Goal: Information Seeking & Learning: Learn about a topic

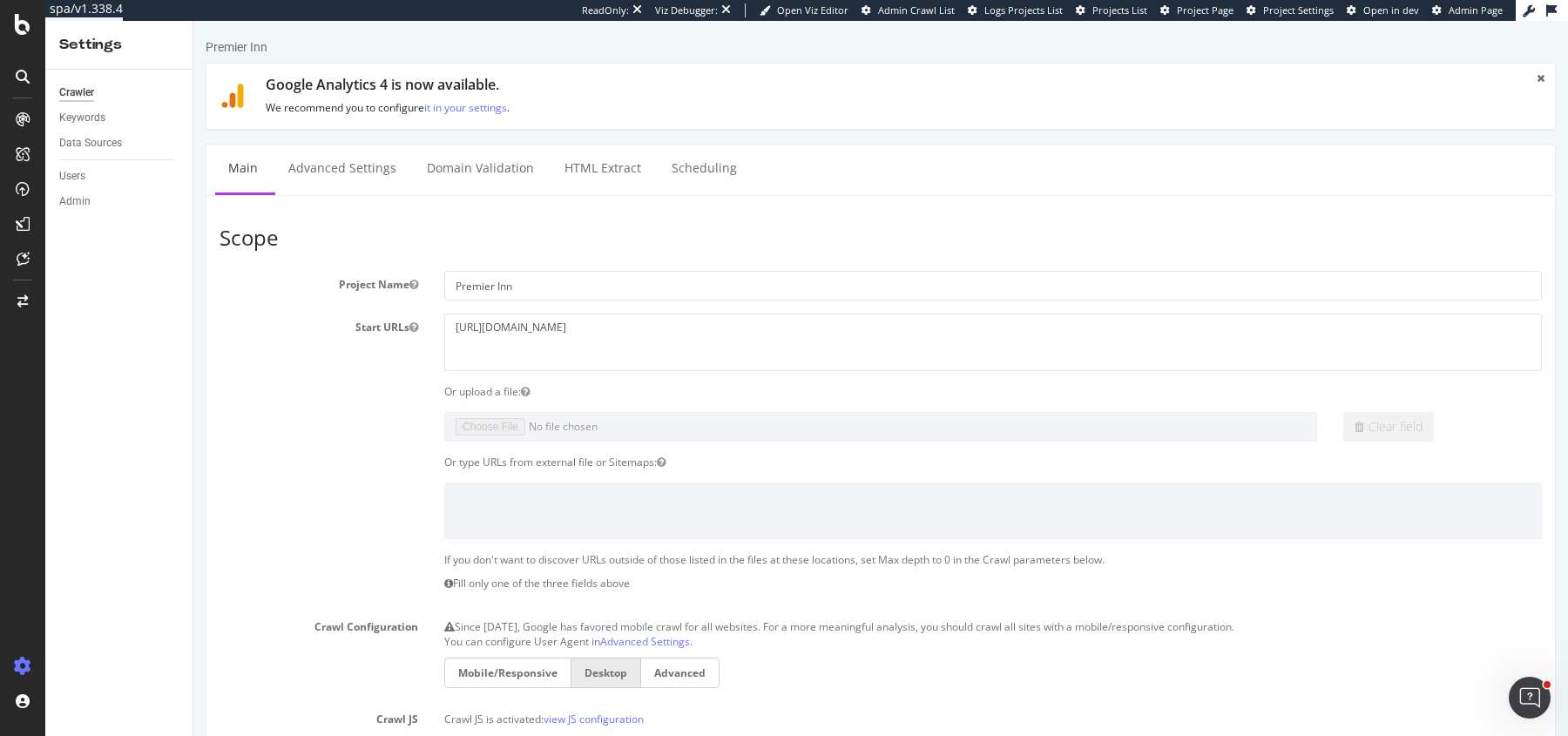
click at [112, 129] on div "Keywords" at bounding box center [125, 118] width 133 height 26
click at [104, 138] on div "Data Sources" at bounding box center [90, 142] width 63 height 18
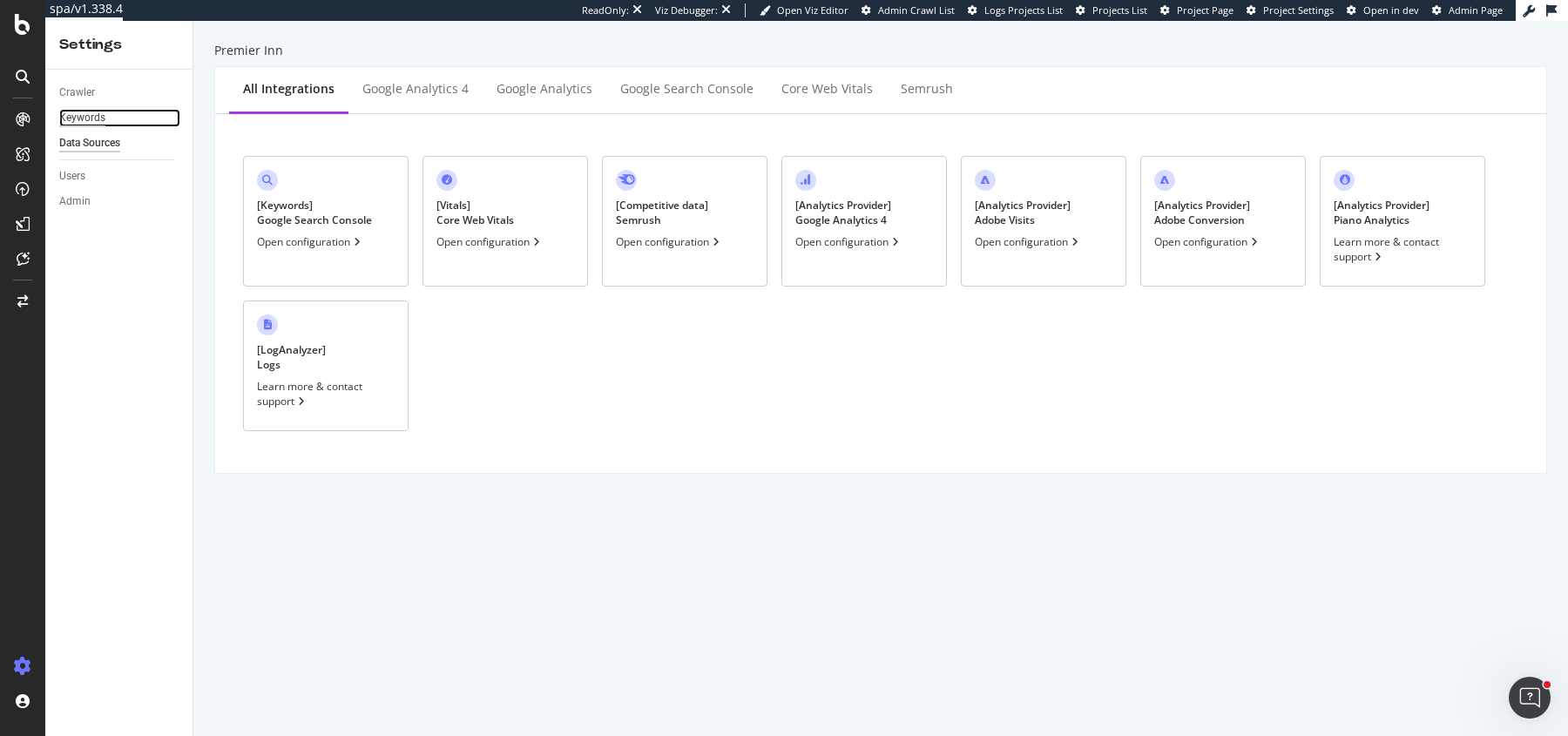
click at [83, 111] on div "Keywords" at bounding box center [82, 118] width 46 height 18
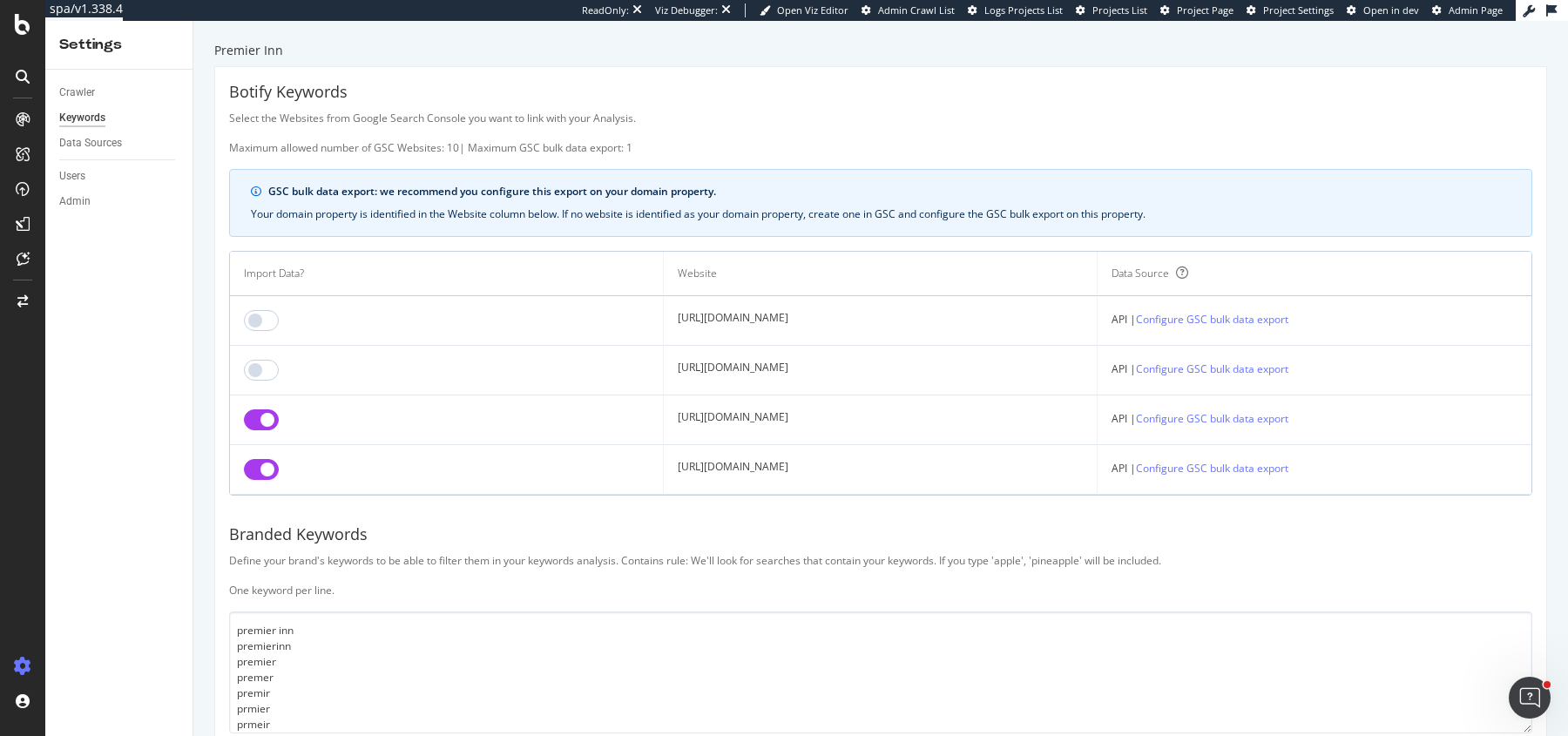
drag, startPoint x: 655, startPoint y: 467, endPoint x: 743, endPoint y: 467, distance: 88.0
click at [743, 467] on td "https://www.premierinn.com/" at bounding box center [880, 469] width 434 height 49
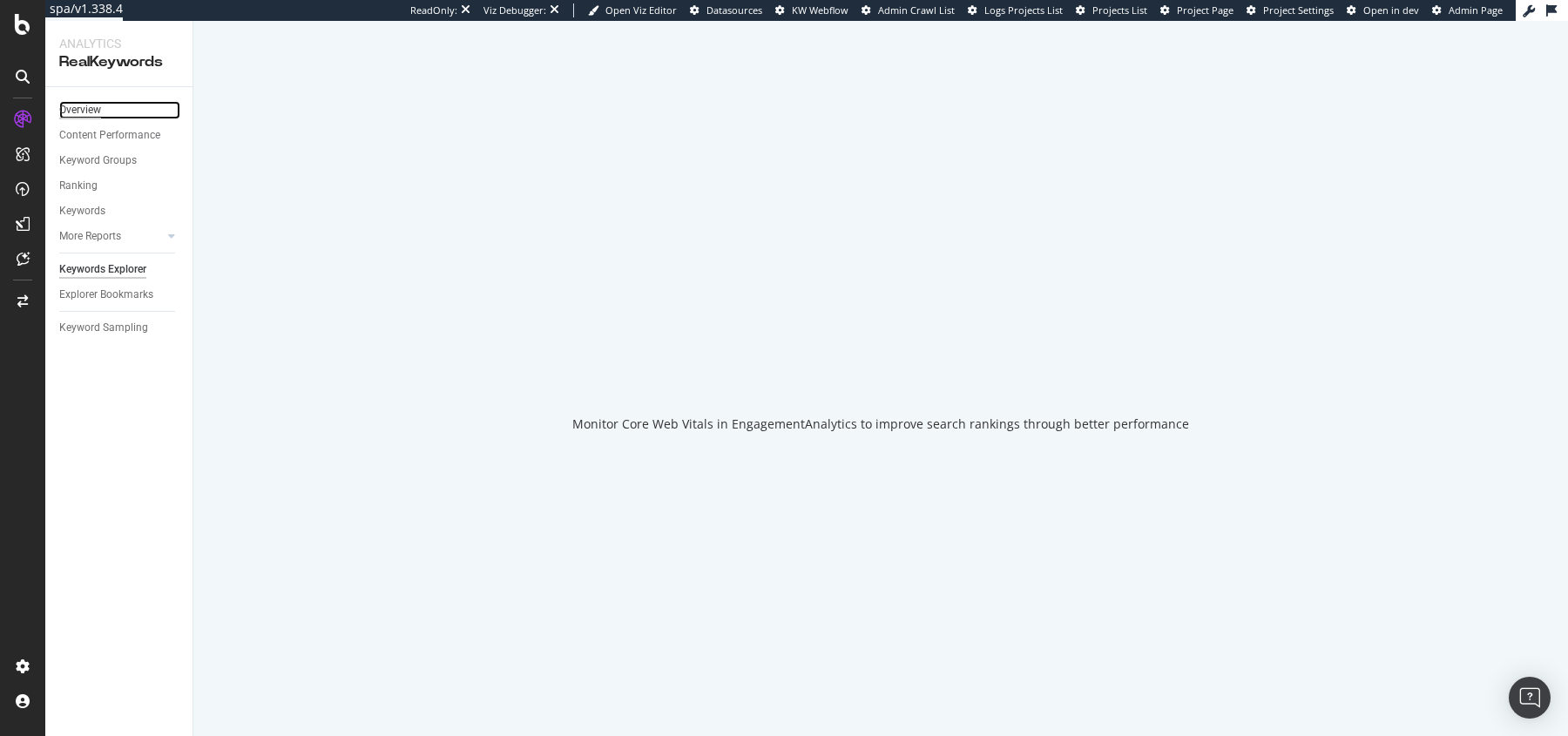
click at [90, 112] on div "Overview" at bounding box center [80, 110] width 42 height 18
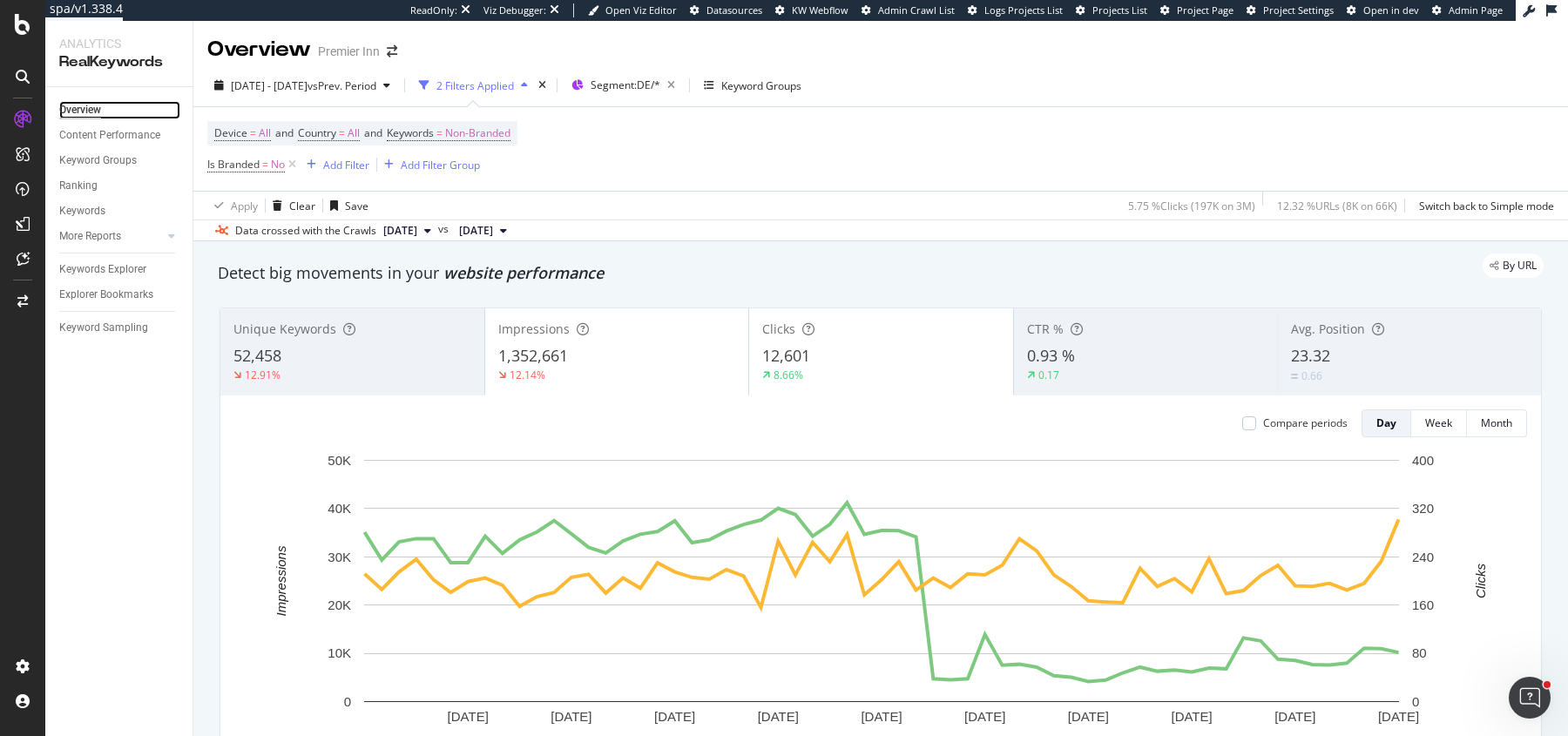
click at [90, 112] on div "Overview" at bounding box center [80, 110] width 42 height 18
click at [297, 165] on icon at bounding box center [292, 164] width 15 height 17
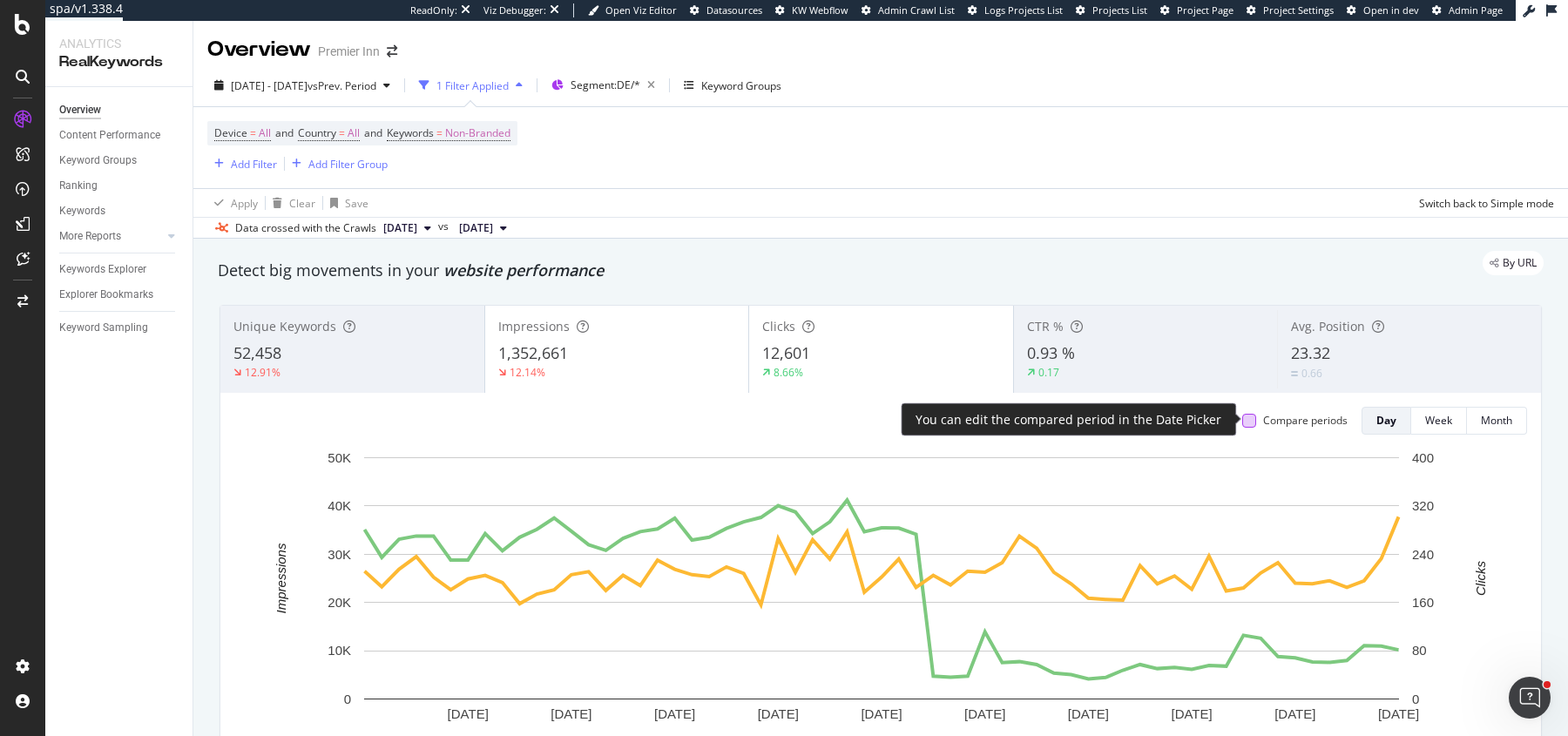
click at [1248, 423] on div at bounding box center [1248, 420] width 14 height 14
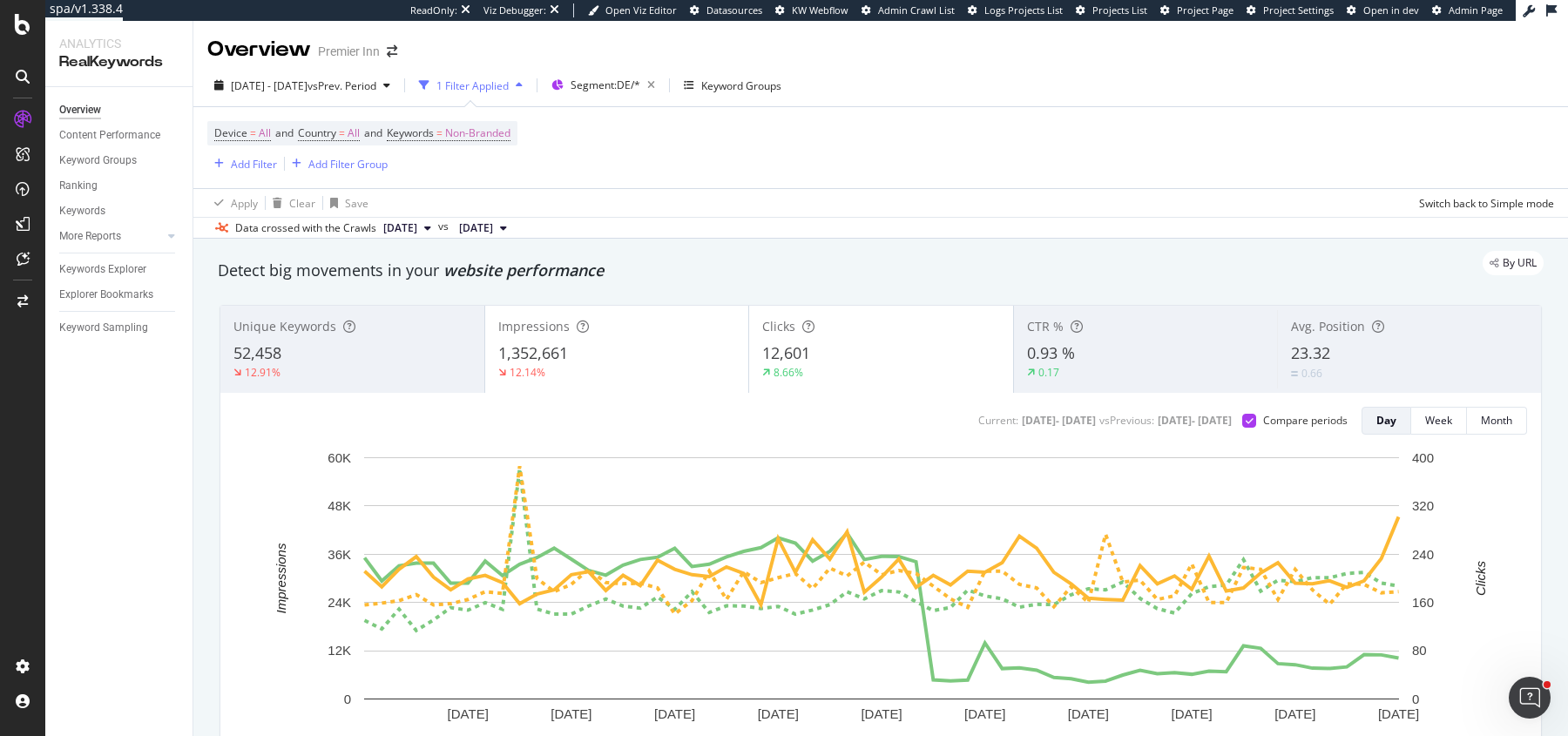
click at [797, 342] on span "12,601" at bounding box center [785, 353] width 48 height 21
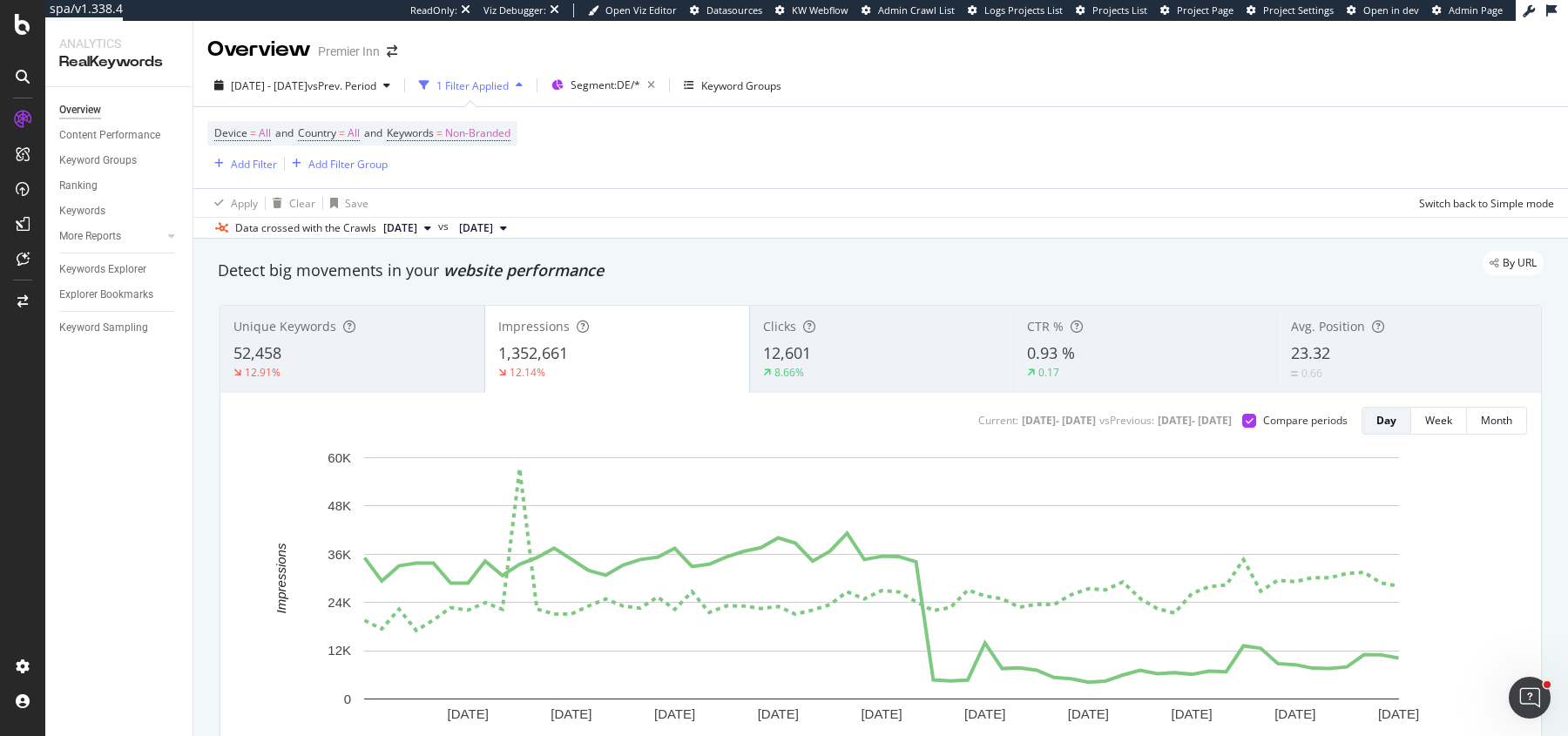
click at [854, 383] on div "Clicks 12,601 8.66%" at bounding box center [882, 349] width 264 height 79
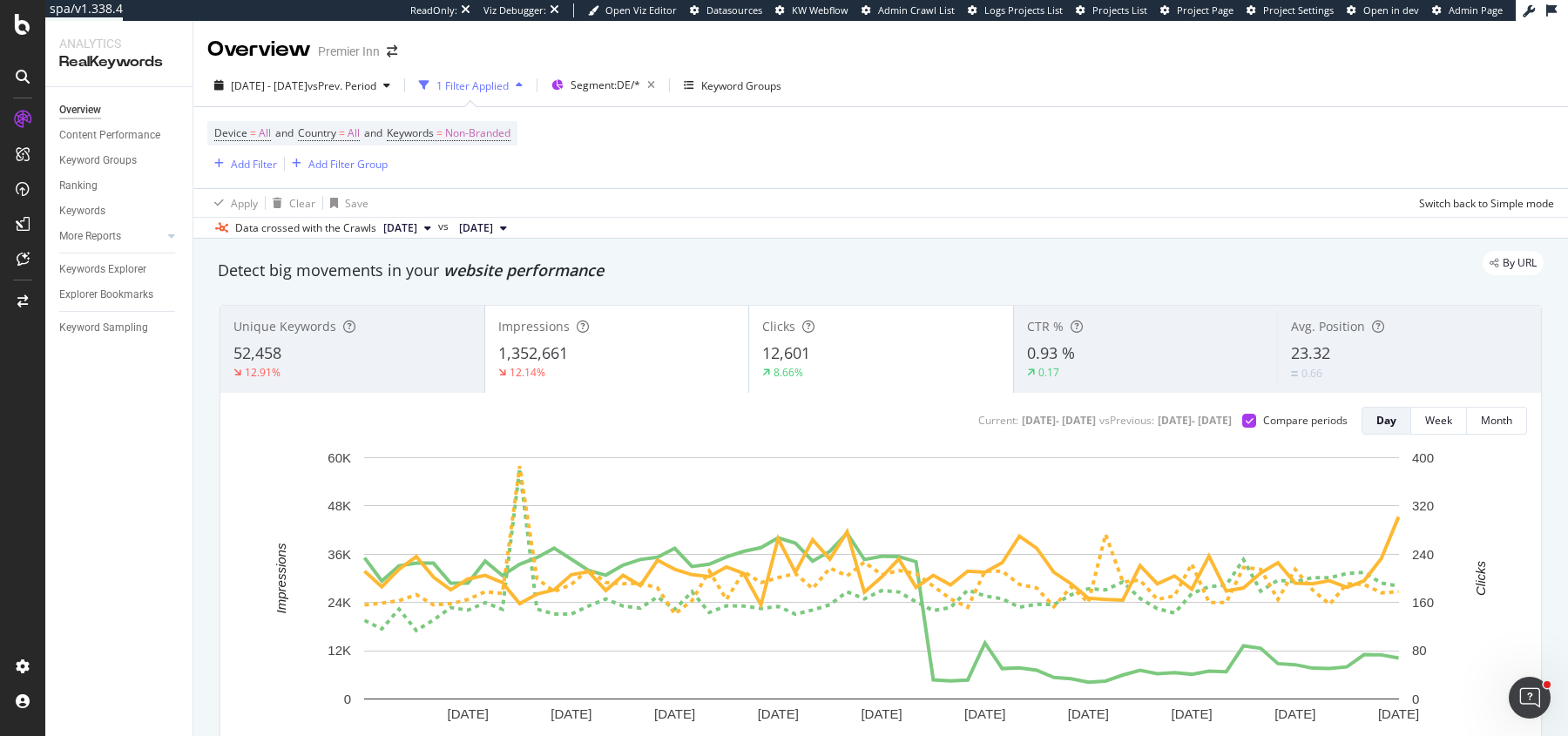
click at [626, 383] on div "Impressions 1,352,661 12.14%" at bounding box center [617, 349] width 264 height 79
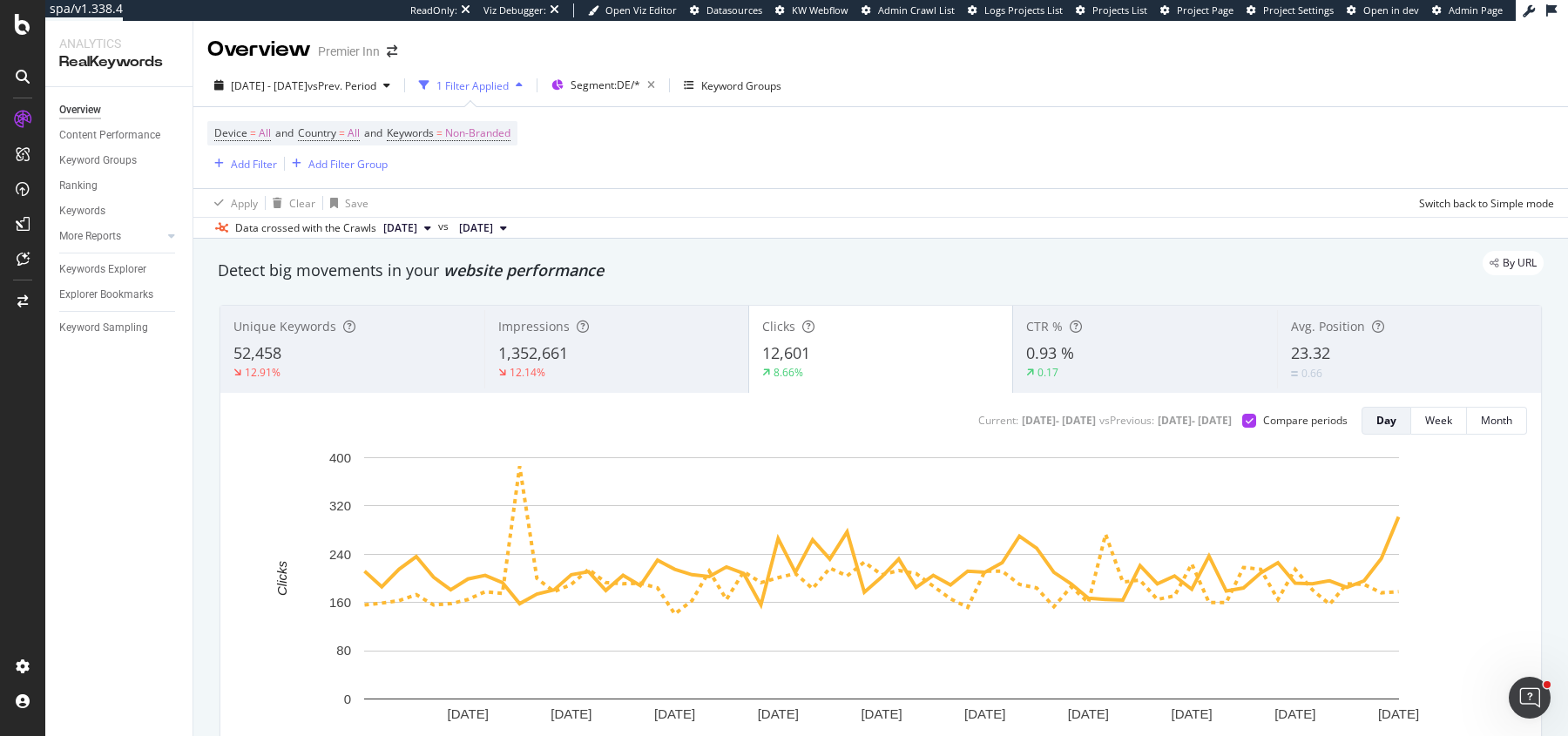
click at [535, 375] on div "12.14%" at bounding box center [527, 373] width 36 height 15
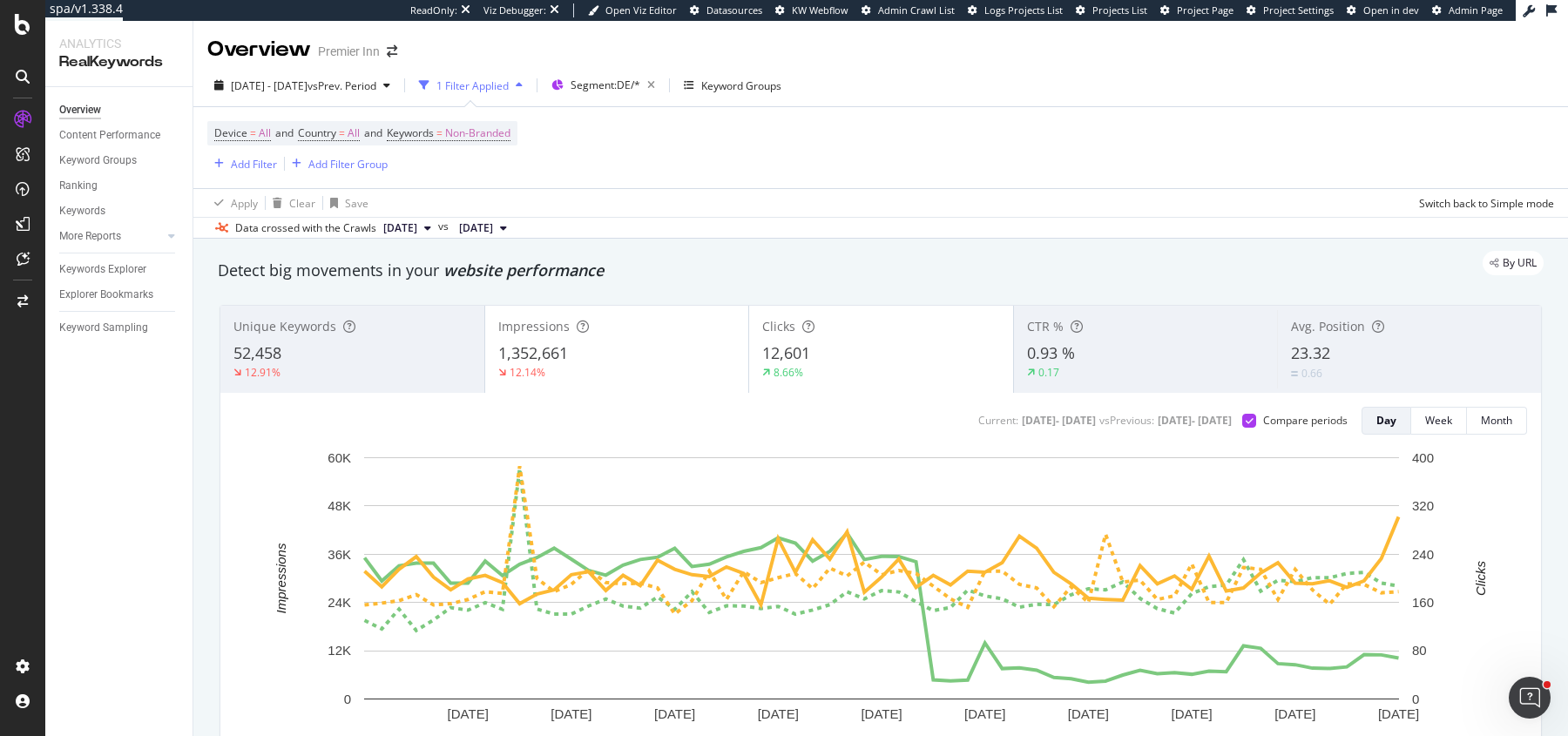
click at [811, 365] on div "8.66%" at bounding box center [880, 373] width 238 height 16
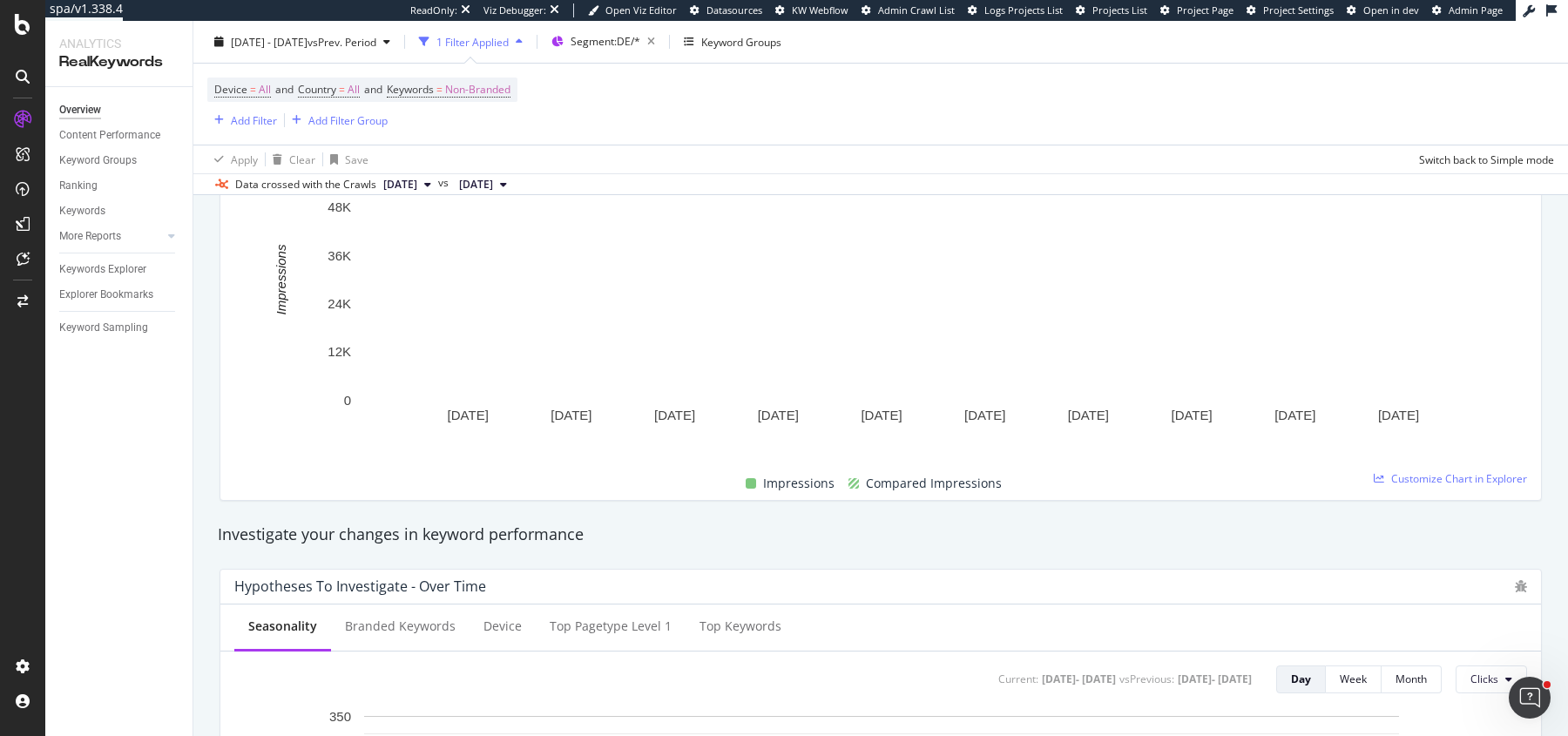
scroll to position [304, 0]
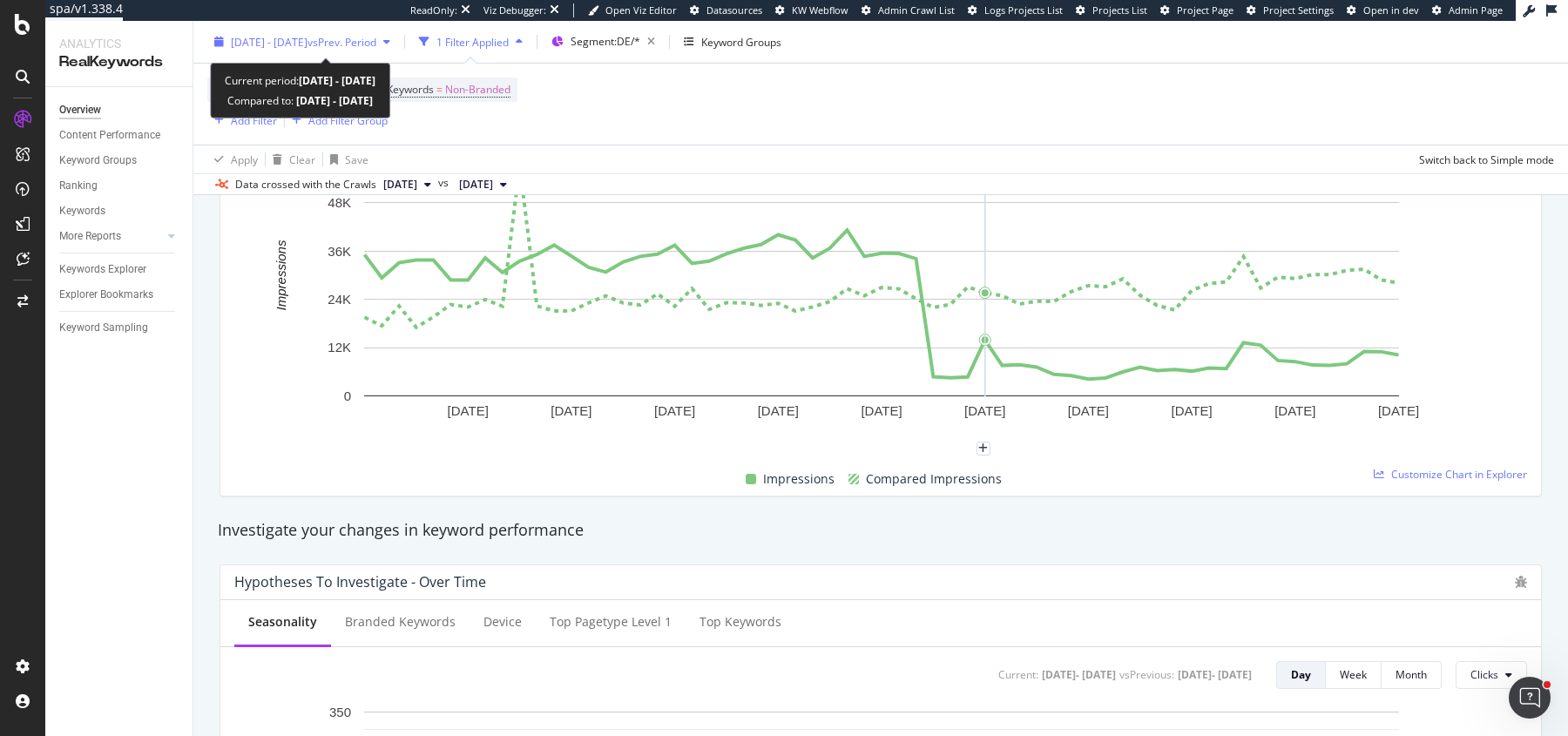
click at [377, 38] on span "vs Prev. Period" at bounding box center [341, 42] width 69 height 15
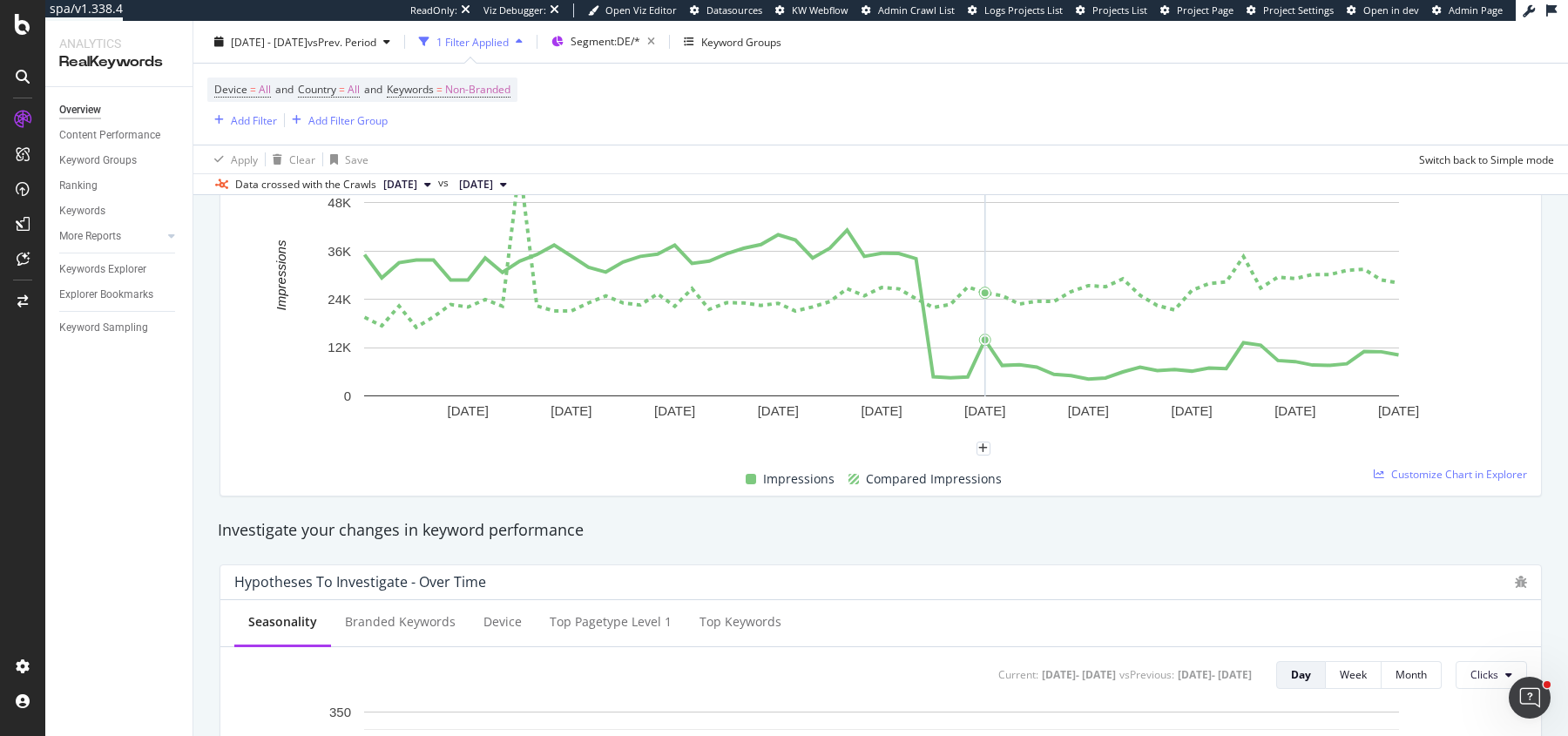
click at [804, 101] on div "Device = All and Country = All and Keywords = Non-Branded Add Filter Add Filter…" at bounding box center [881, 103] width 1347 height 81
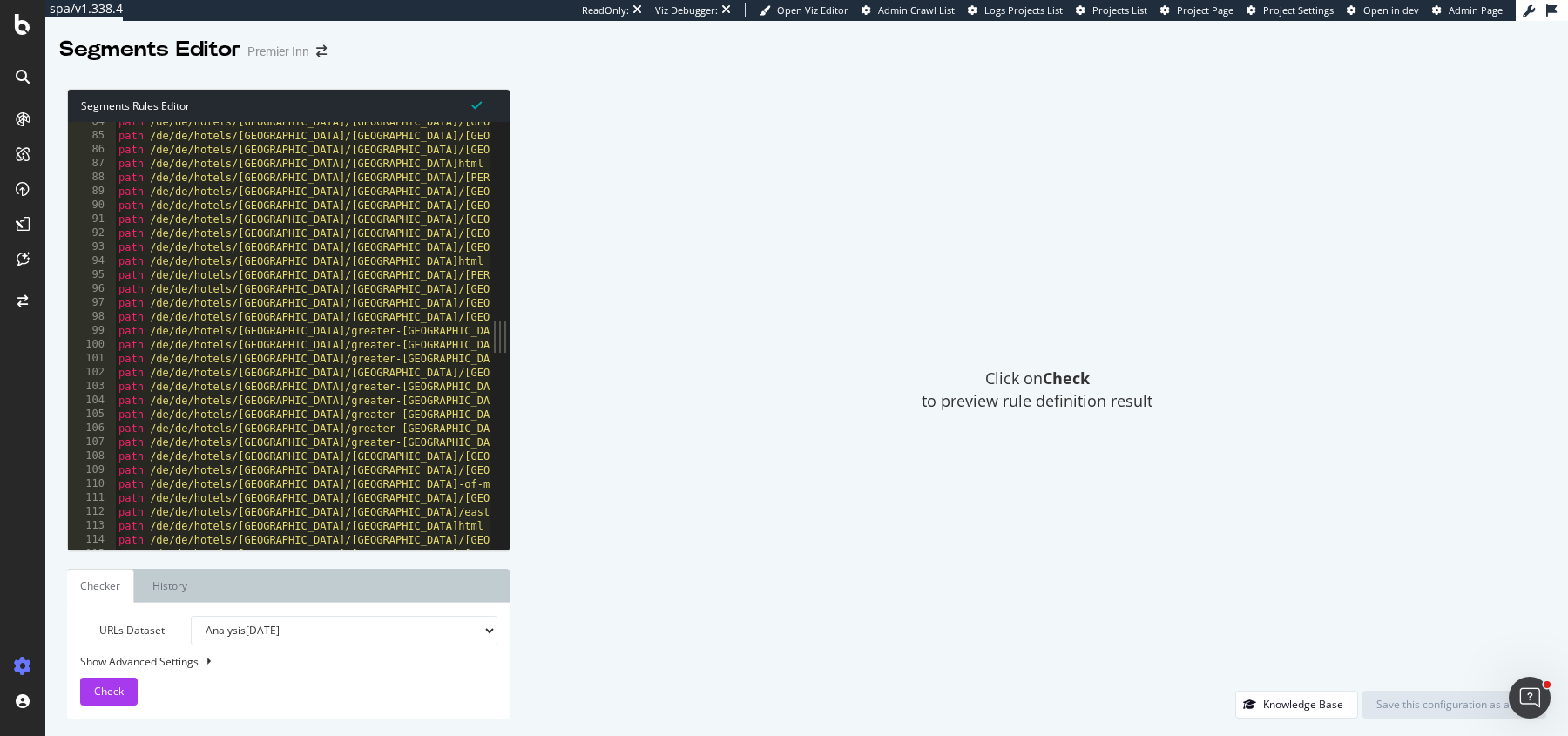
scroll to position [421, 0]
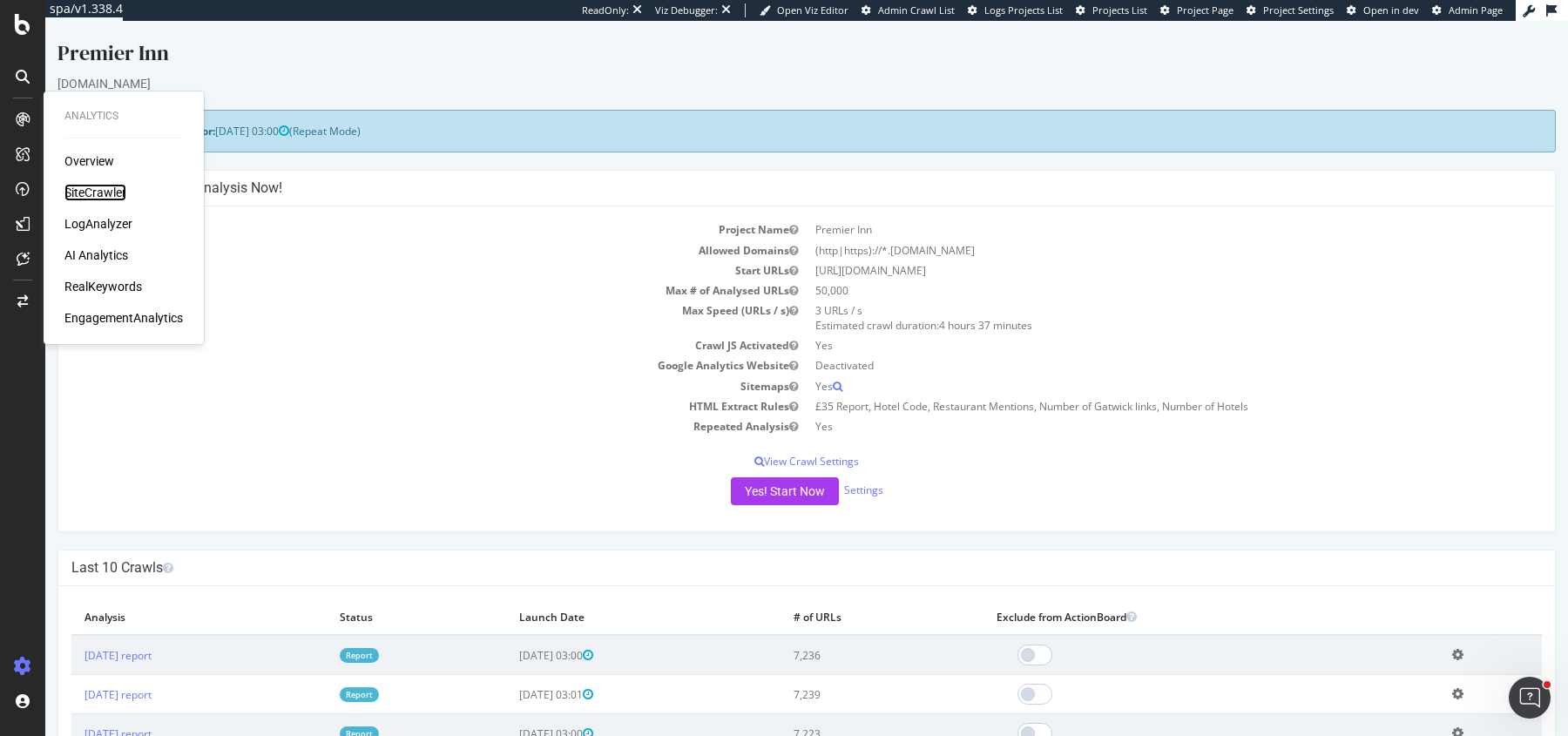
click at [85, 187] on div "SiteCrawler" at bounding box center [95, 193] width 62 height 17
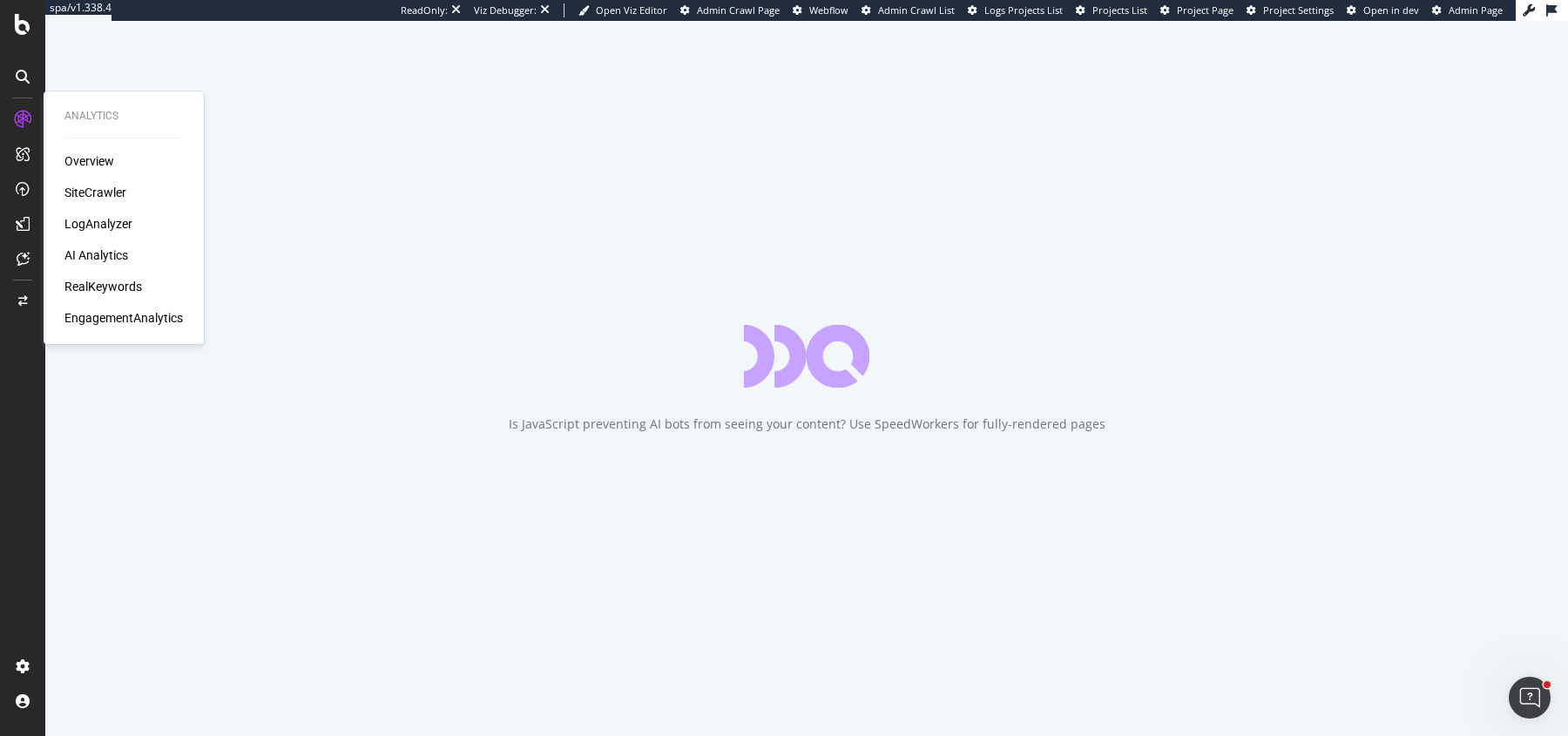
click at [90, 226] on div "LogAnalyzer" at bounding box center [99, 224] width 68 height 17
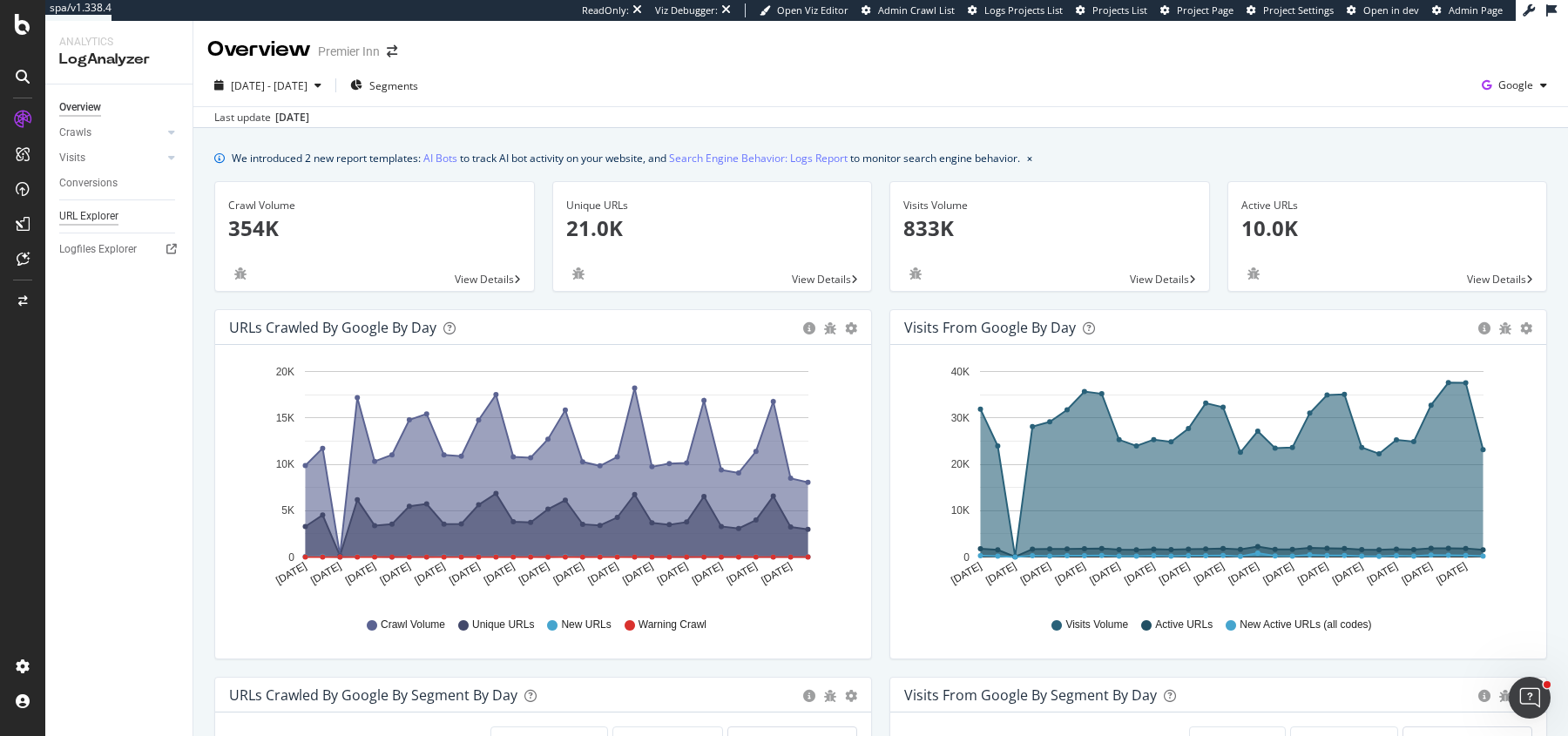
click at [92, 208] on div "URL Explorer" at bounding box center [88, 216] width 59 height 18
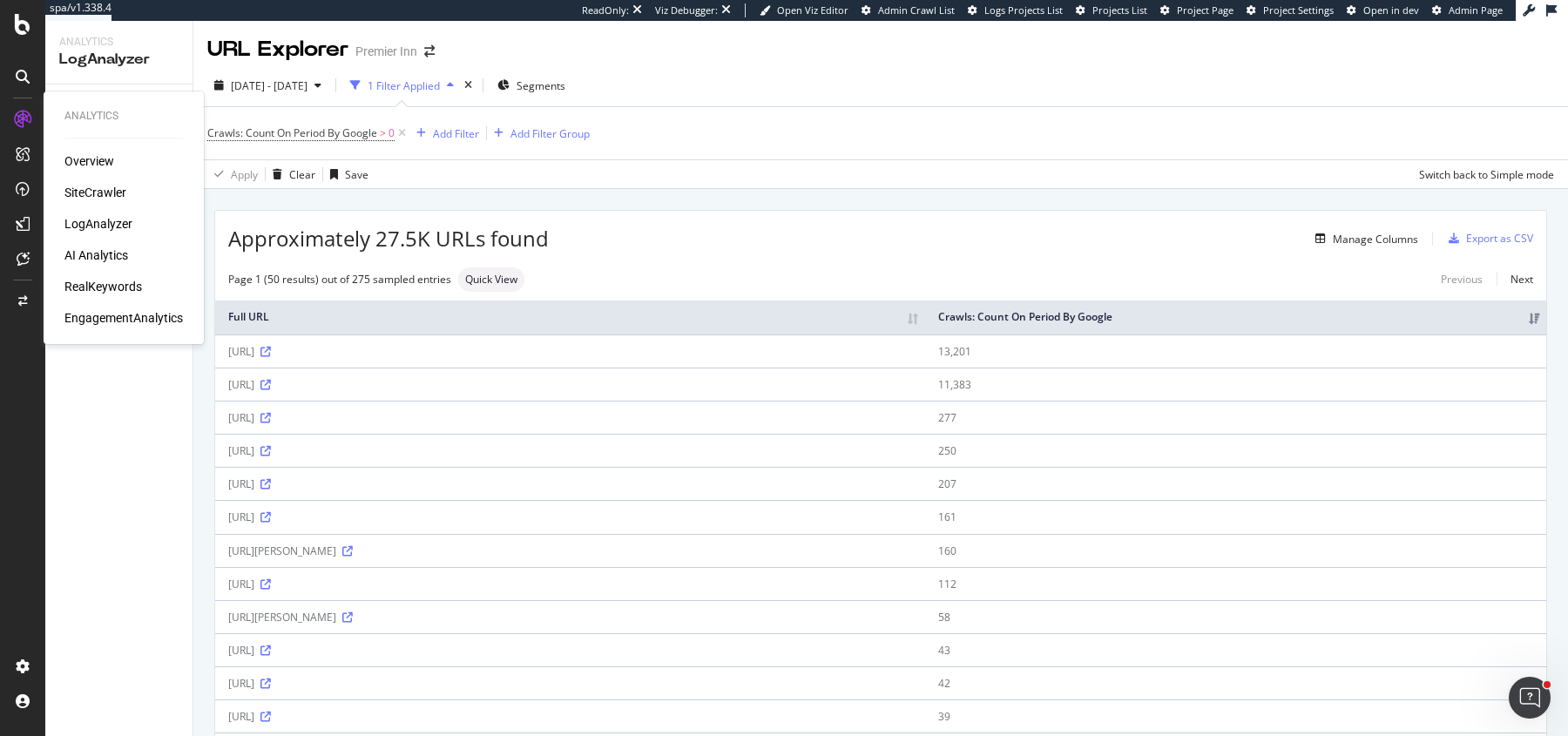
click at [89, 194] on div "SiteCrawler" at bounding box center [95, 193] width 62 height 17
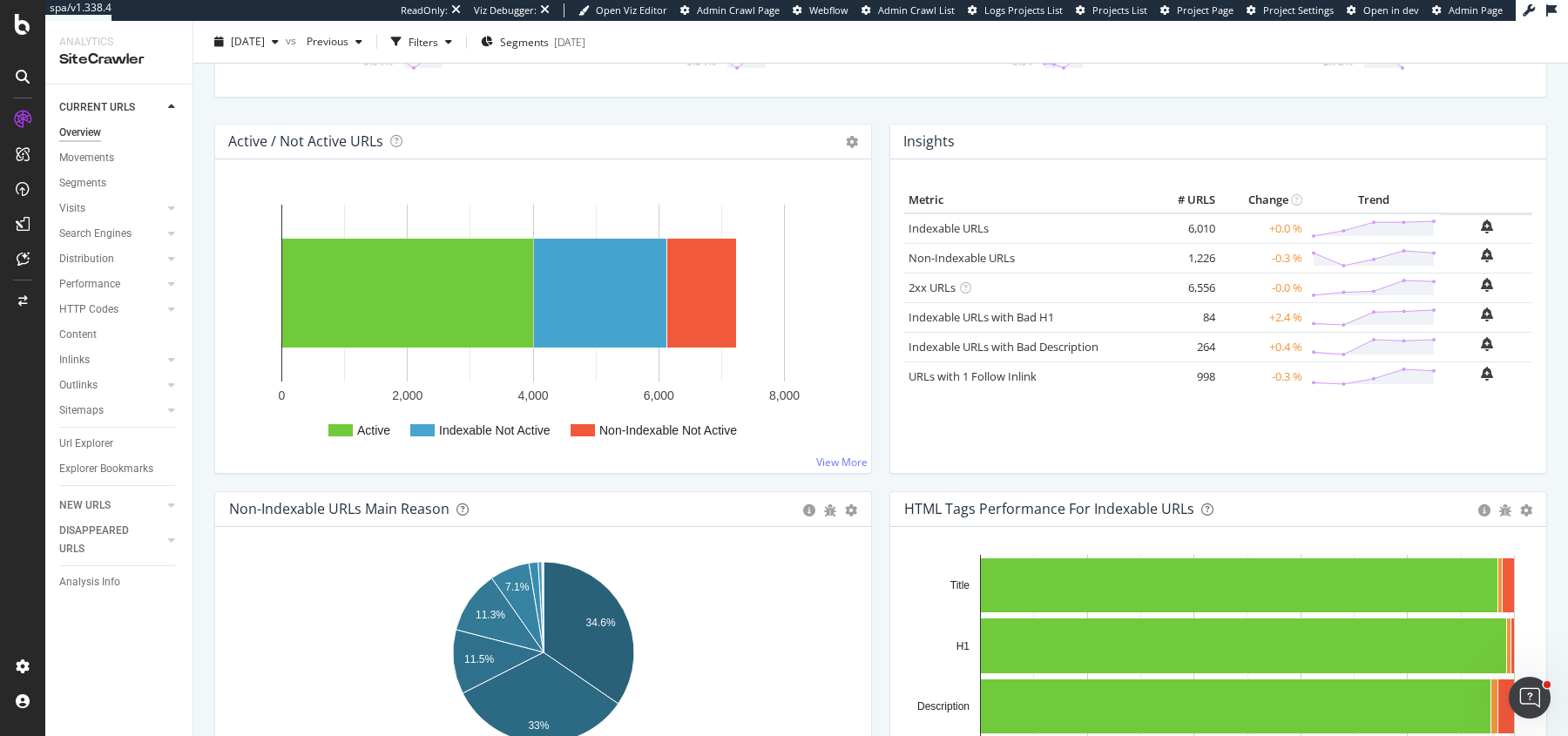
scroll to position [142, 0]
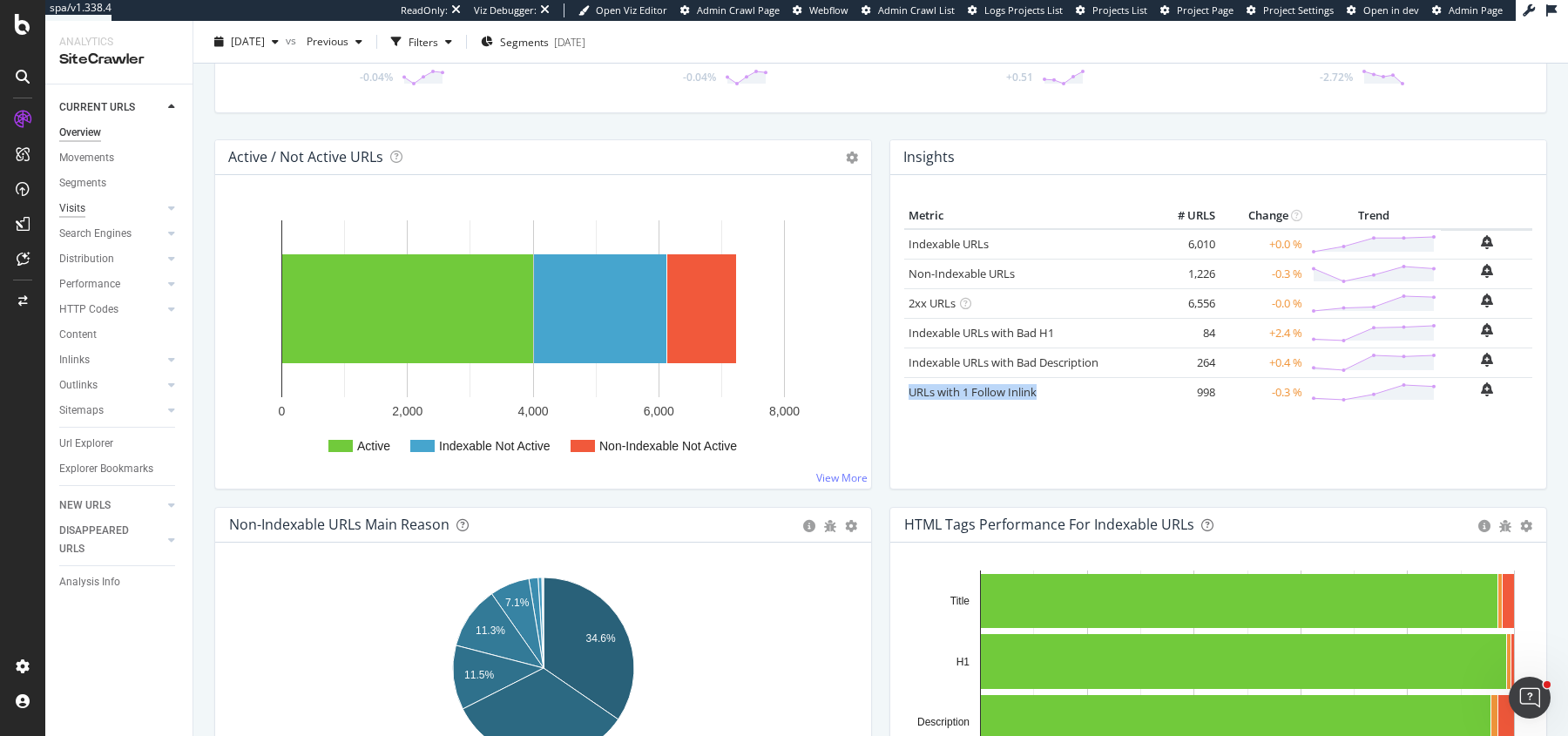
click at [73, 210] on div "Visits" at bounding box center [72, 208] width 27 height 18
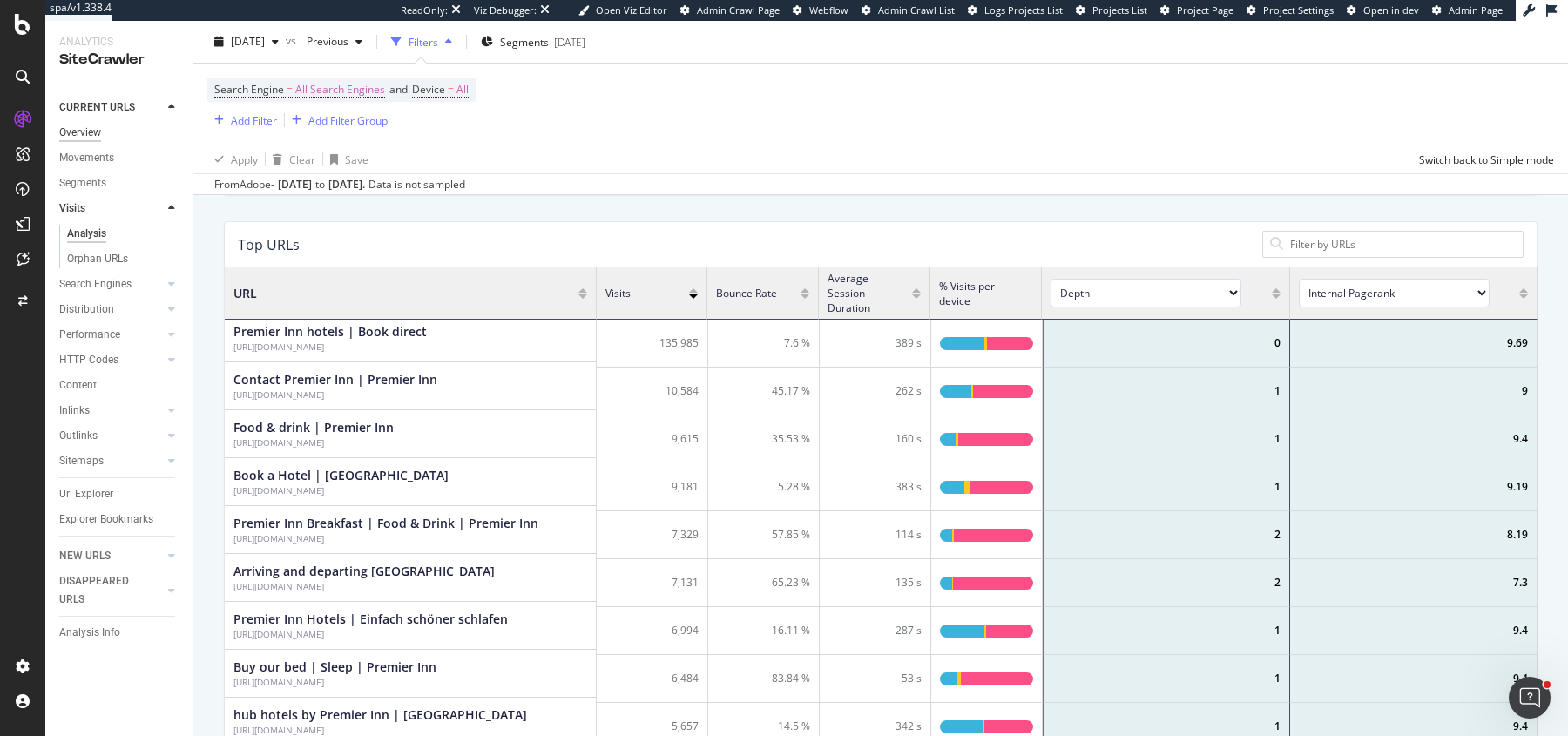
click at [81, 127] on div "Overview" at bounding box center [80, 132] width 42 height 18
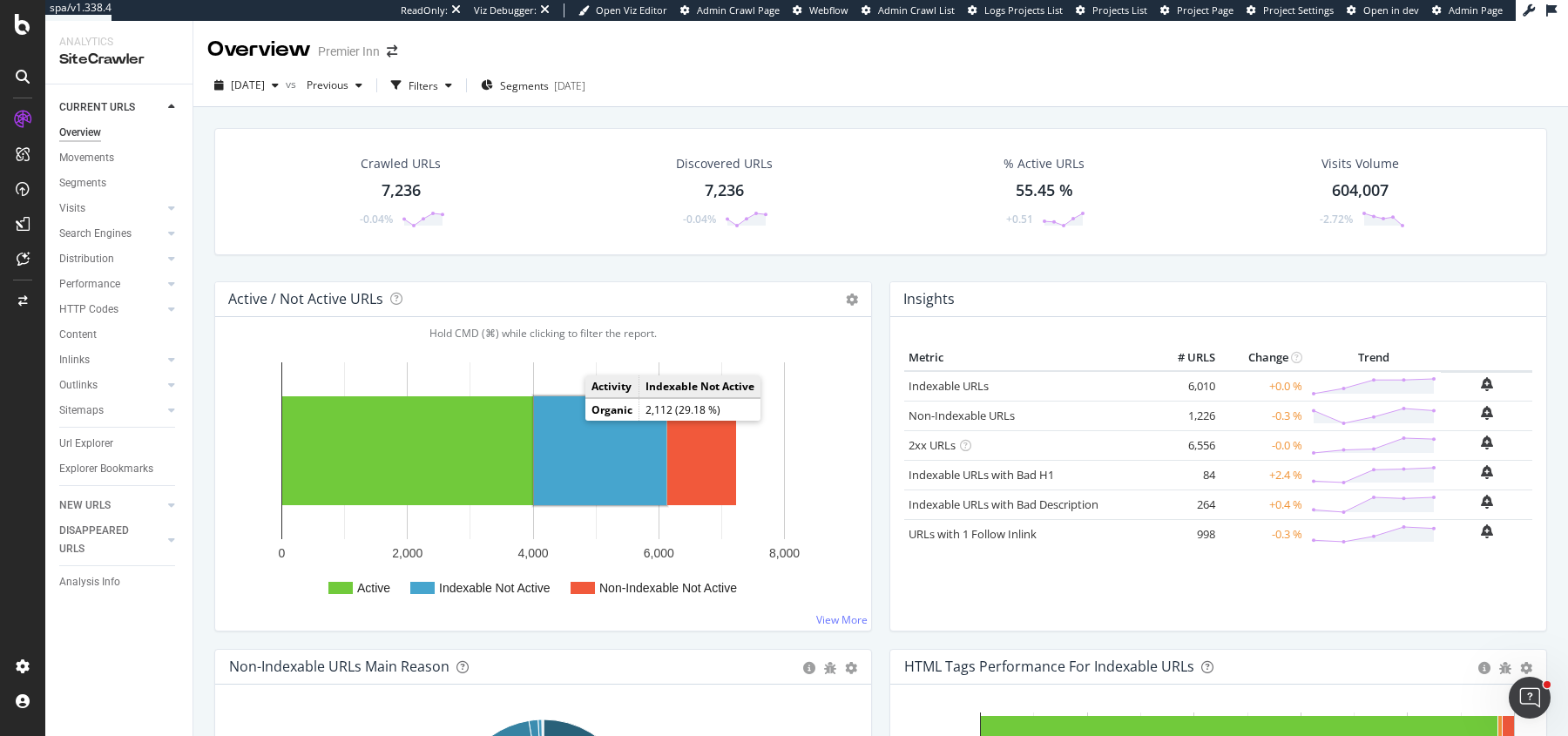
drag, startPoint x: 563, startPoint y: 434, endPoint x: 844, endPoint y: 27, distance: 494.6
click at [563, 434] on rect "A chart." at bounding box center [600, 451] width 133 height 109
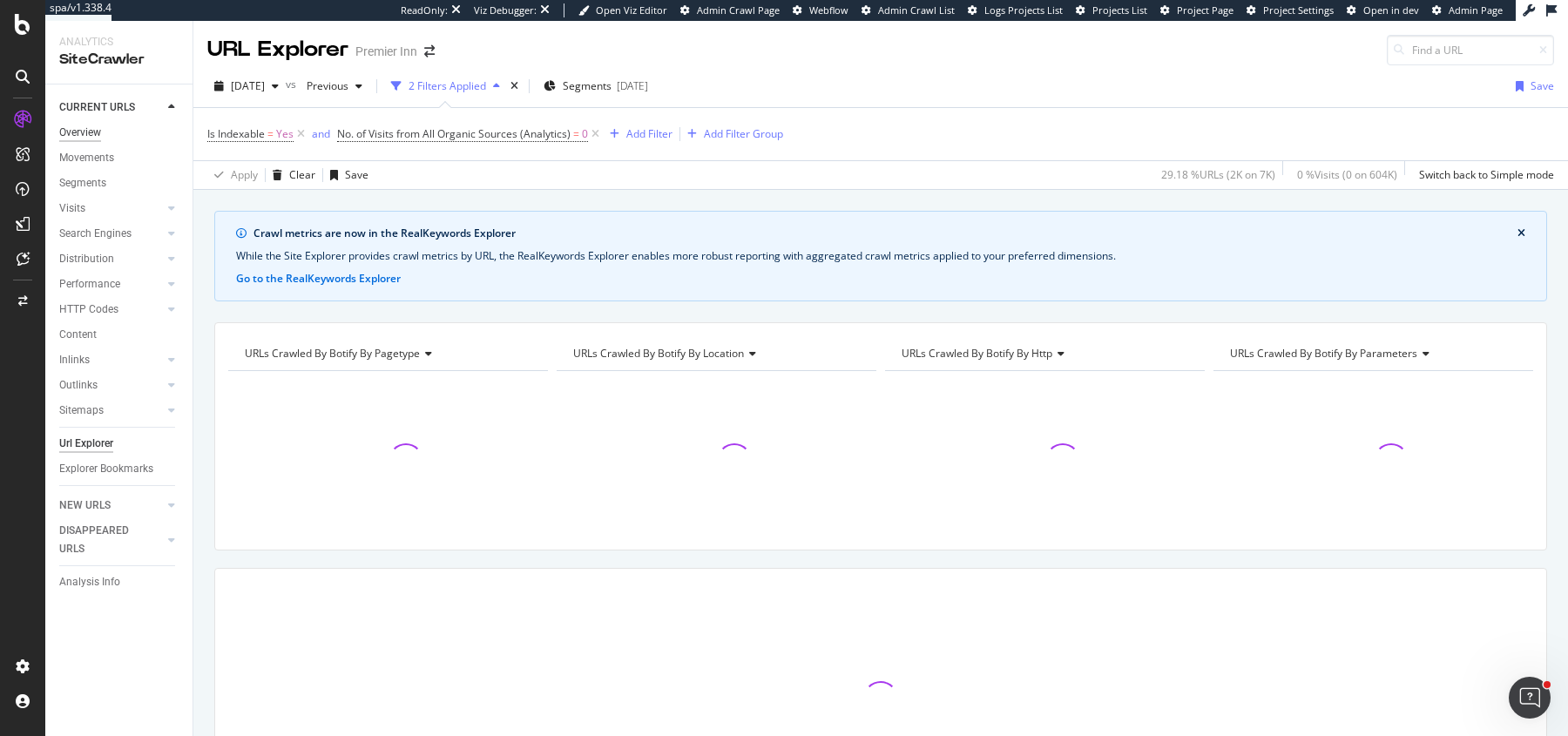
click at [78, 138] on div "Overview" at bounding box center [80, 132] width 42 height 18
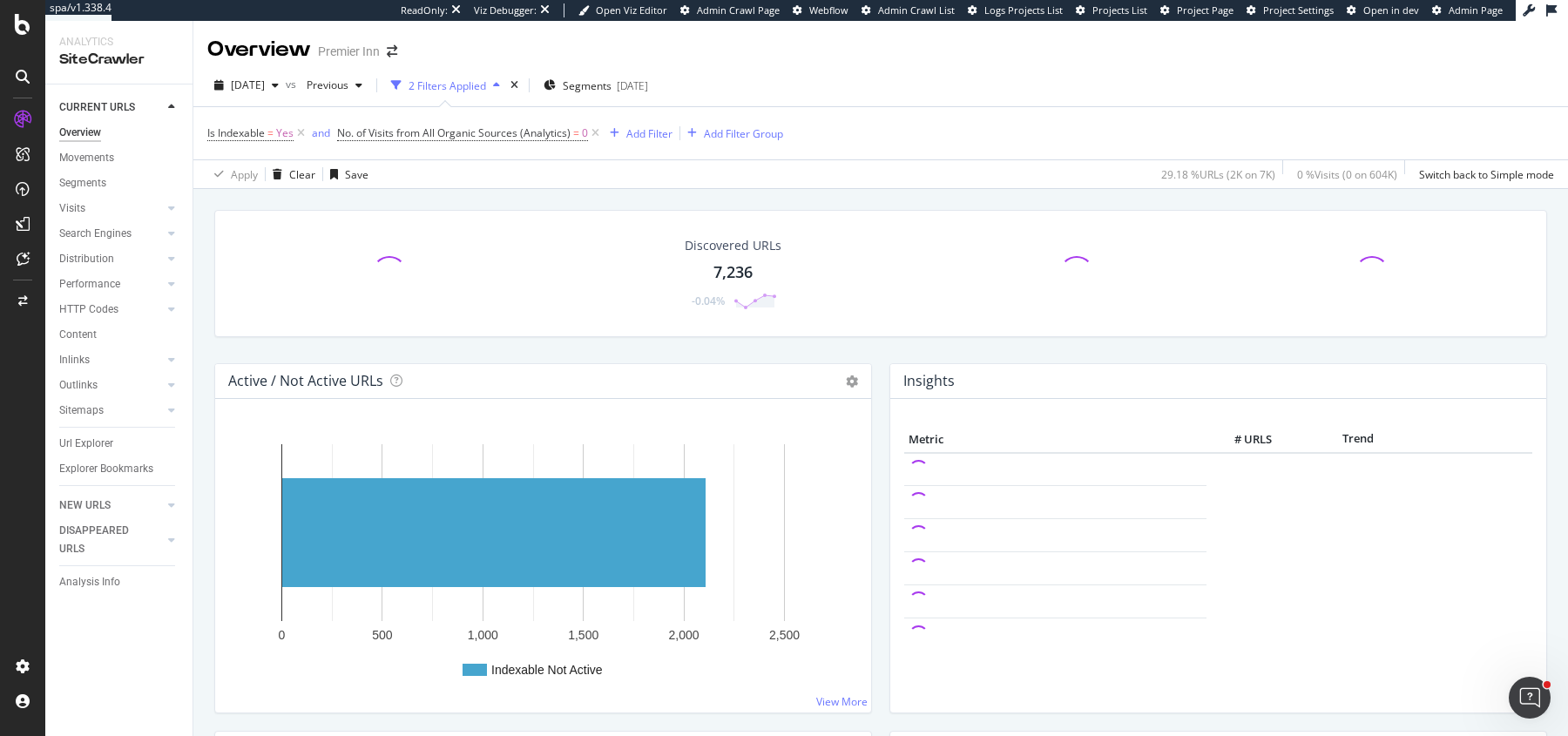
scroll to position [7, 0]
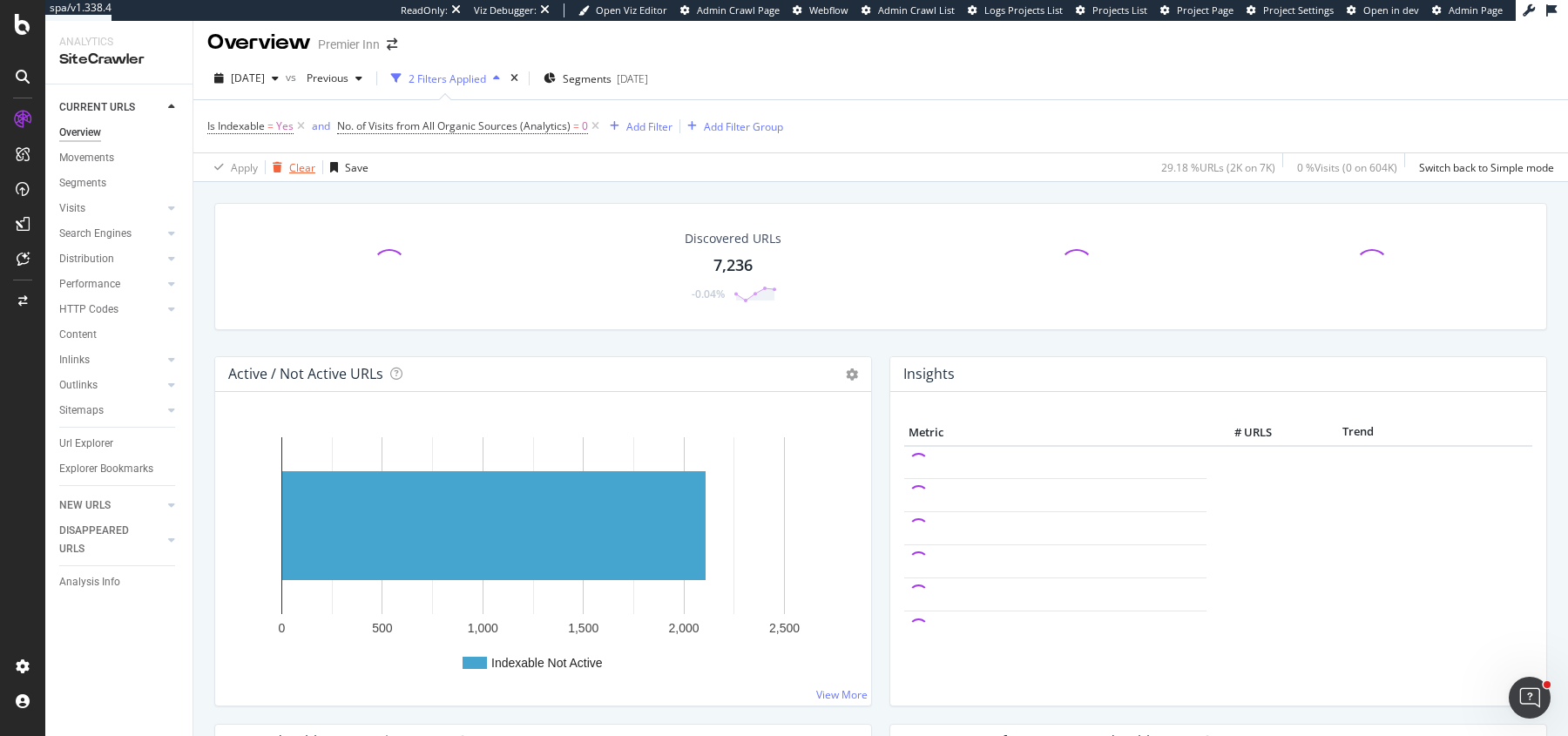
click at [301, 166] on div "Clear" at bounding box center [303, 168] width 27 height 15
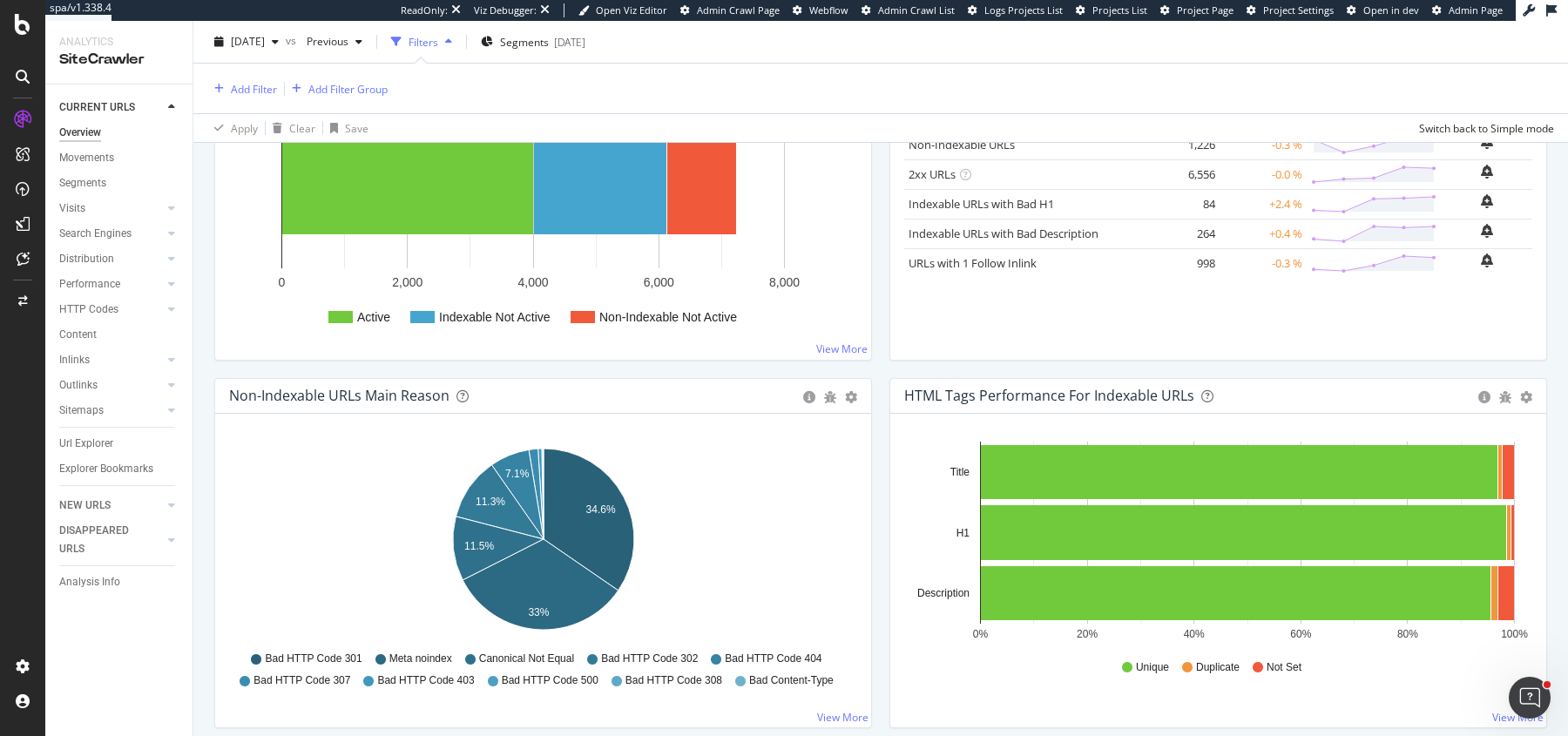
scroll to position [414, 0]
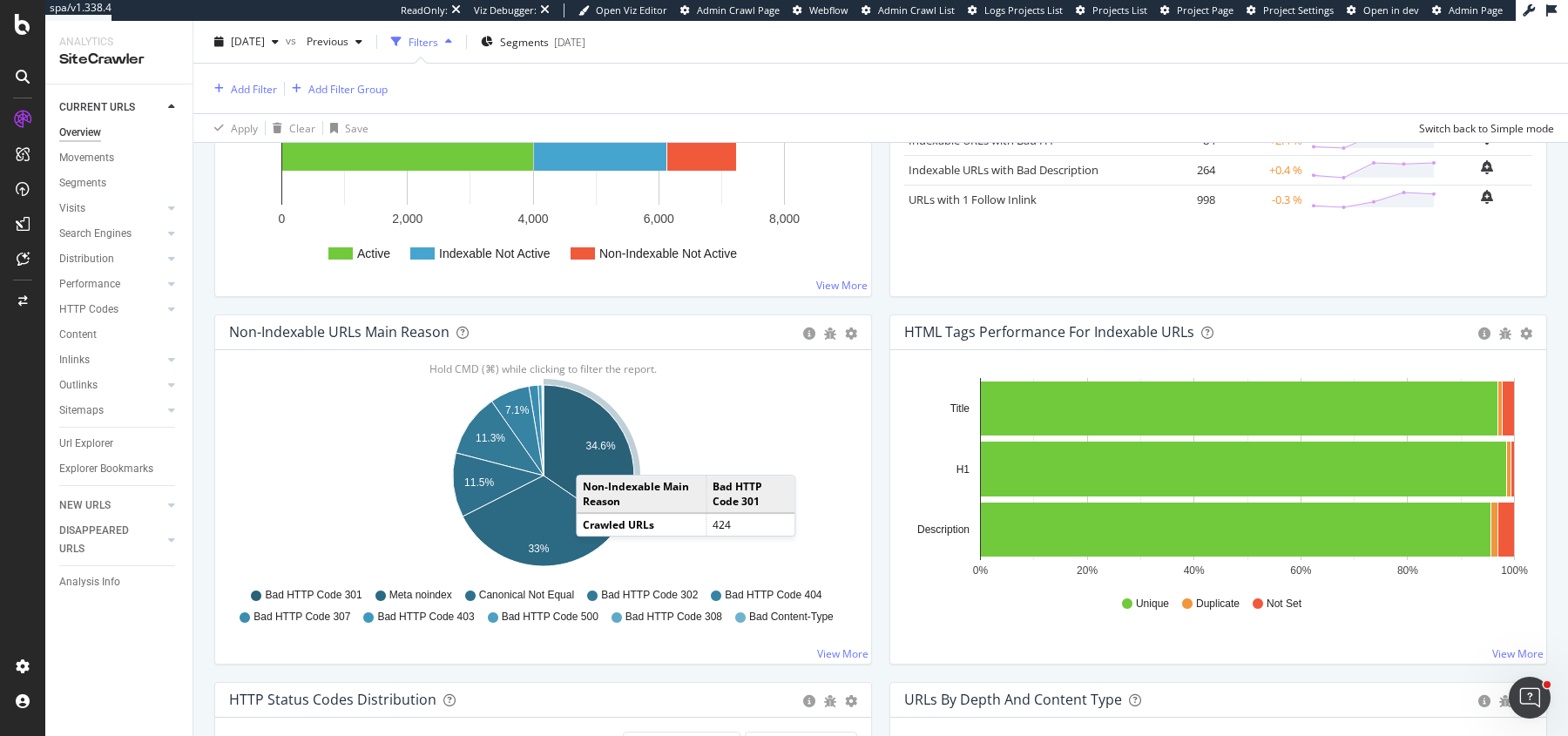
click at [593, 454] on icon "A chart." at bounding box center [588, 456] width 90 height 142
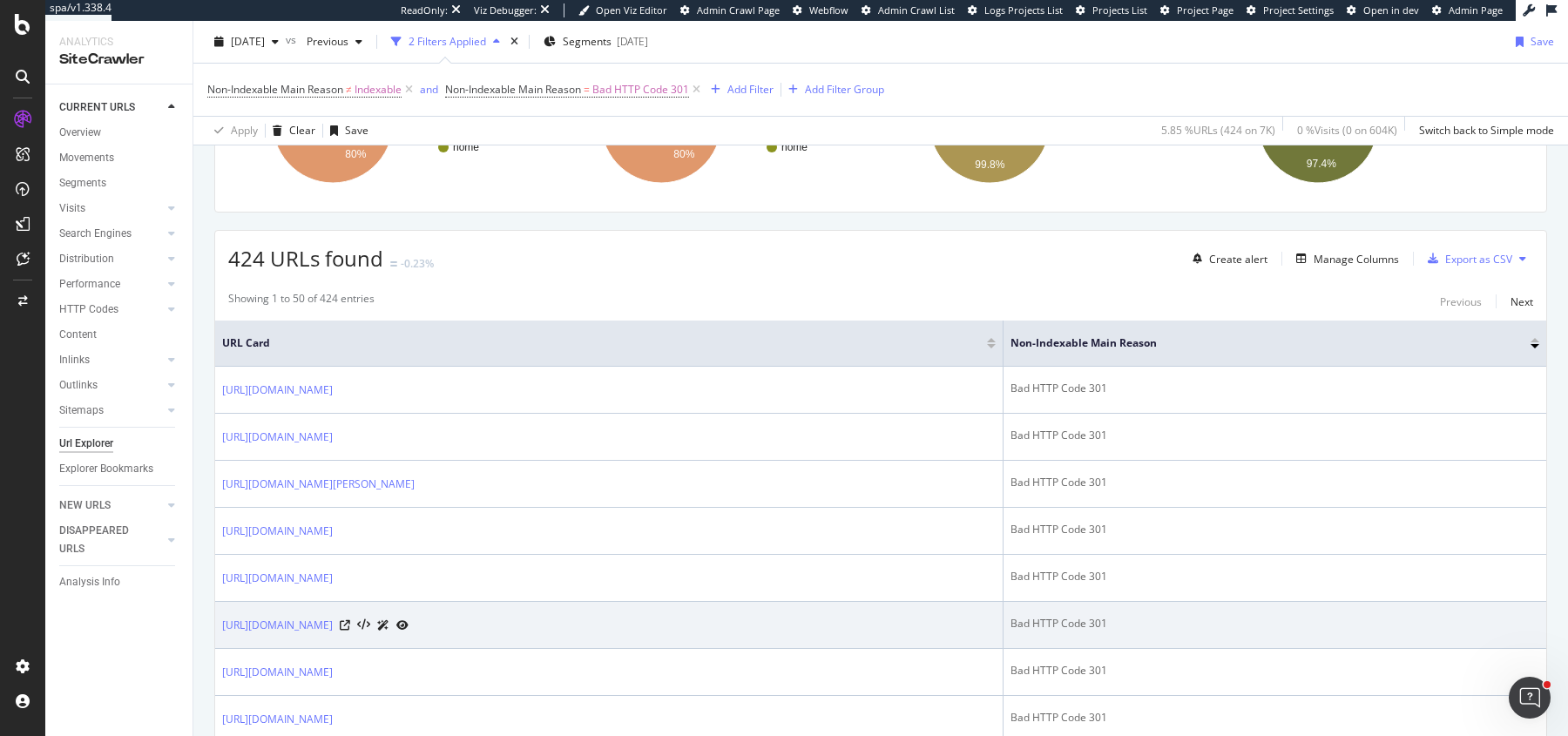
scroll to position [336, 0]
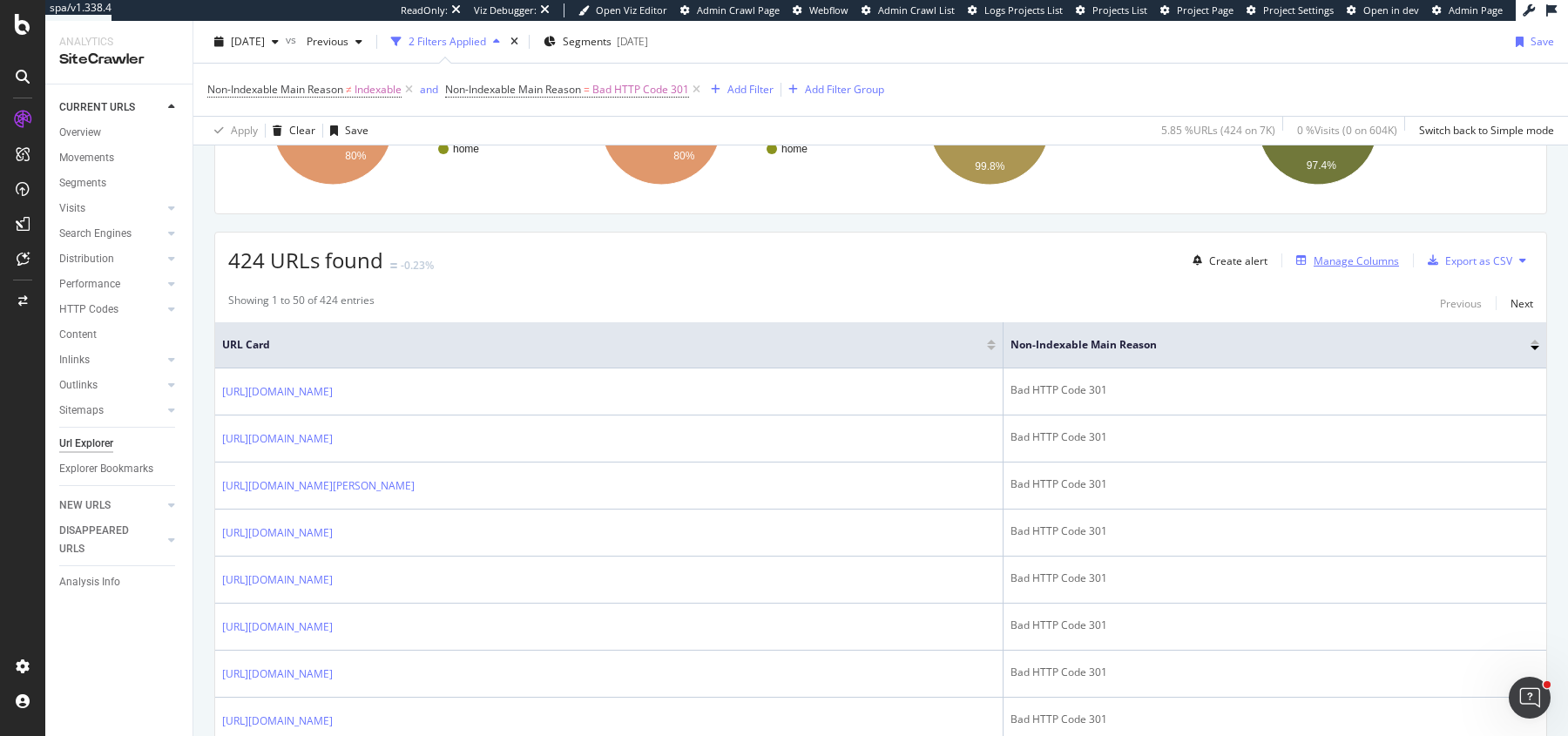
click at [1356, 253] on div "Manage Columns" at bounding box center [1356, 261] width 85 height 15
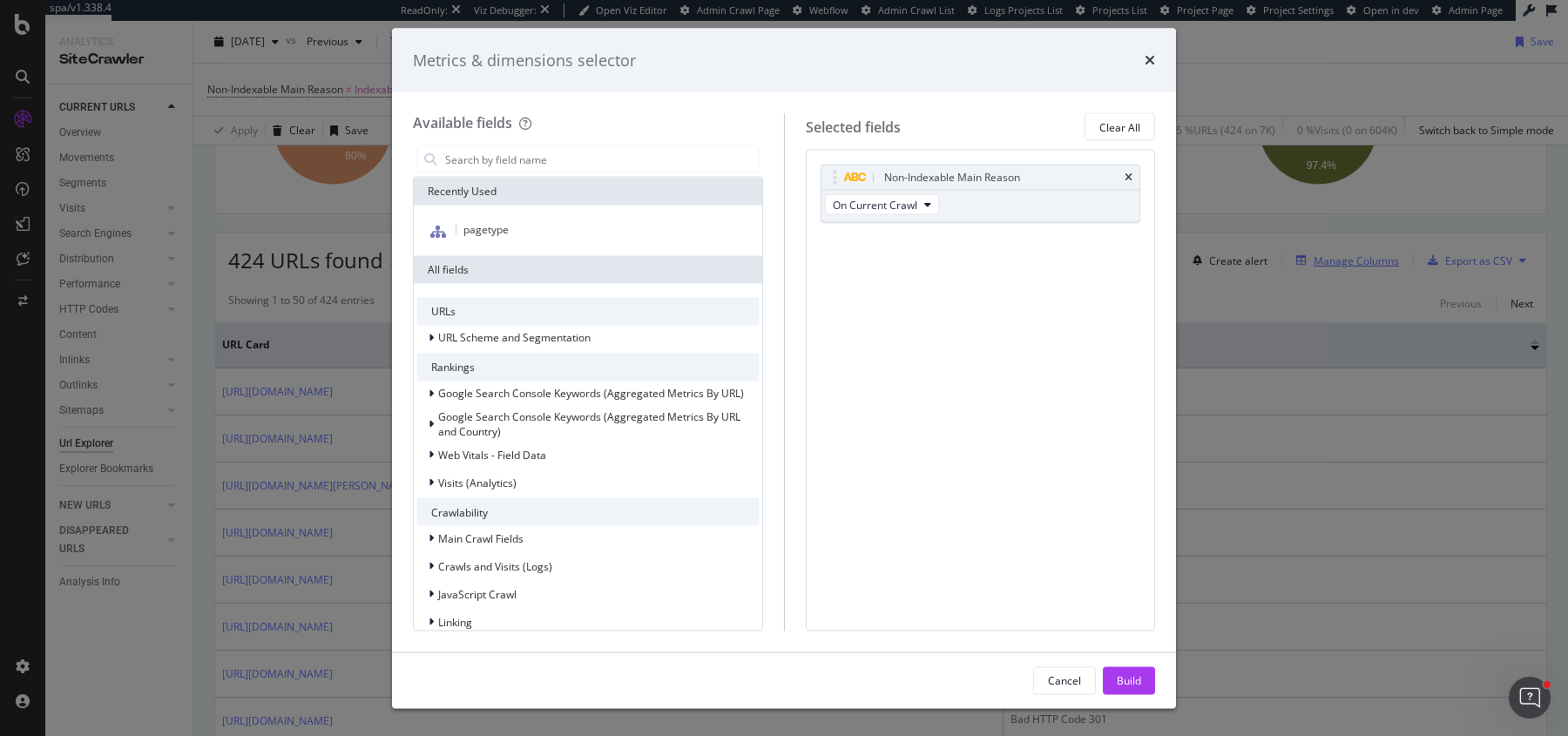
click at [1356, 253] on div "Metrics & dimensions selector Available fields Recently Used pagetype All field…" at bounding box center [784, 368] width 1568 height 736
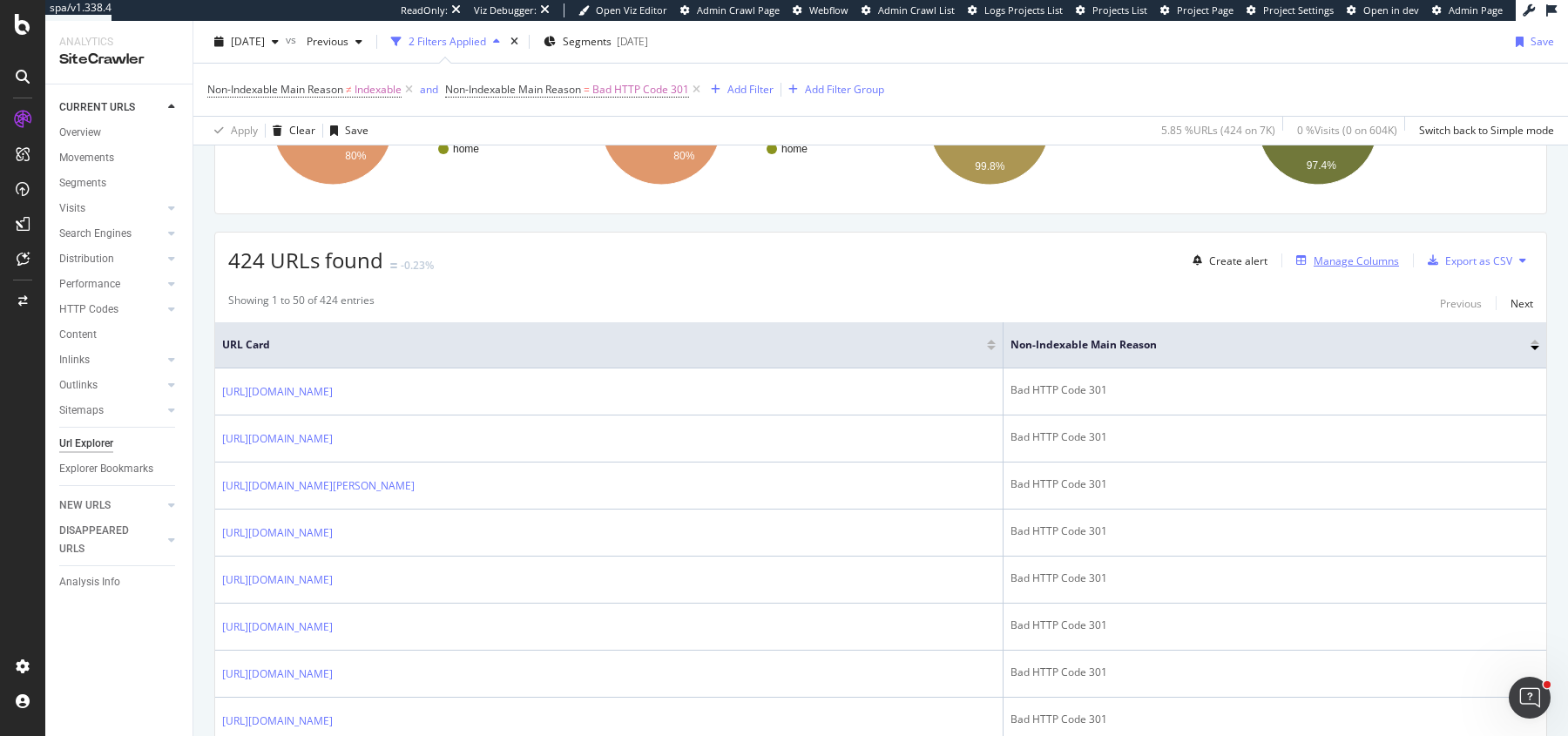
click at [1356, 253] on div "Manage Columns" at bounding box center [1356, 261] width 85 height 15
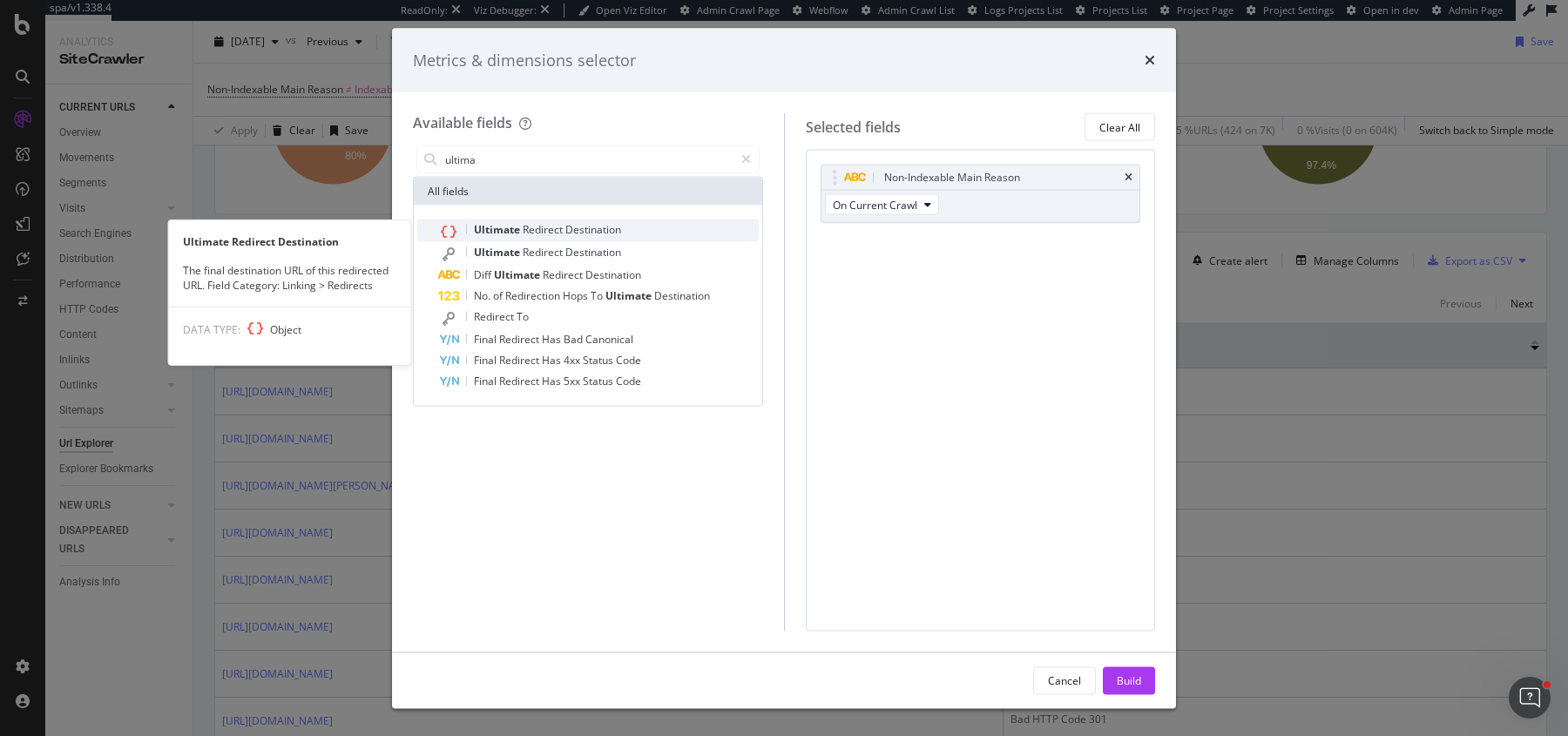
type input "ultima"
click at [575, 219] on div "Ultimate Redirect Destination" at bounding box center [599, 230] width 321 height 23
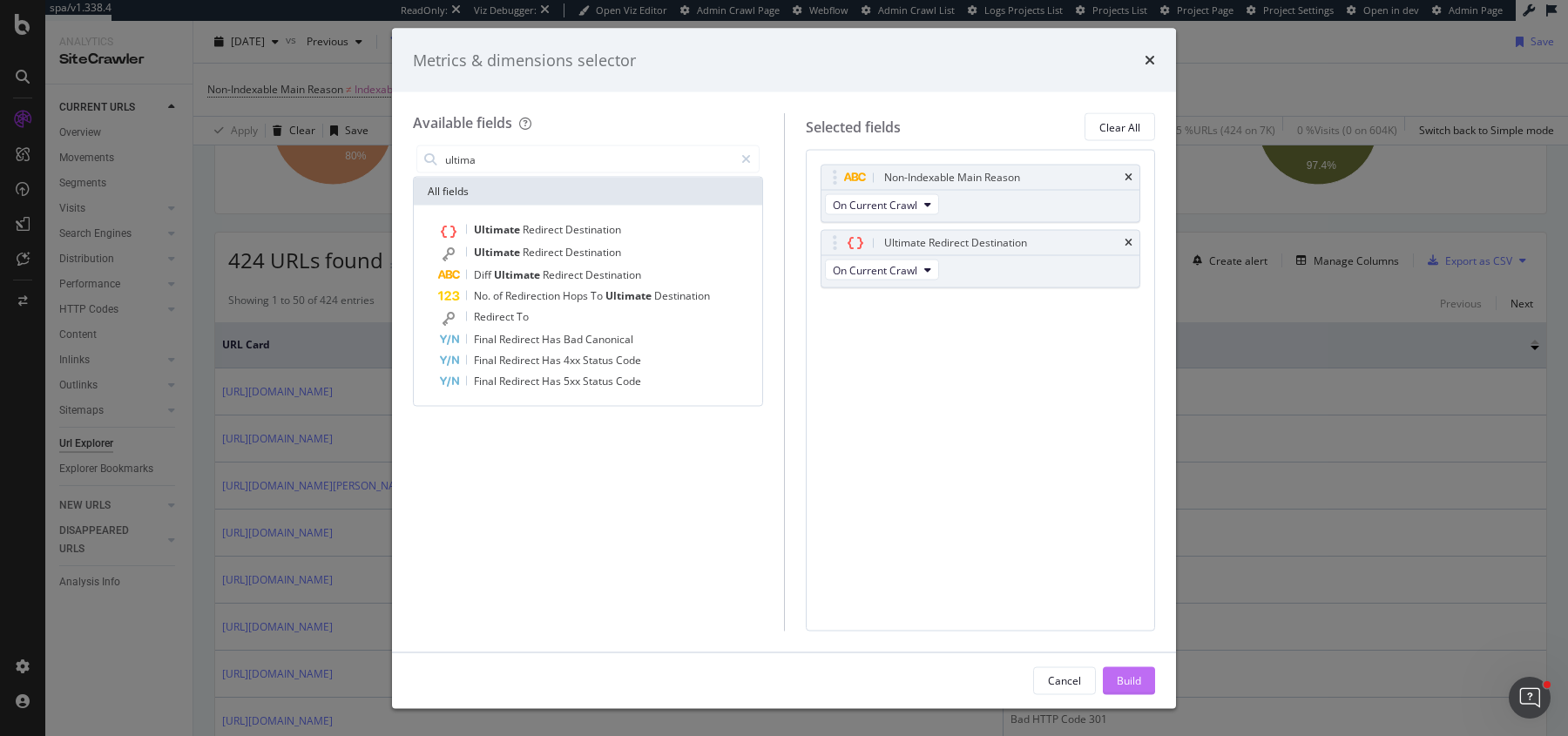
click at [1121, 682] on div "Build" at bounding box center [1129, 680] width 25 height 15
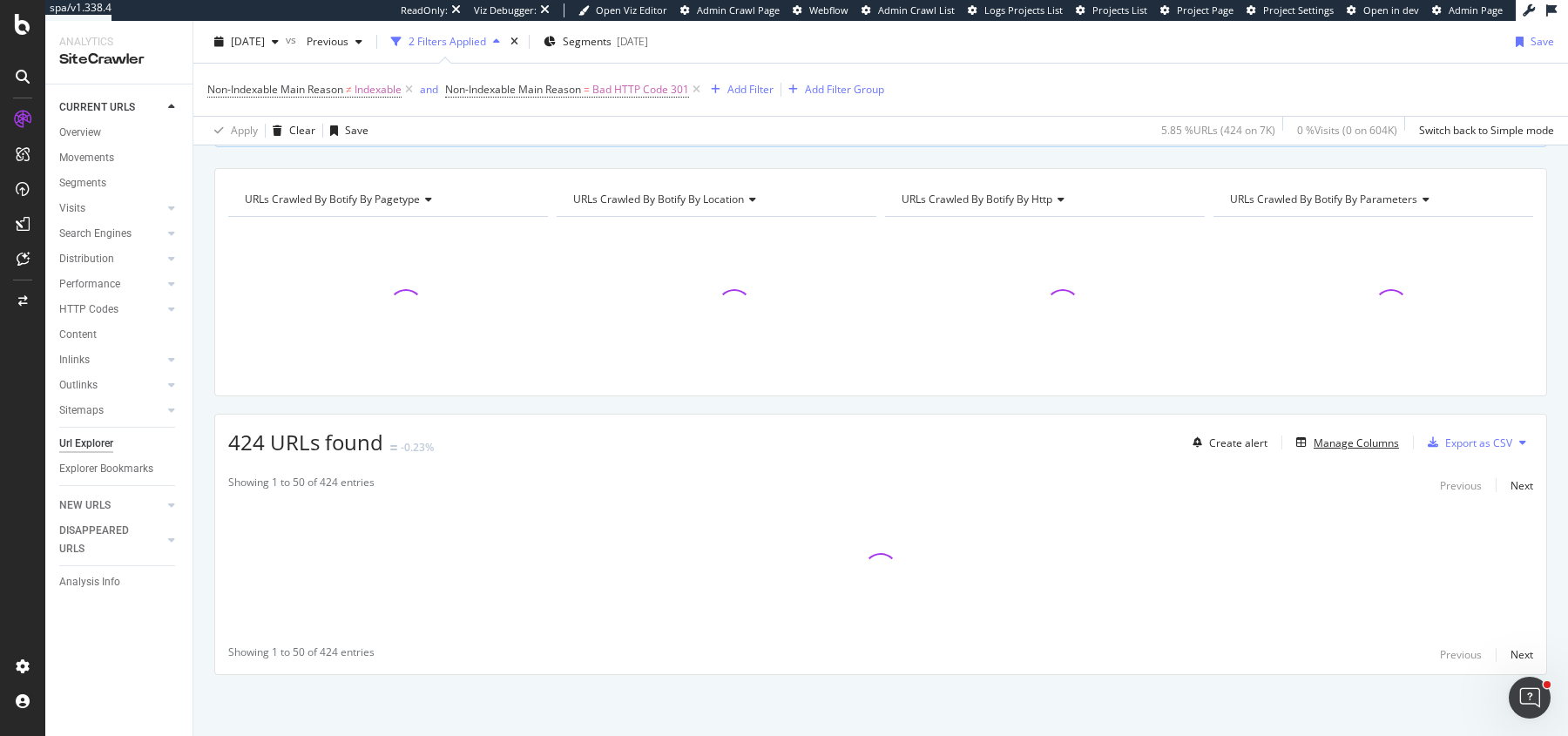
scroll to position [151, 0]
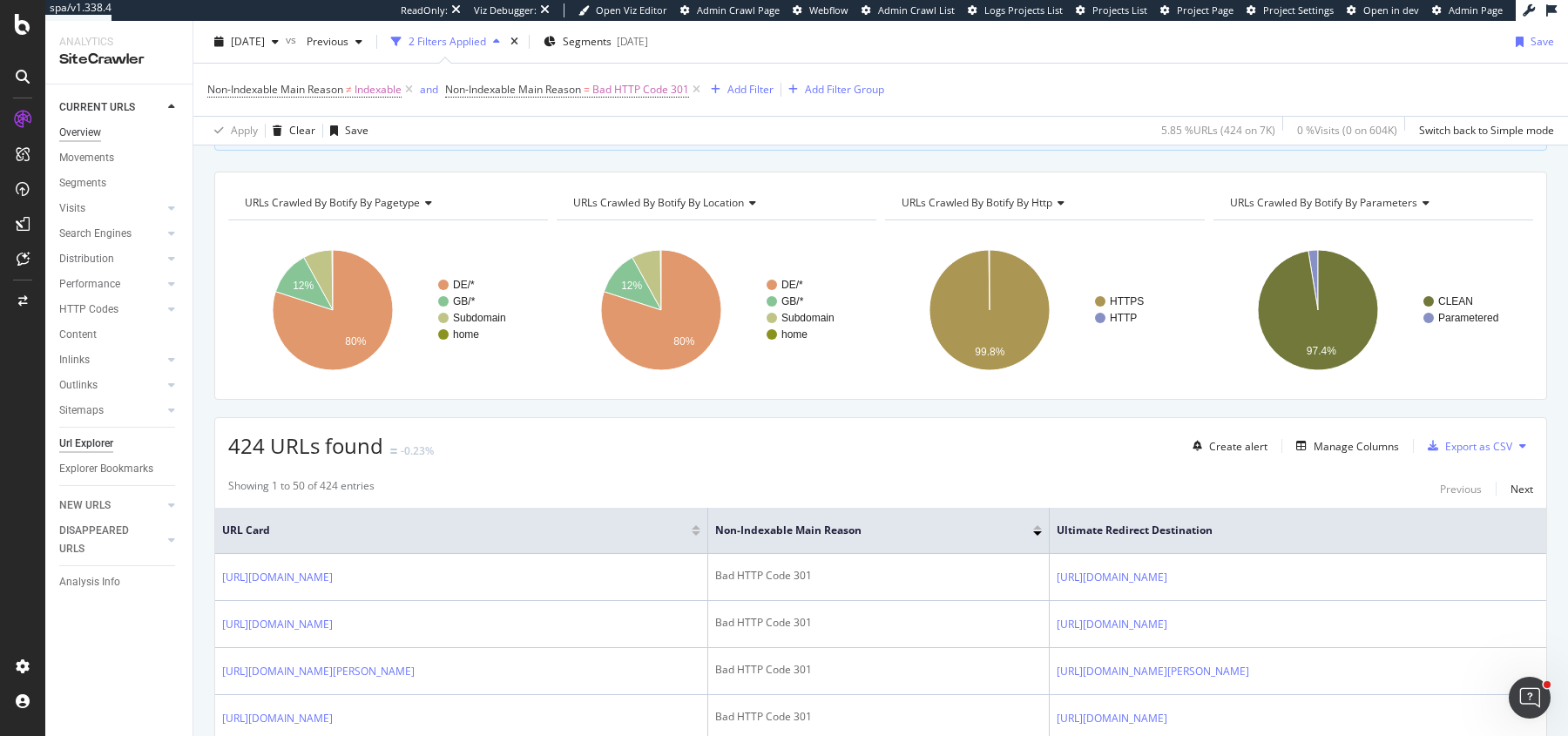
click at [83, 134] on div "Overview" at bounding box center [80, 132] width 42 height 18
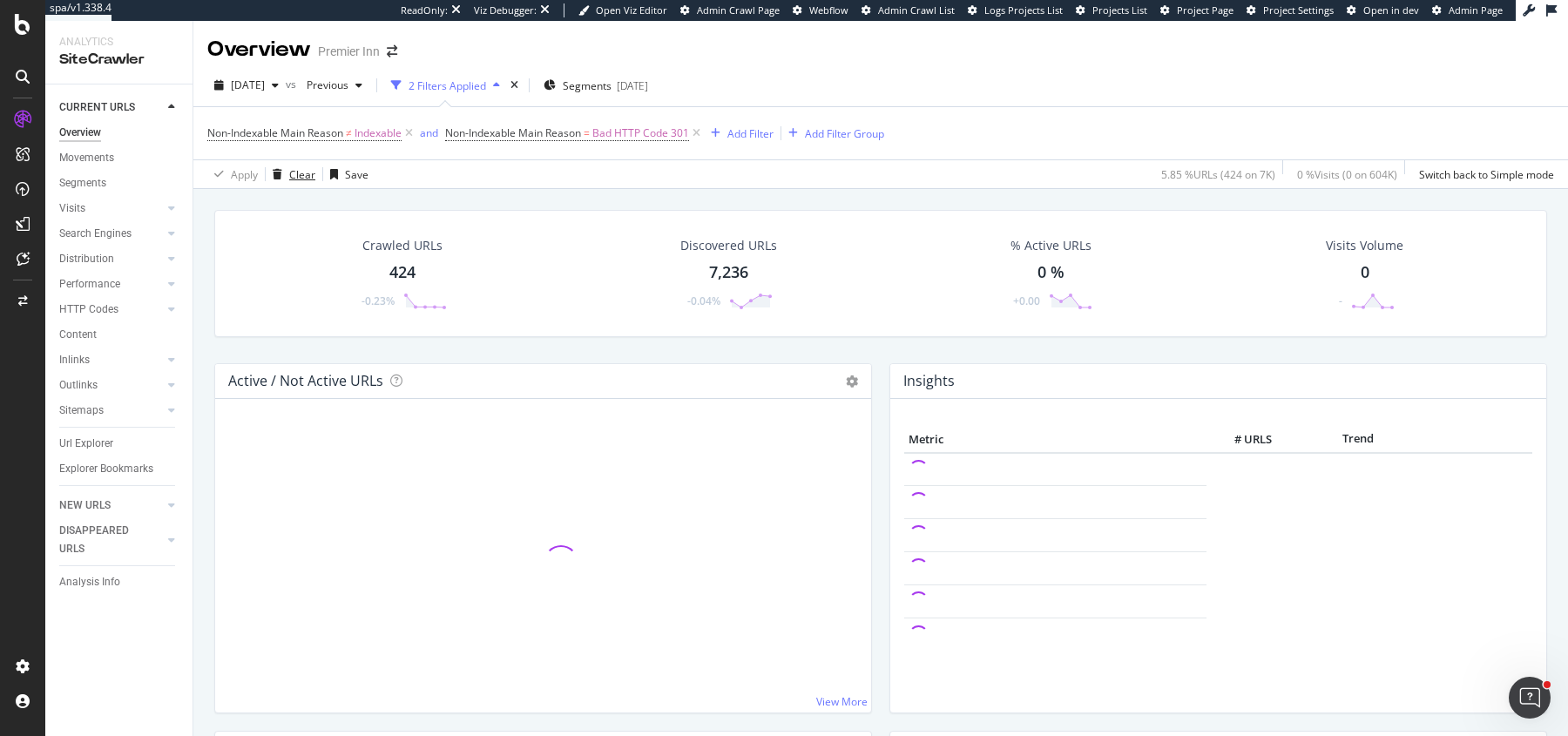
click at [295, 179] on div "Clear" at bounding box center [303, 175] width 27 height 15
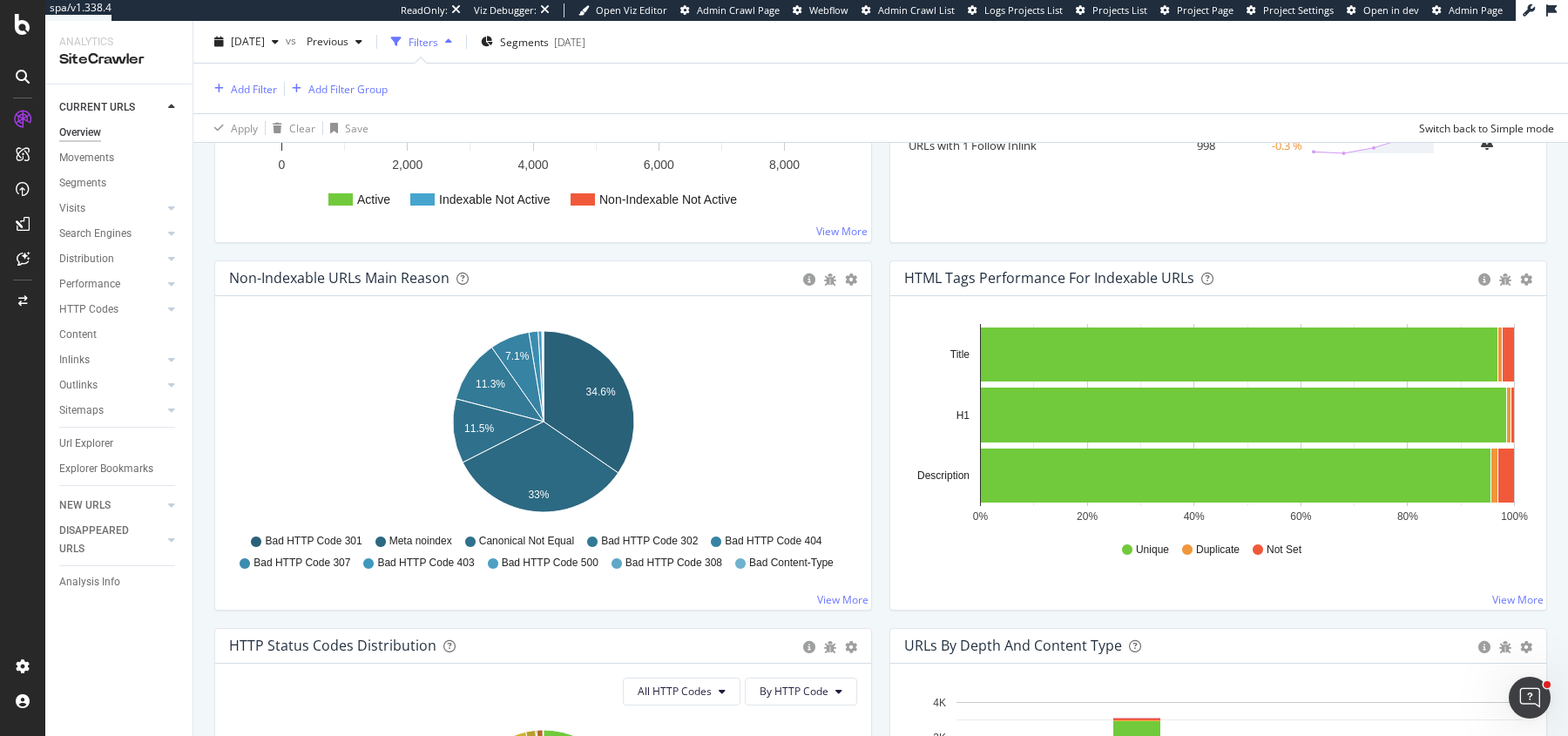
scroll to position [471, 0]
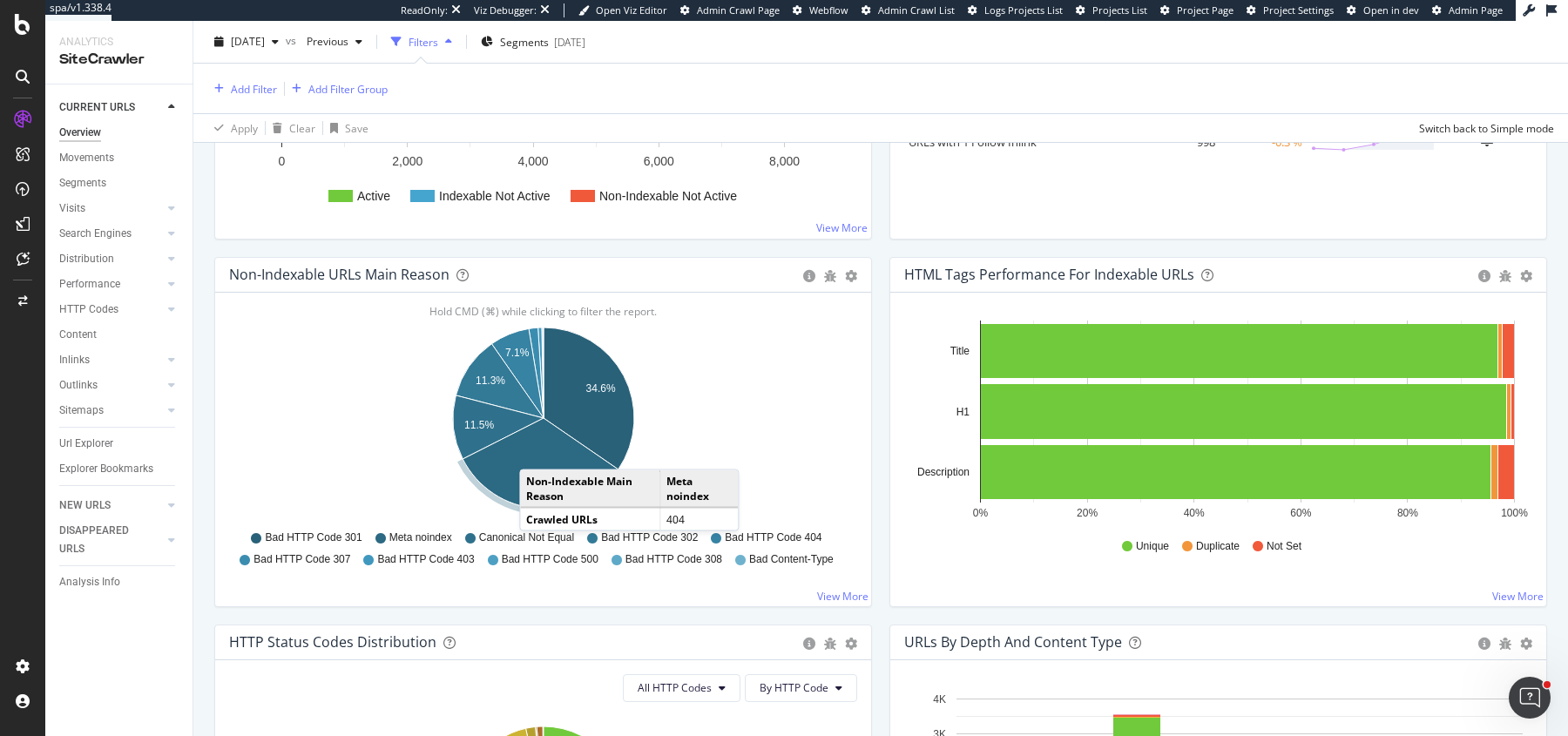
click at [537, 449] on icon "A chart." at bounding box center [540, 463] width 155 height 90
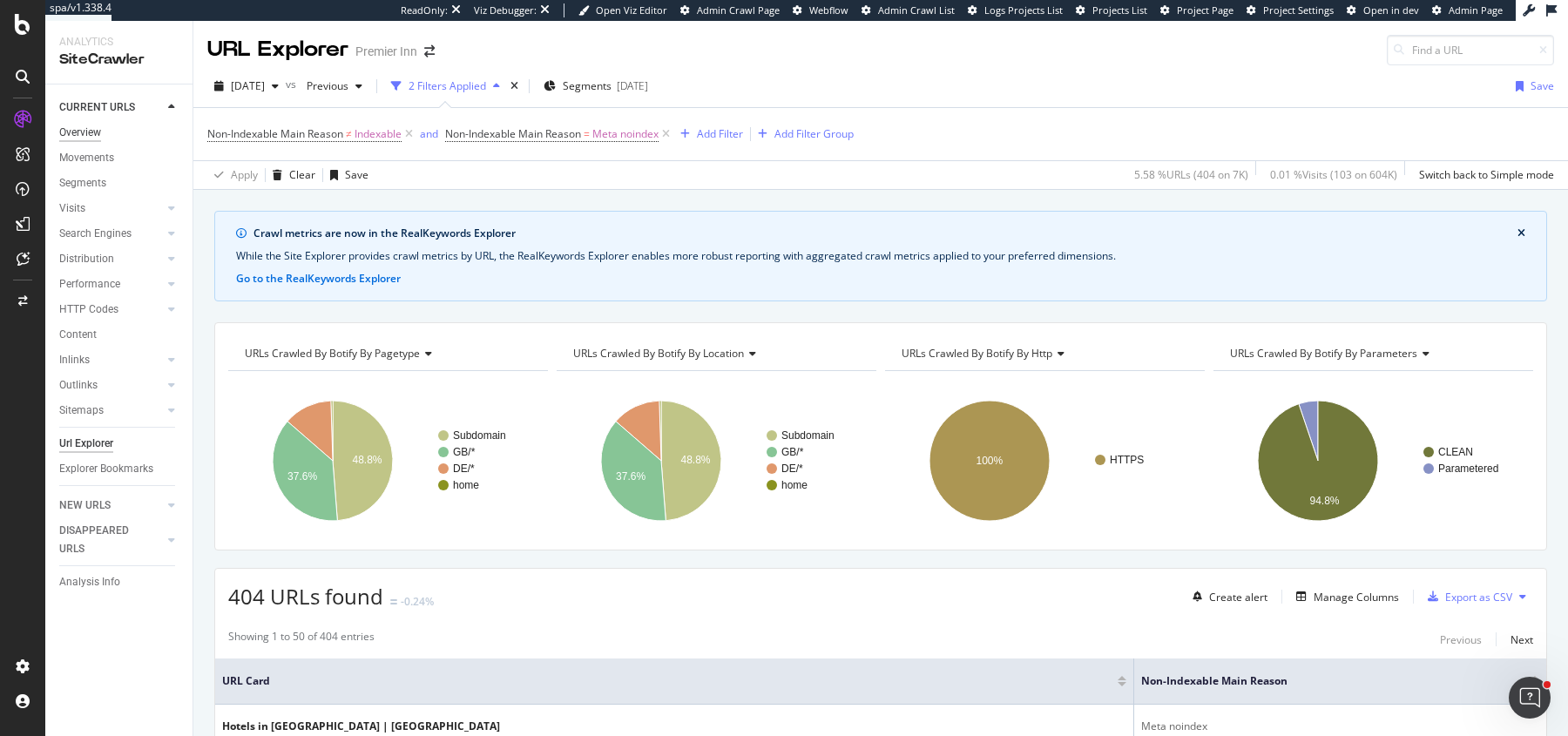
click at [90, 137] on div "Overview" at bounding box center [80, 132] width 42 height 18
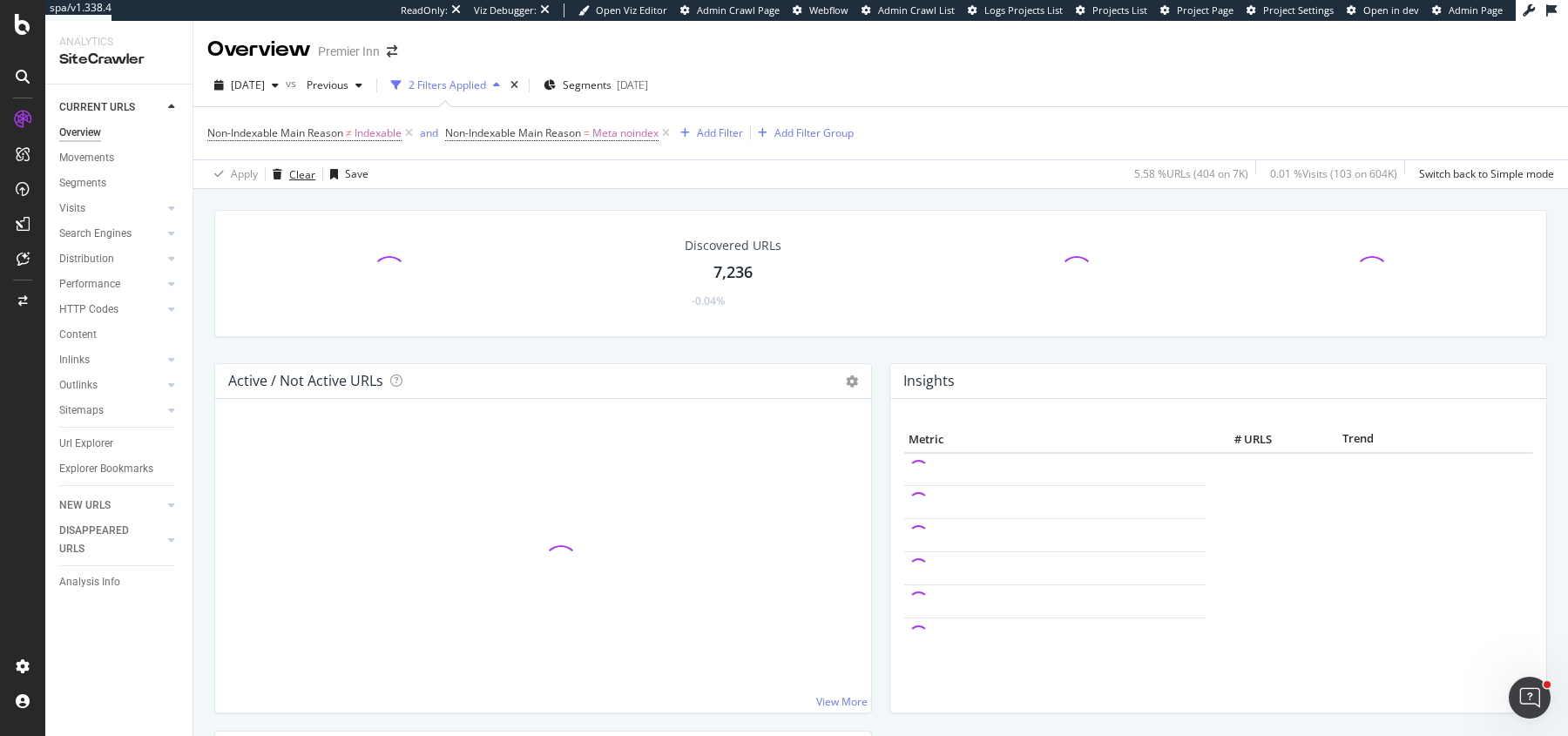
click at [287, 163] on div "Clear" at bounding box center [290, 175] width 49 height 27
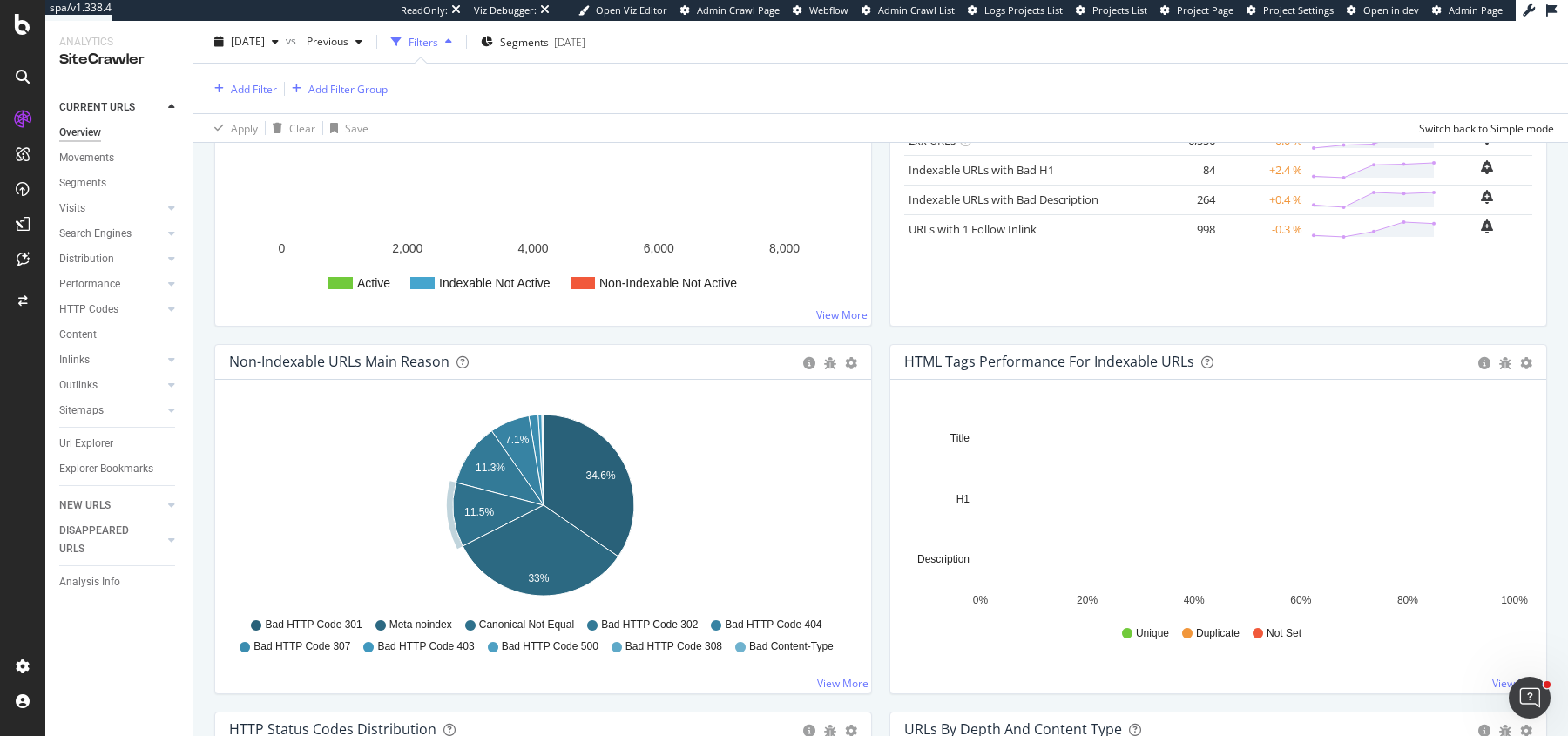
scroll to position [397, 0]
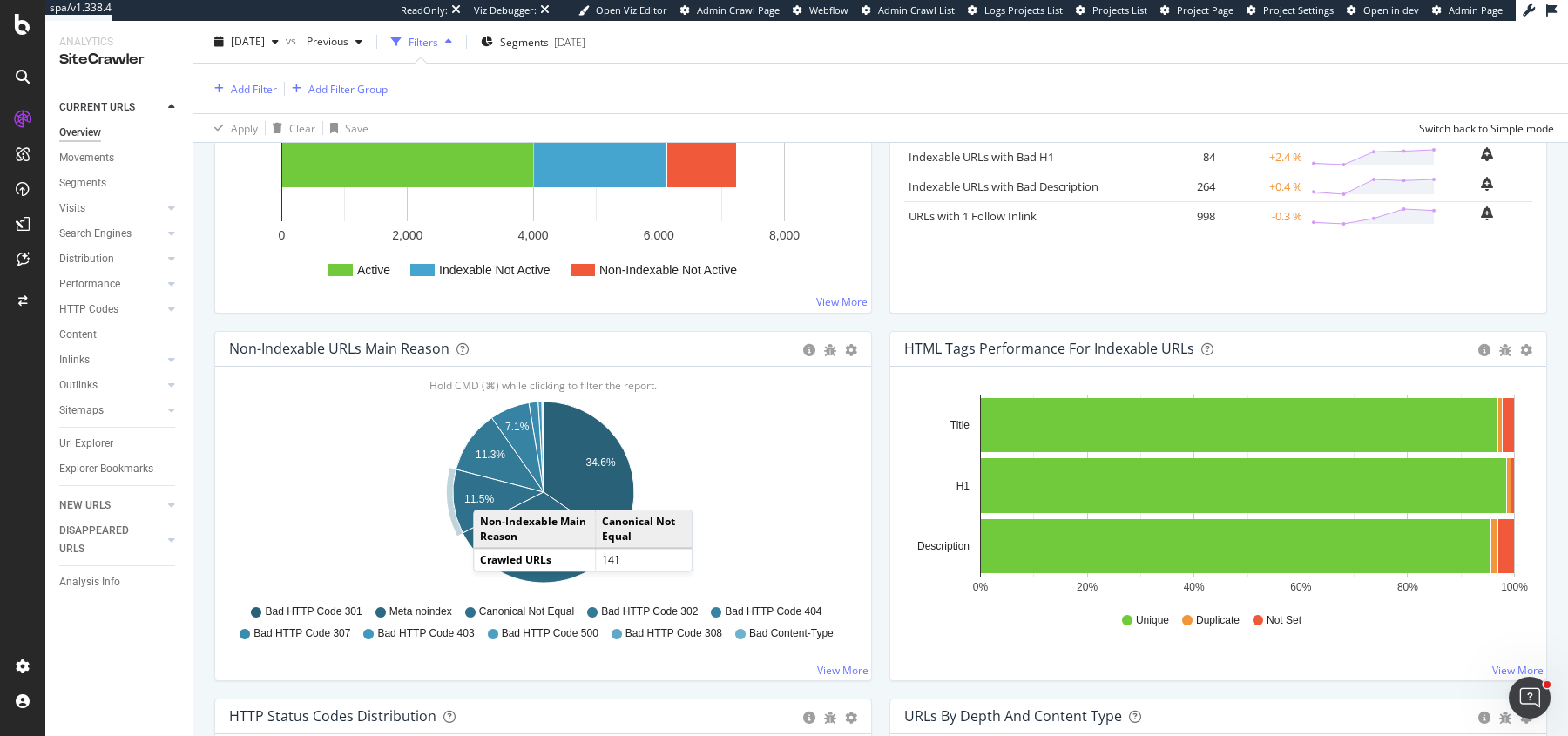
click at [490, 489] on icon "A chart." at bounding box center [497, 501] width 90 height 64
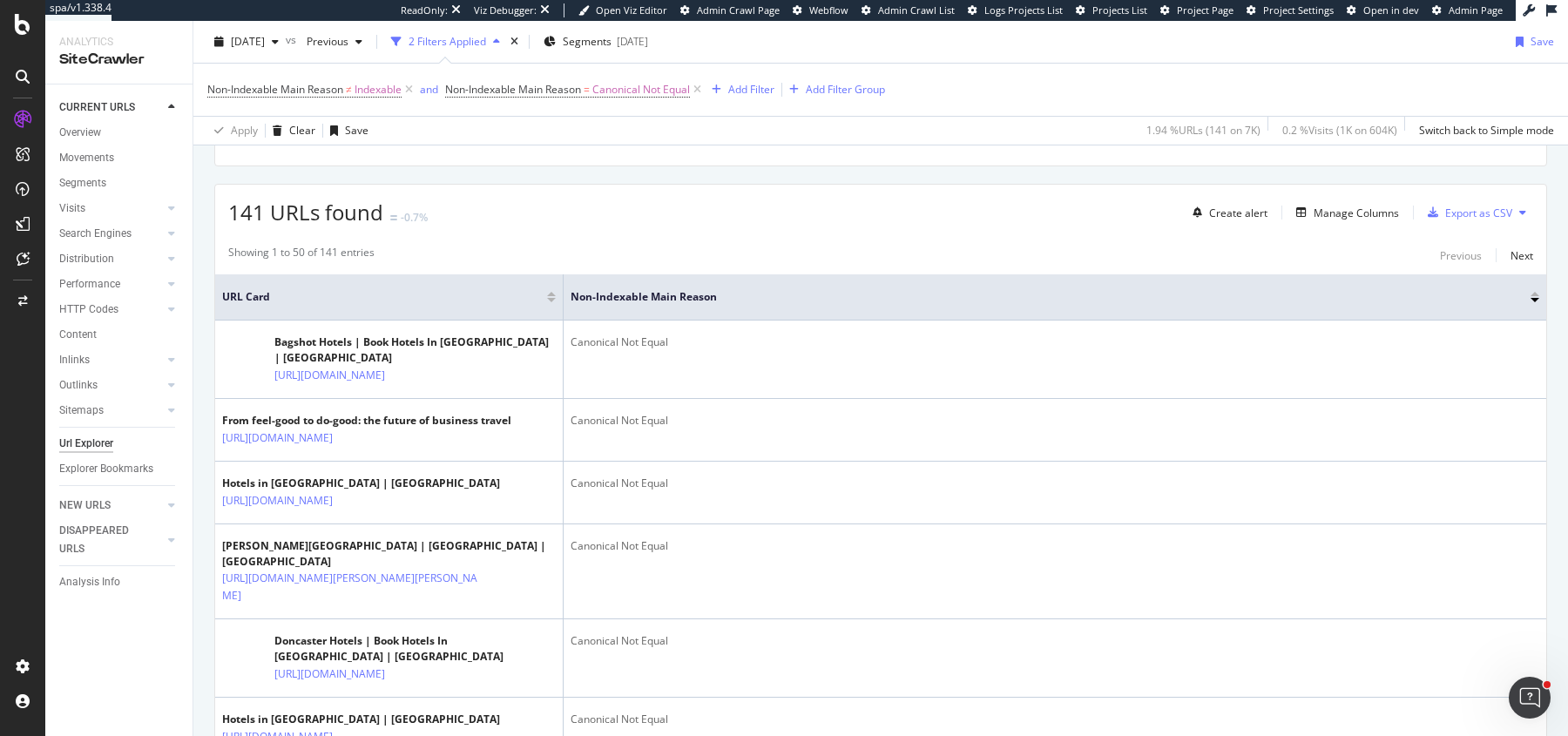
scroll to position [386, 0]
click at [1379, 210] on div "Manage Columns" at bounding box center [1356, 212] width 85 height 15
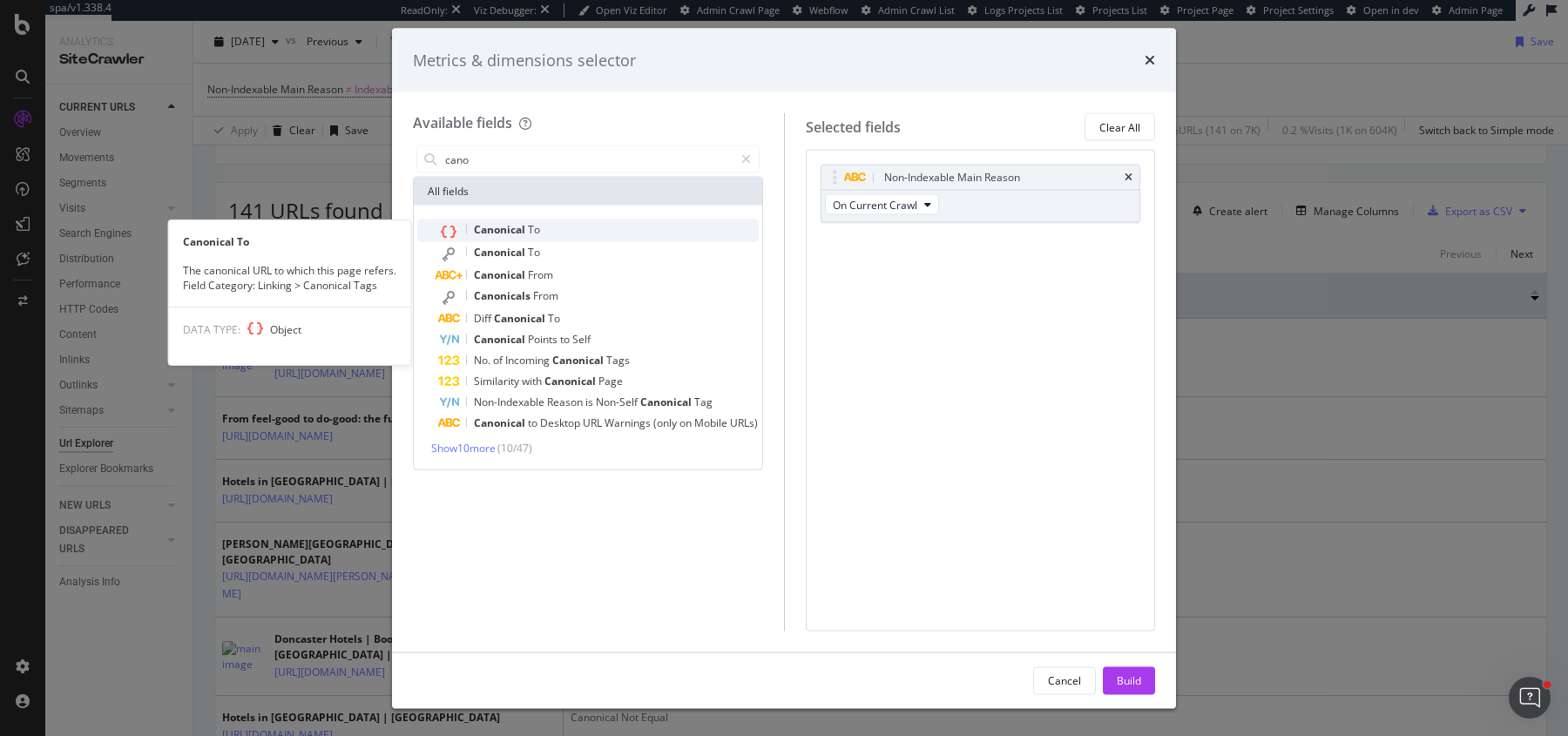
type input "cano"
click at [578, 230] on div "Canonical To" at bounding box center [599, 230] width 321 height 23
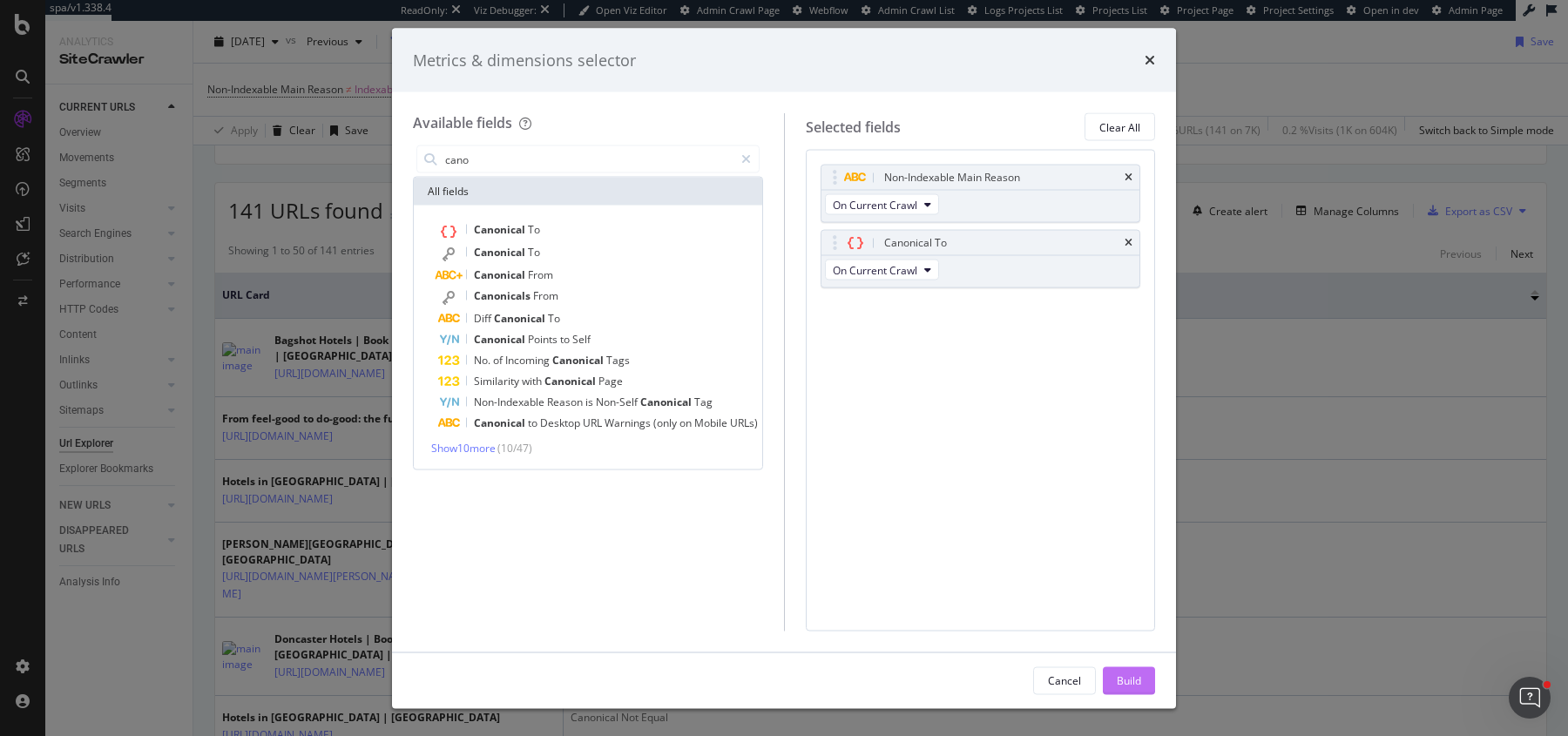
click at [1130, 676] on div "Build" at bounding box center [1129, 680] width 25 height 15
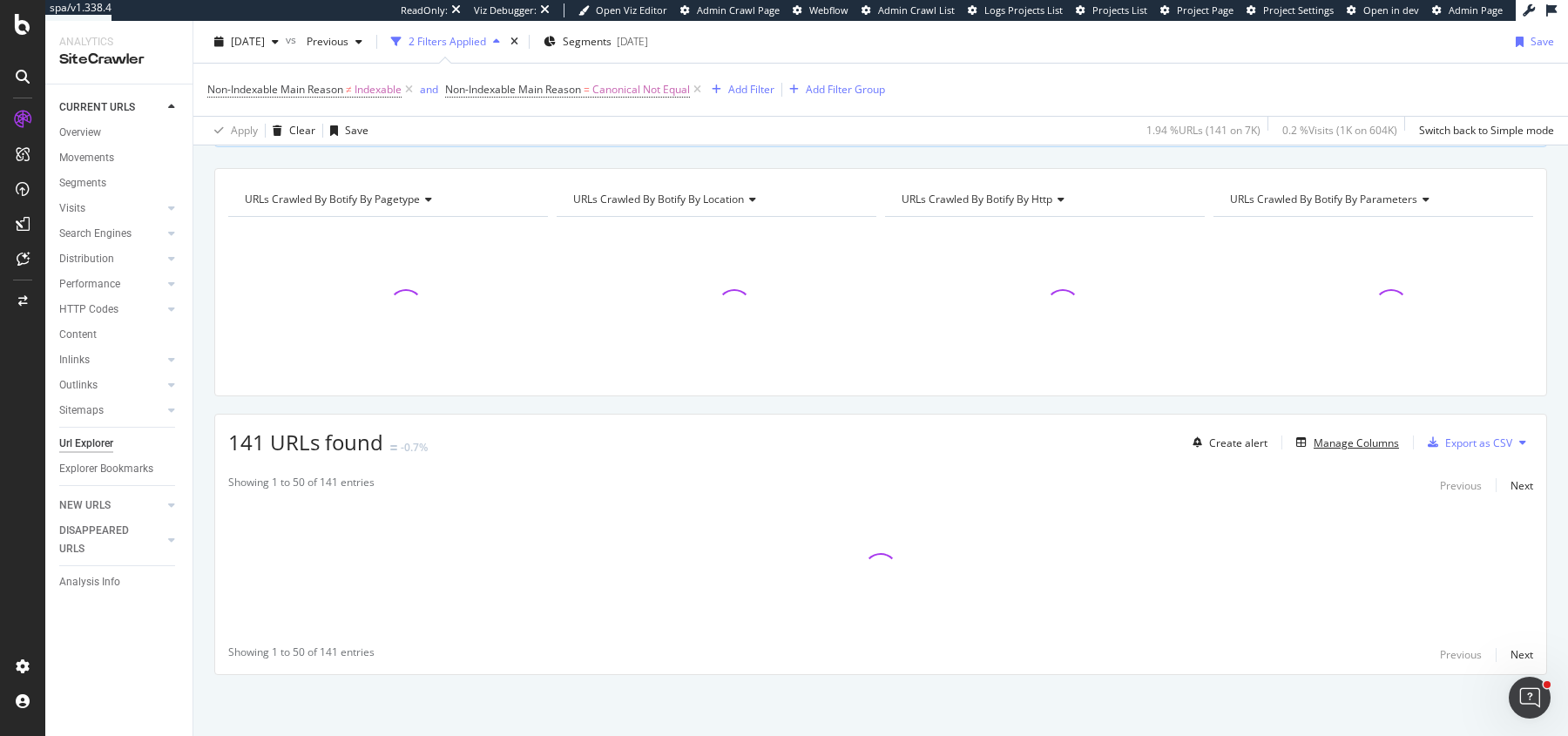
scroll to position [151, 0]
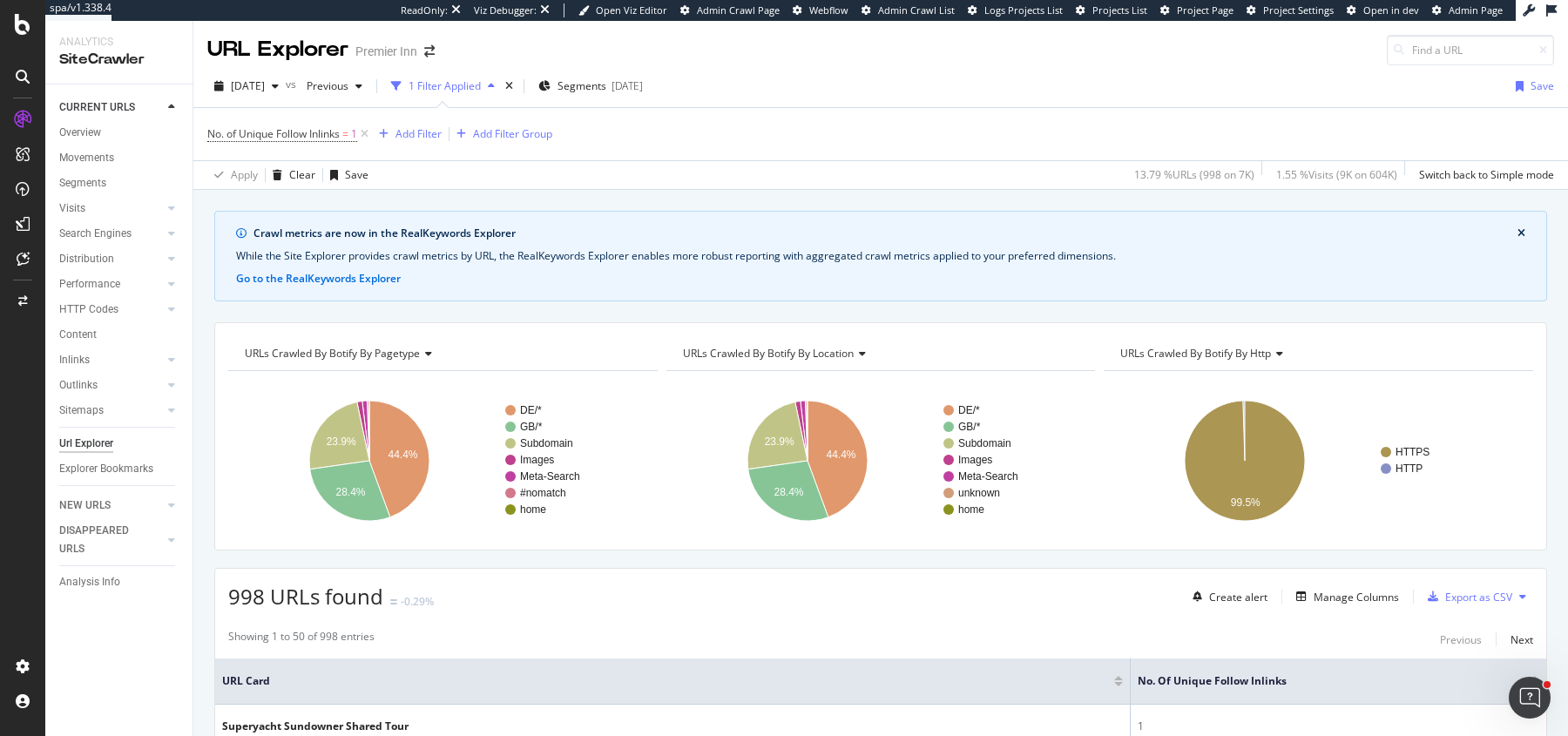
click at [943, 104] on div "2025 Oct. 6th vs Previous 1 Filter Applied Segments 2025-08-12 Save" at bounding box center [880, 89] width 1374 height 35
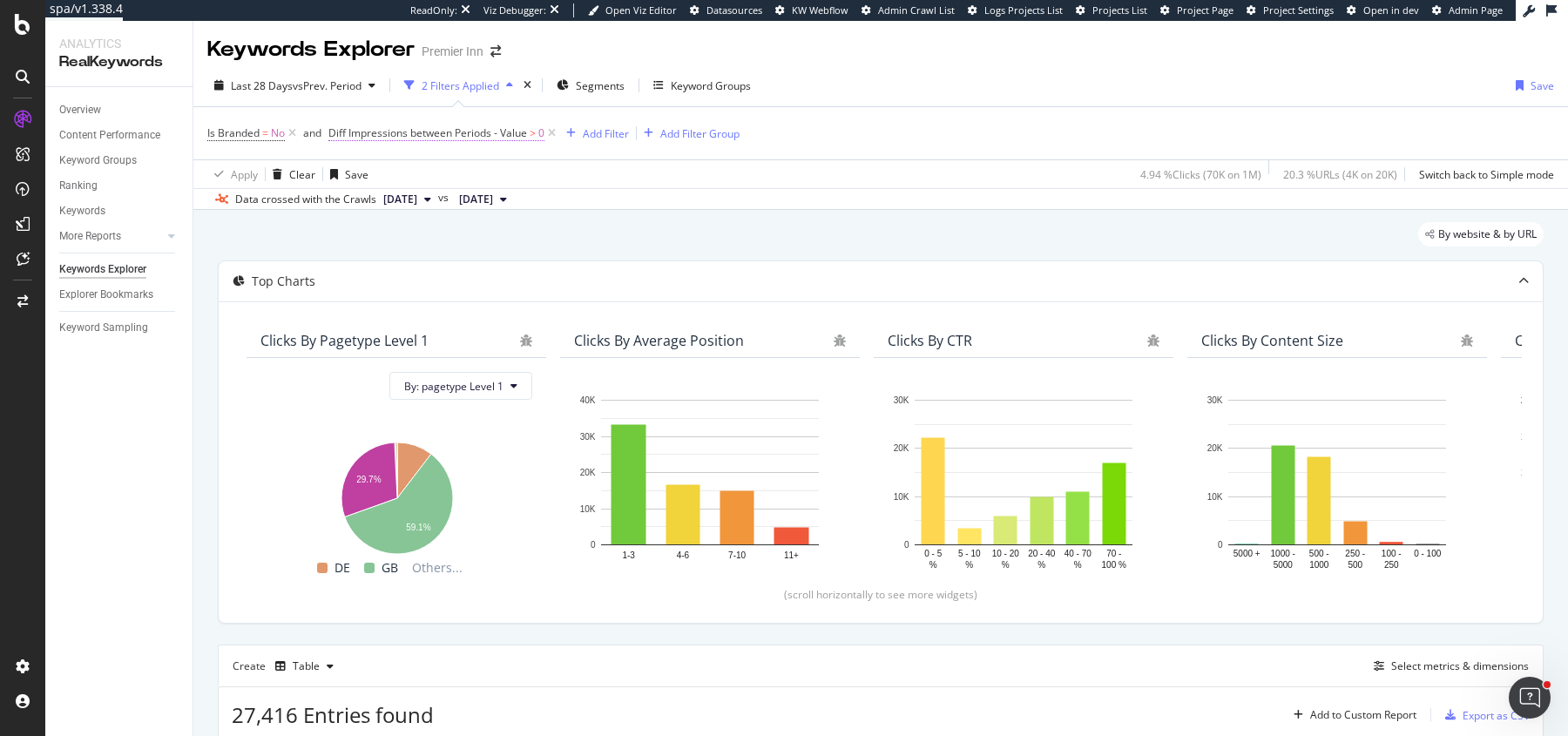
click at [505, 127] on span "Diff Impressions between Periods - Value" at bounding box center [427, 133] width 198 height 15
click at [389, 235] on span "Greater than" at bounding box center [377, 233] width 63 height 15
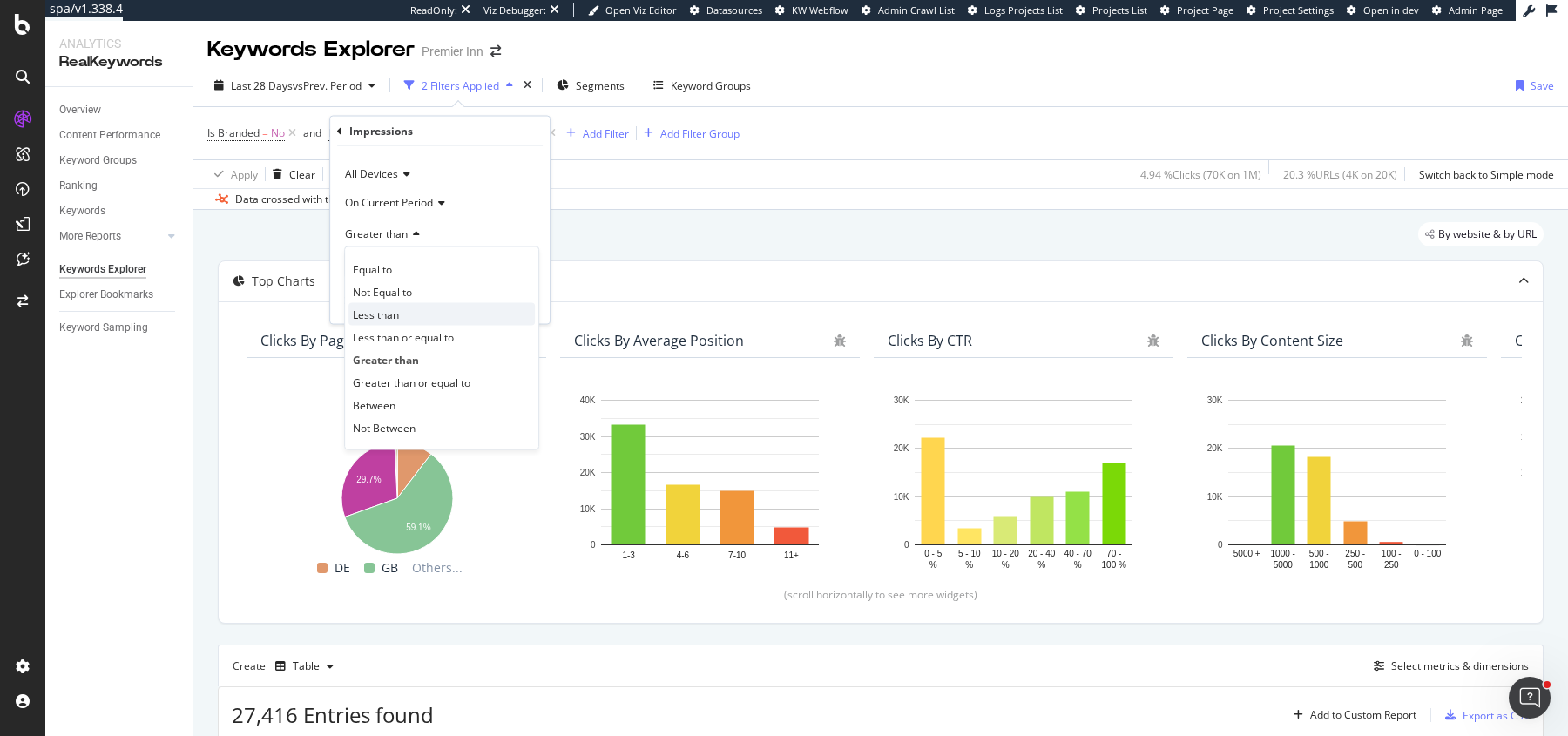
click at [408, 317] on div "Less than" at bounding box center [441, 315] width 187 height 23
click at [413, 201] on span "On Current Period" at bounding box center [389, 202] width 88 height 15
click at [420, 295] on div "Diff. Between Period - value" at bounding box center [441, 305] width 187 height 23
click at [508, 300] on div "Apply" at bounding box center [522, 301] width 27 height 15
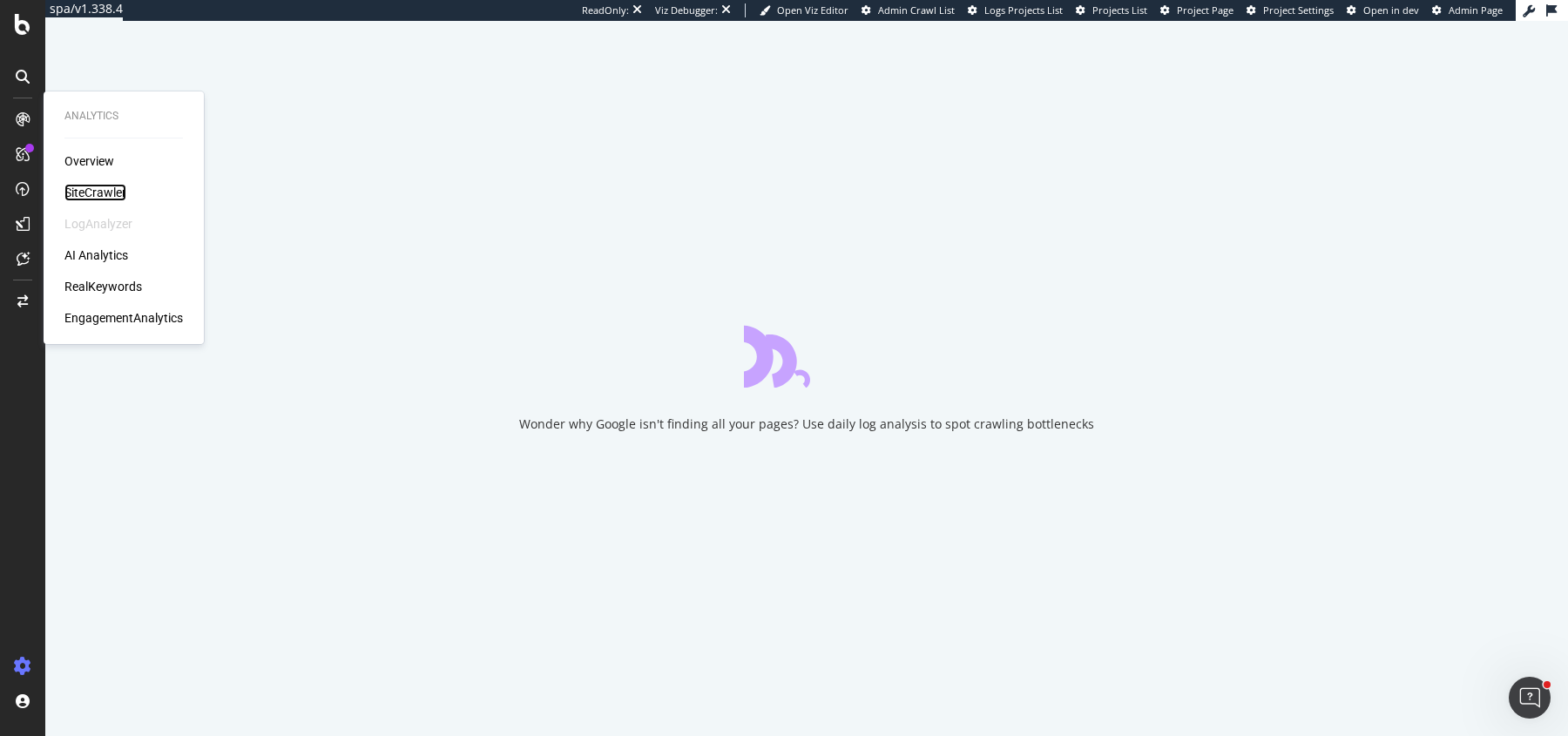
click at [120, 196] on div "SiteCrawler" at bounding box center [95, 193] width 62 height 17
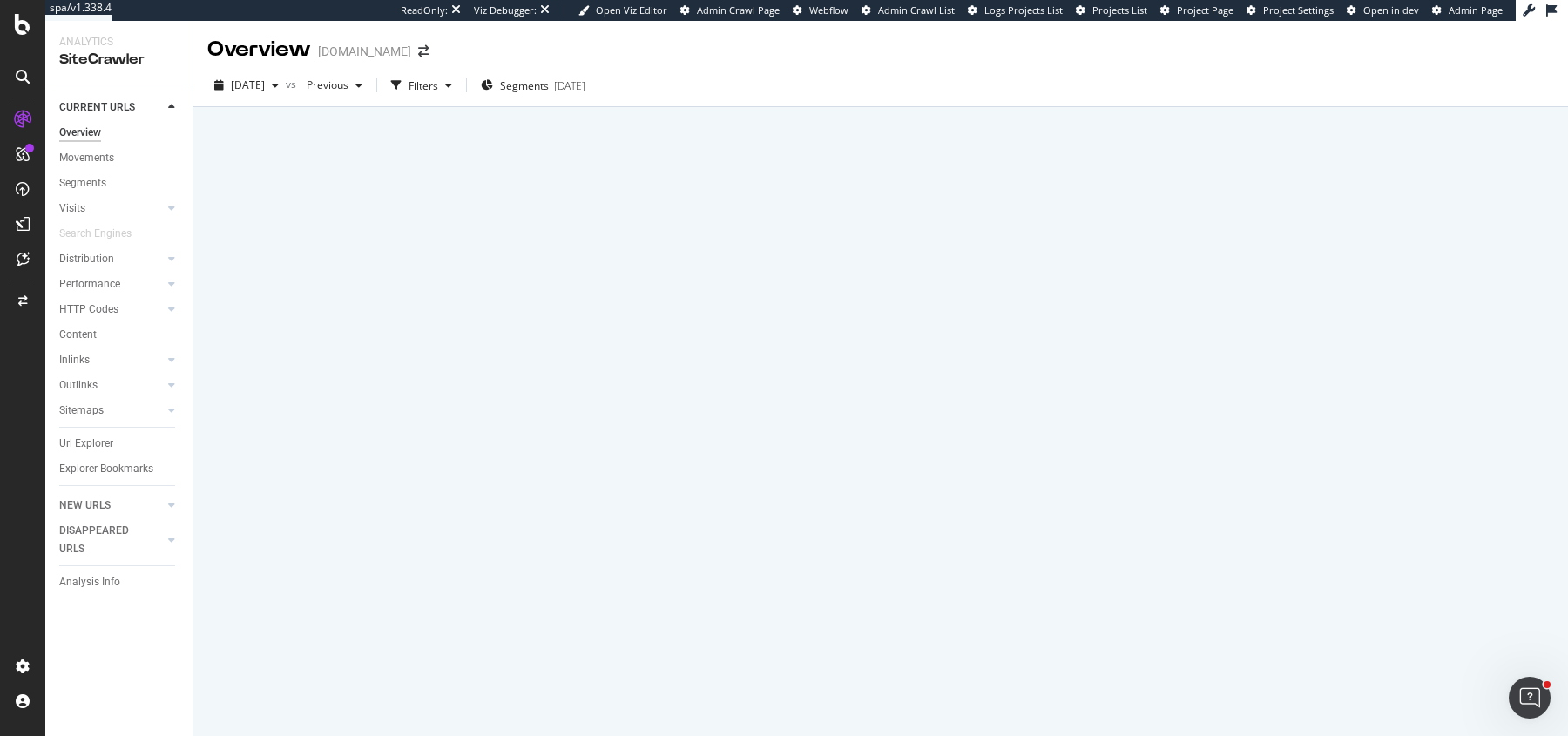
click at [27, 24] on icon at bounding box center [23, 25] width 16 height 21
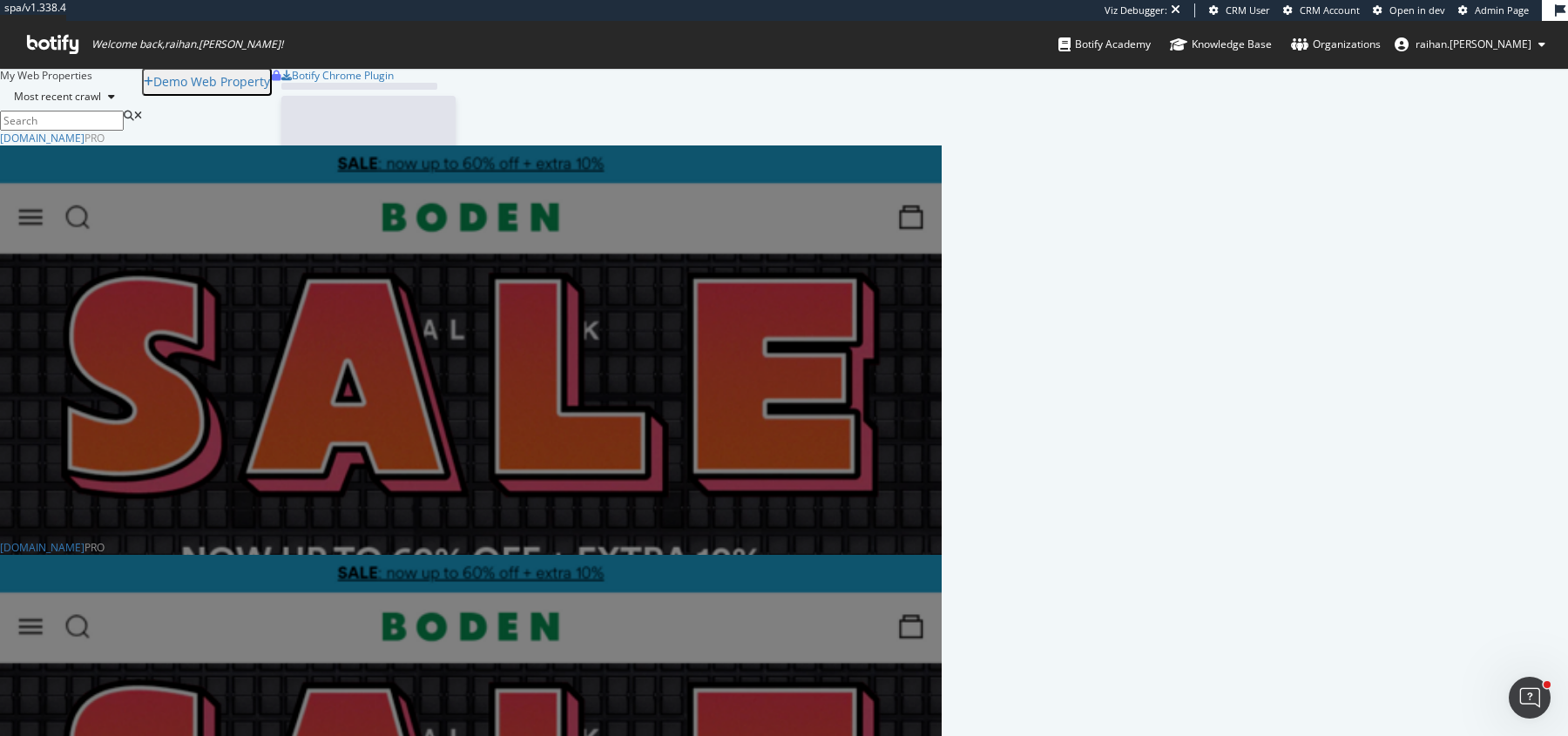
scroll to position [762, 941]
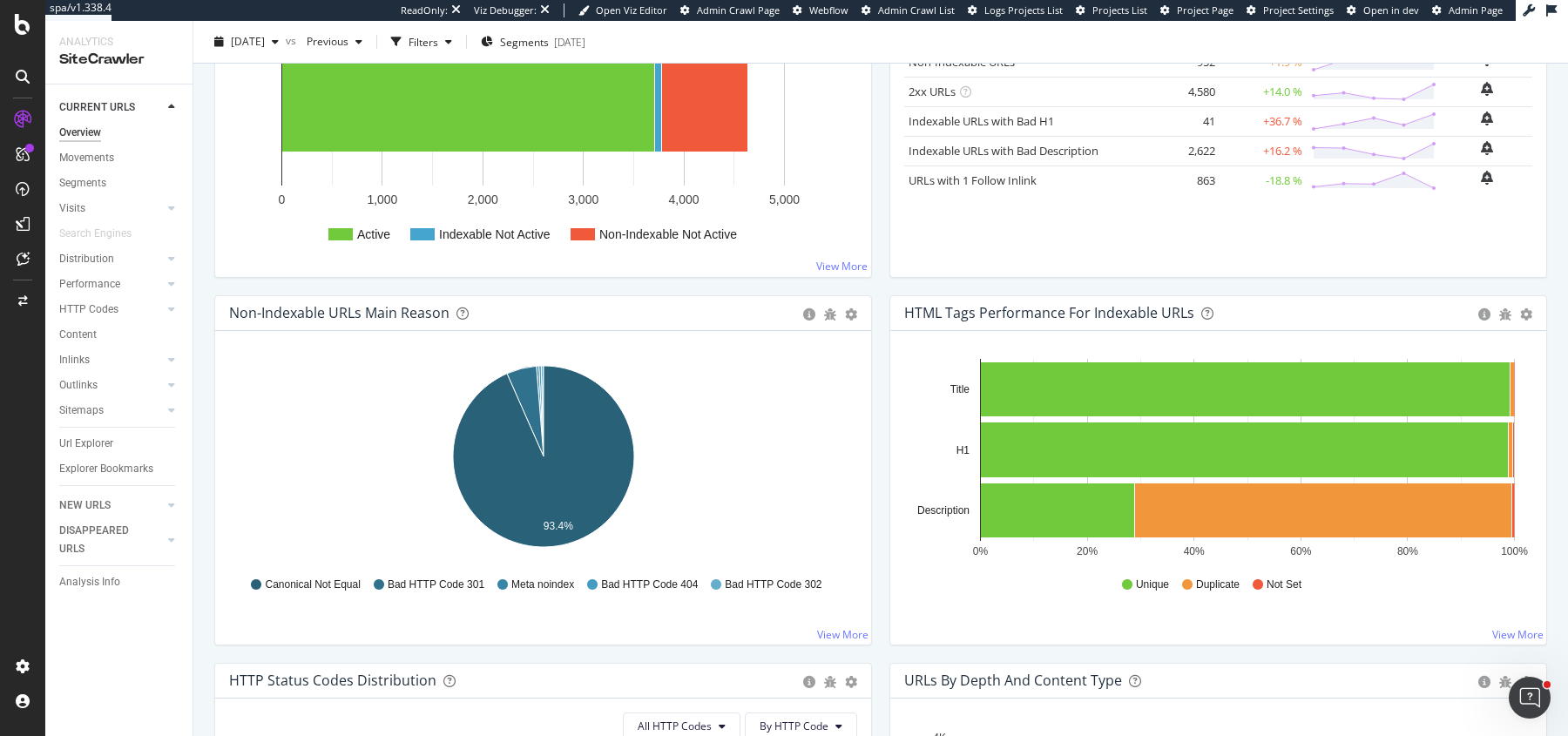
scroll to position [377, 0]
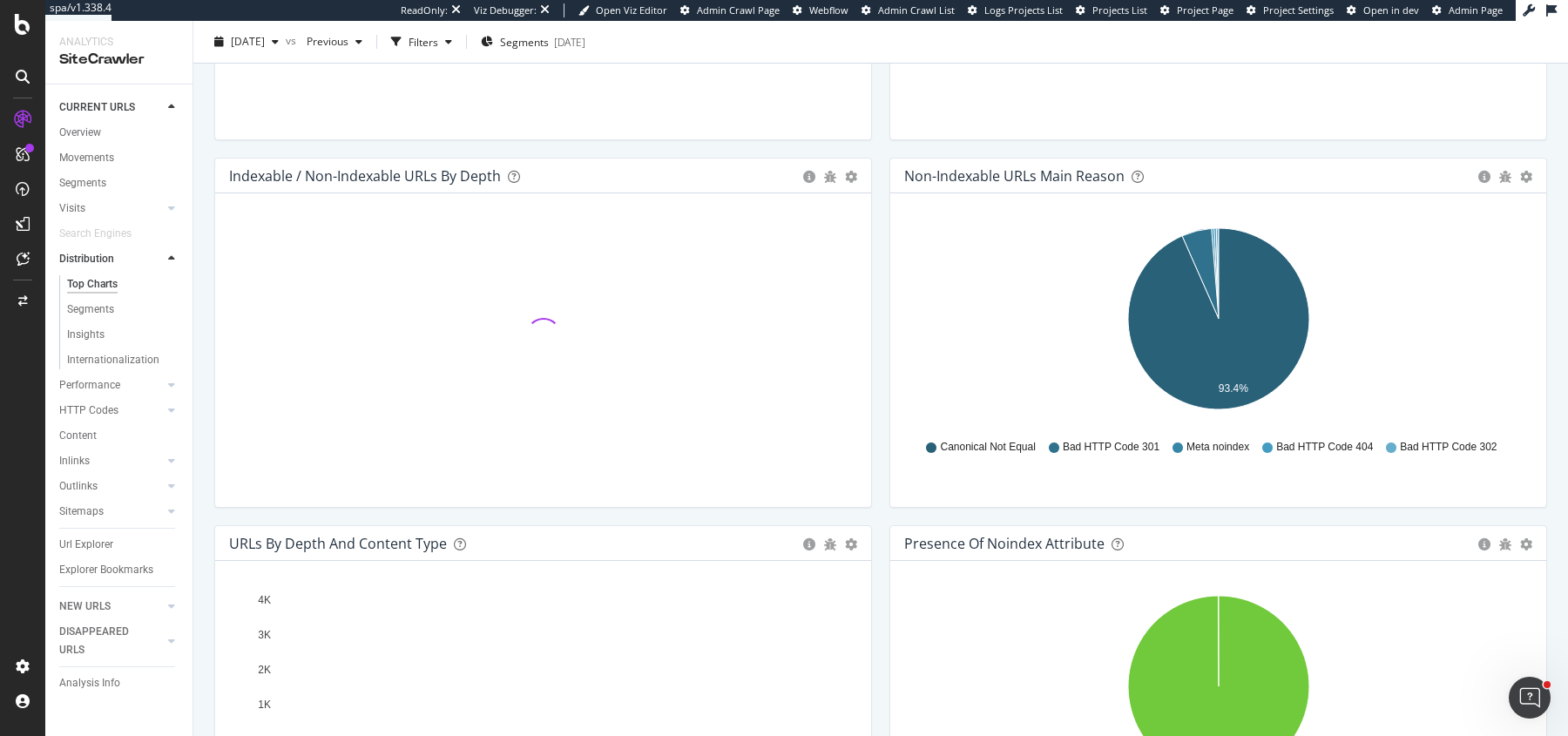
scroll to position [837, 0]
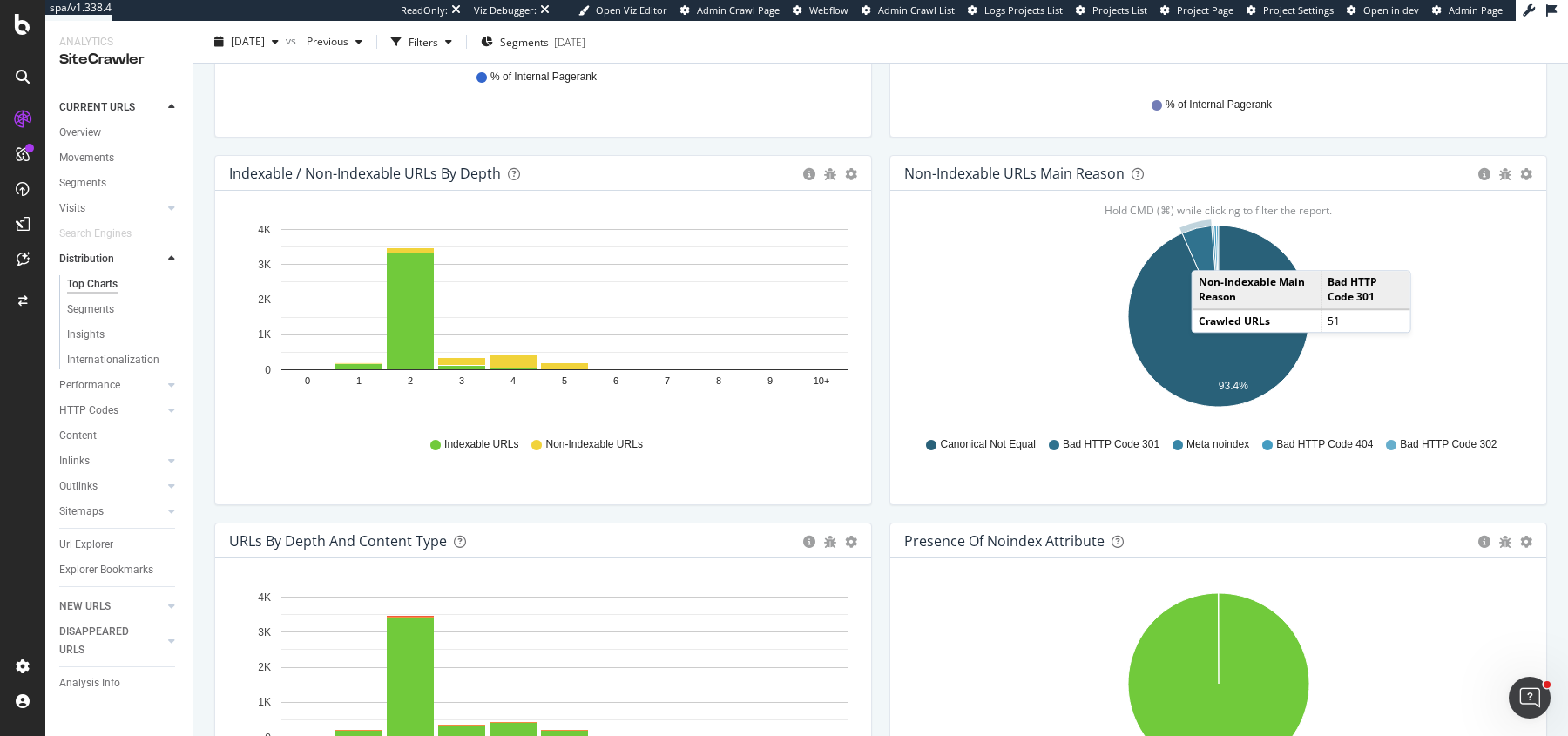
click at [1208, 250] on icon "A chart." at bounding box center [1200, 271] width 37 height 90
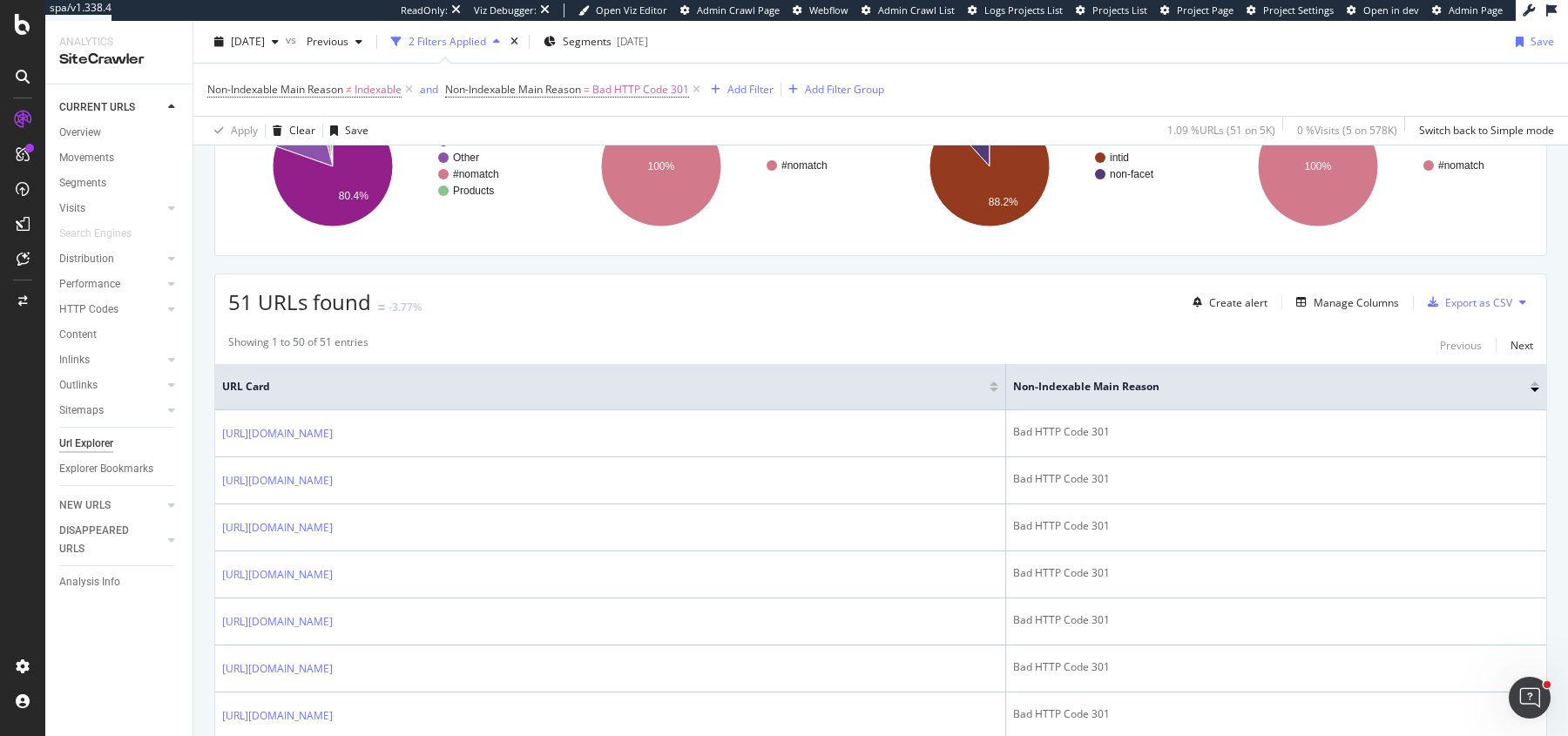
scroll to position [358, 0]
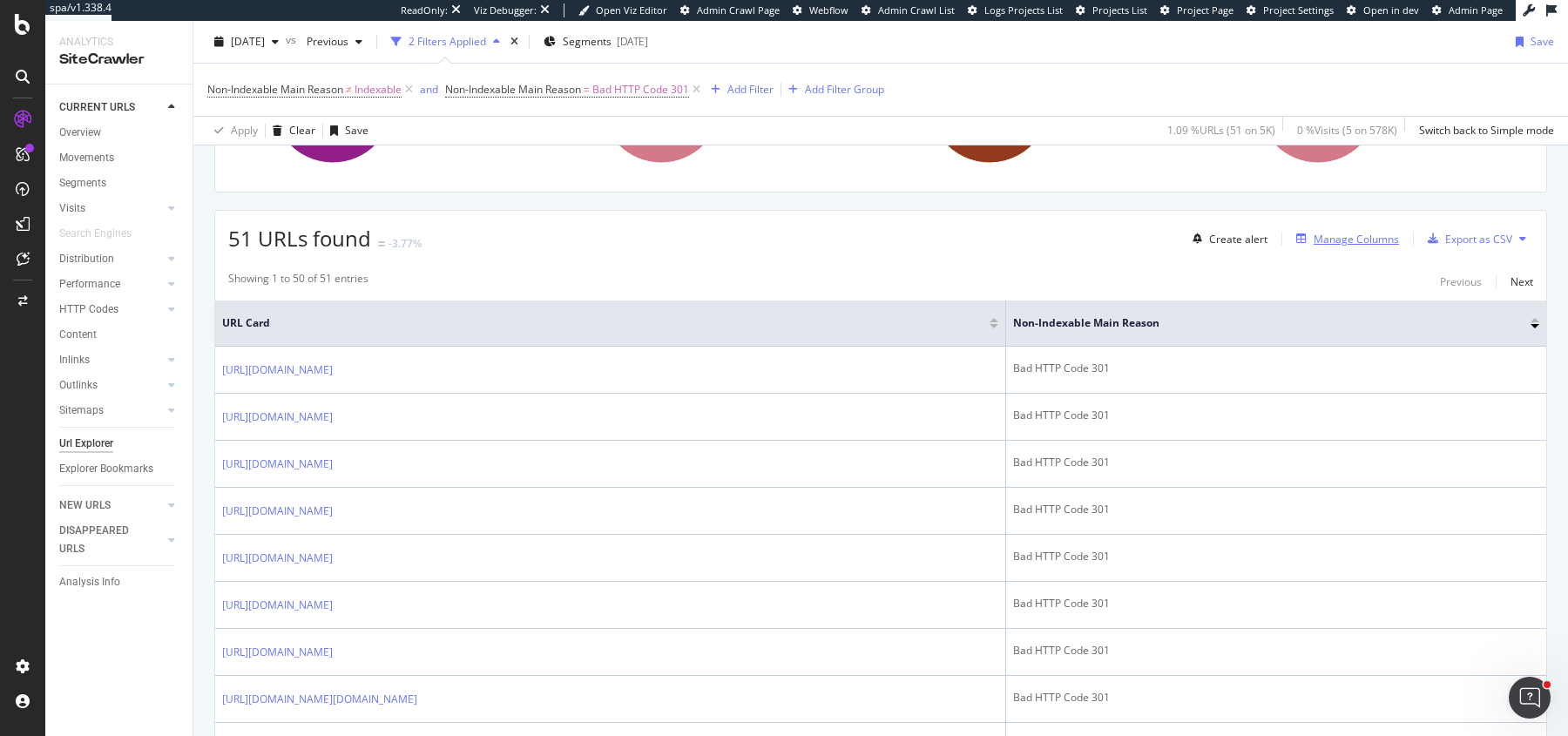
click at [1357, 239] on div "Manage Columns" at bounding box center [1356, 239] width 85 height 15
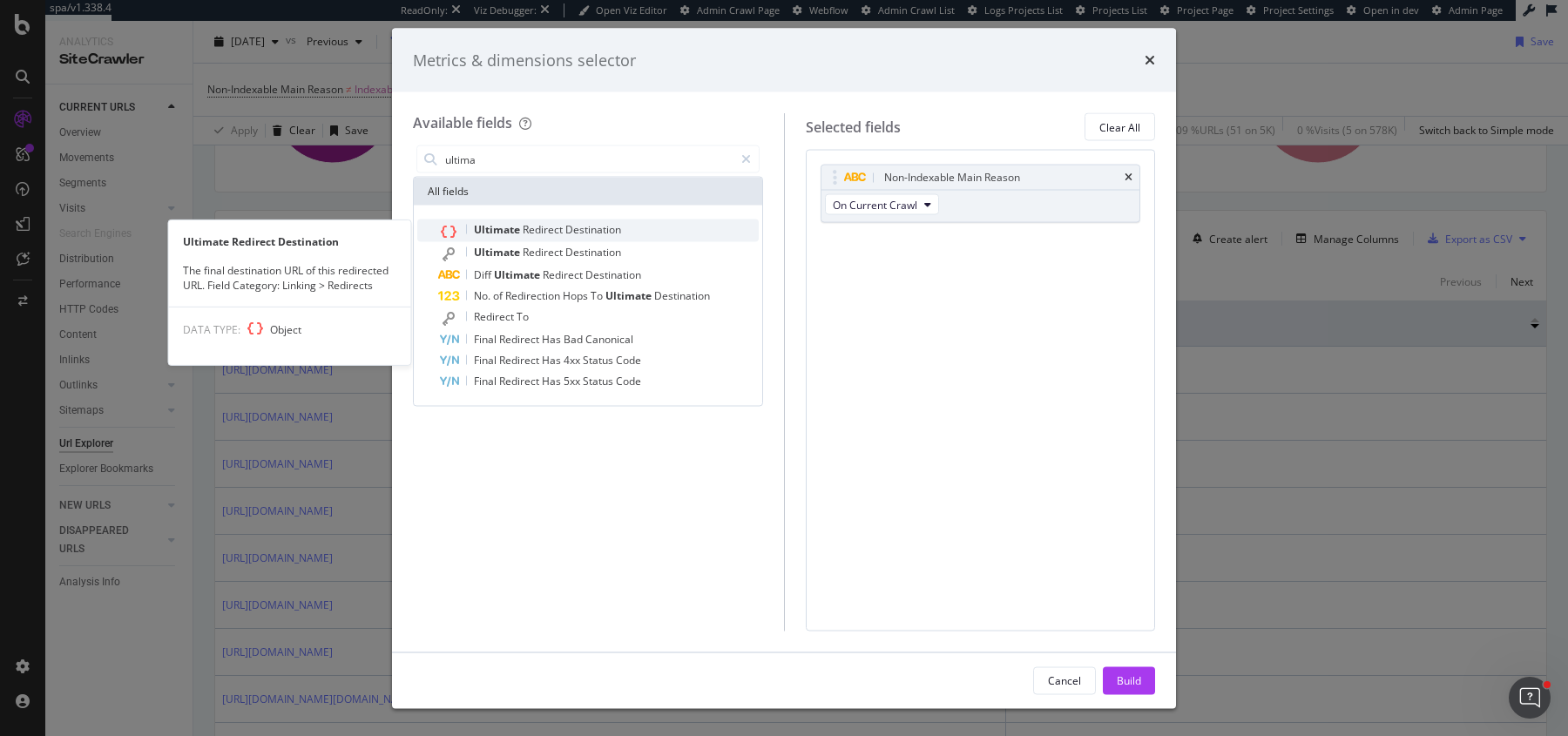
click at [592, 230] on span "Destination" at bounding box center [593, 230] width 56 height 15
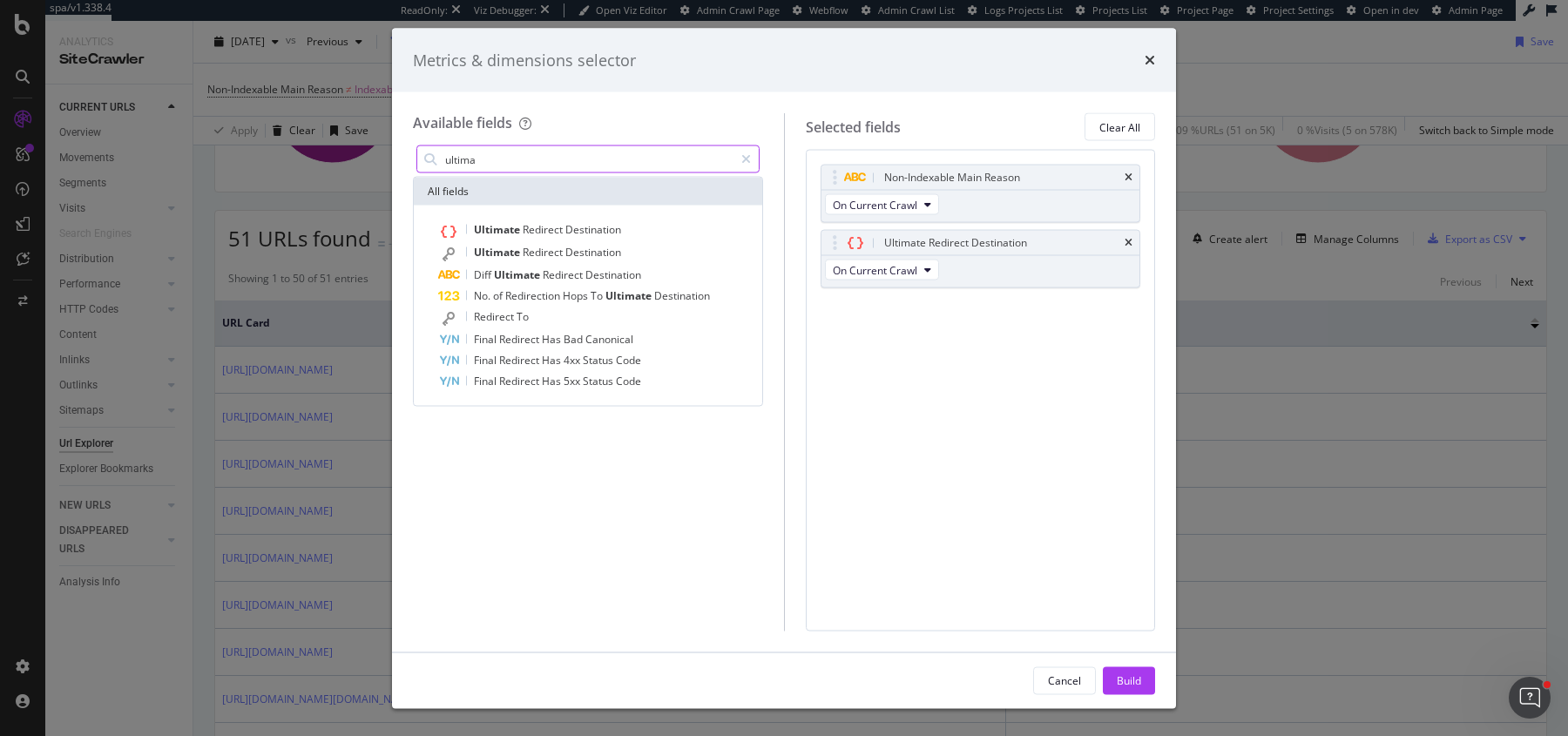
click at [564, 161] on input "ultima" at bounding box center [588, 159] width 290 height 27
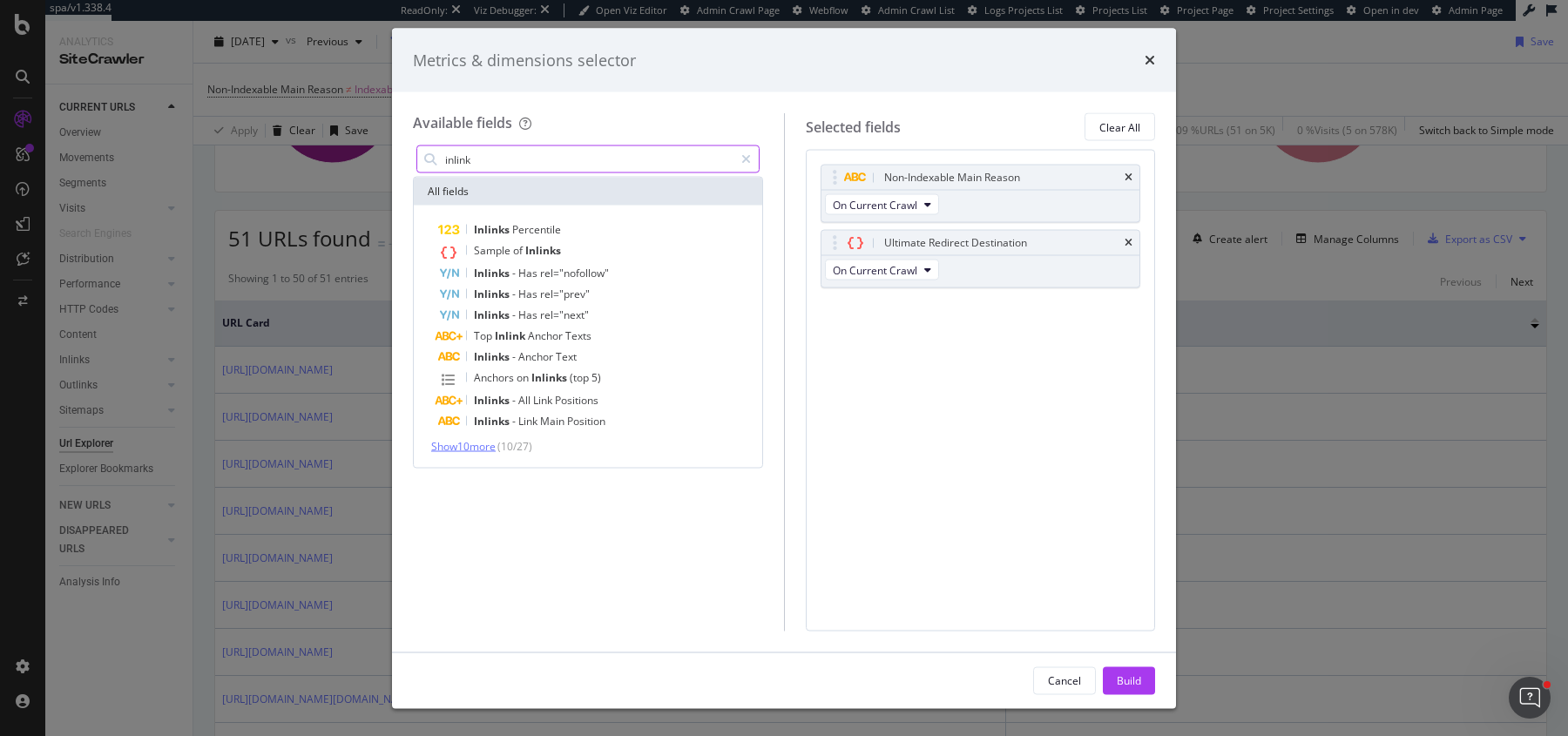
type input "inlink"
click at [455, 441] on span "Show 10 more" at bounding box center [464, 447] width 65 height 15
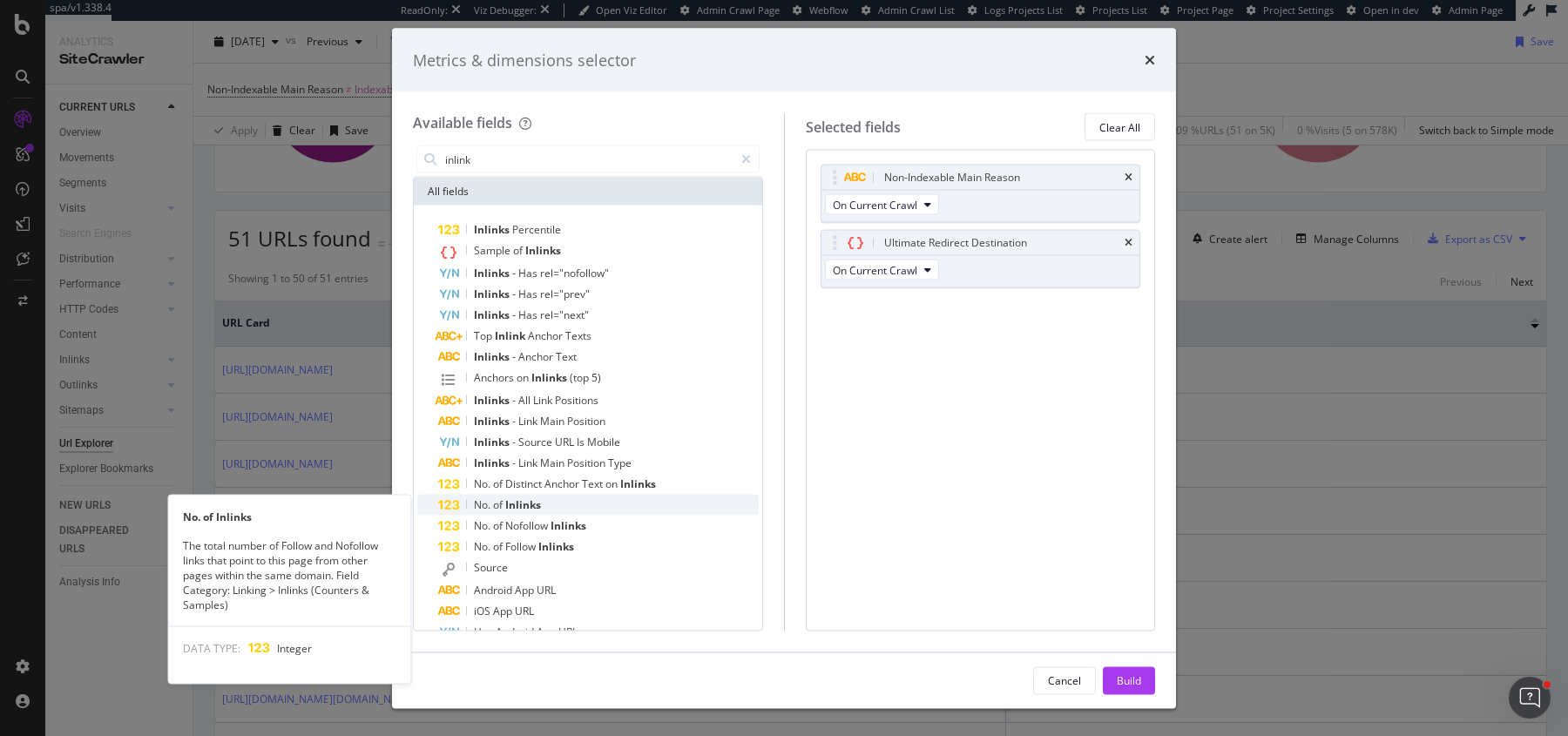
click at [507, 506] on span "Inlinks" at bounding box center [524, 505] width 36 height 15
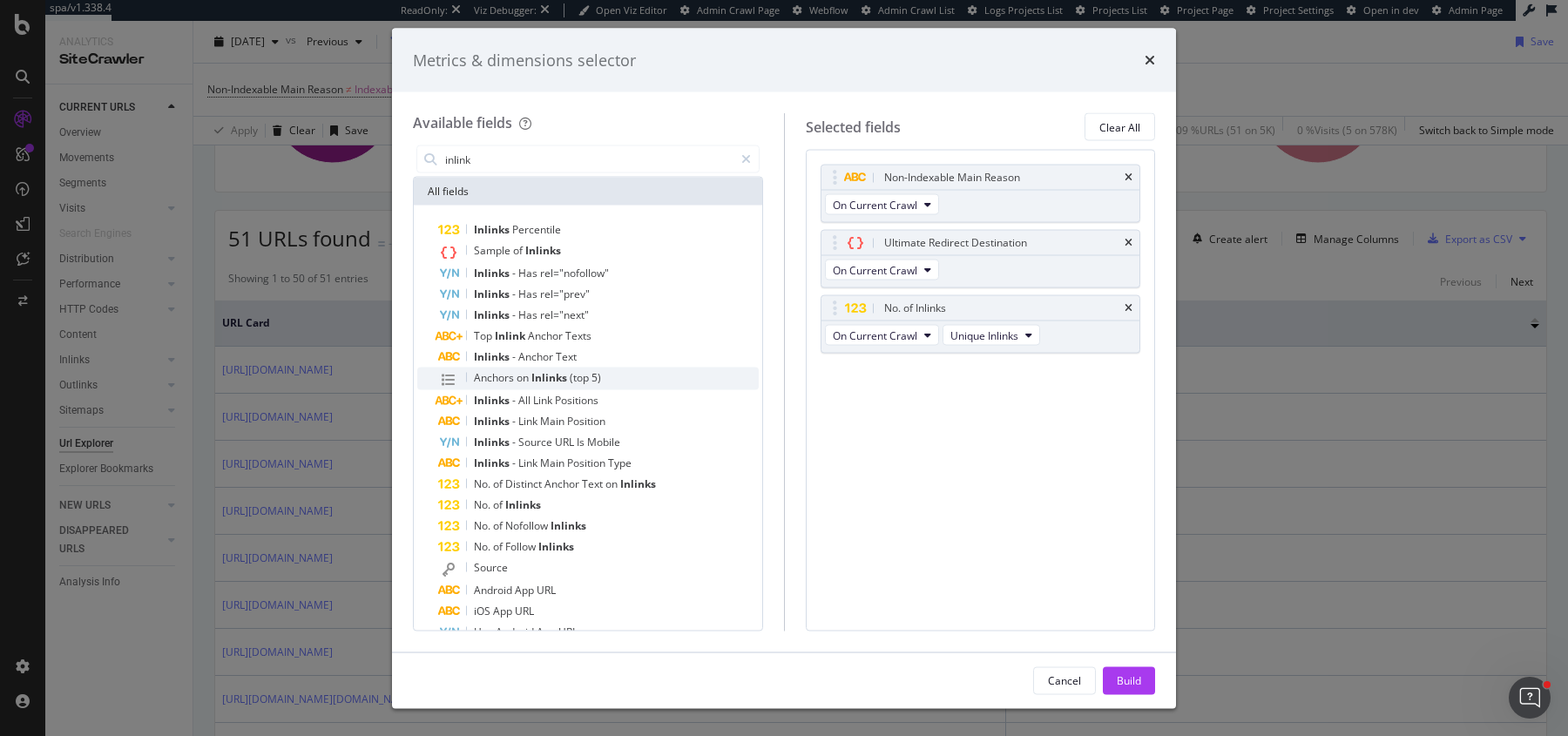
click at [497, 382] on span "Anchors" at bounding box center [495, 377] width 43 height 15
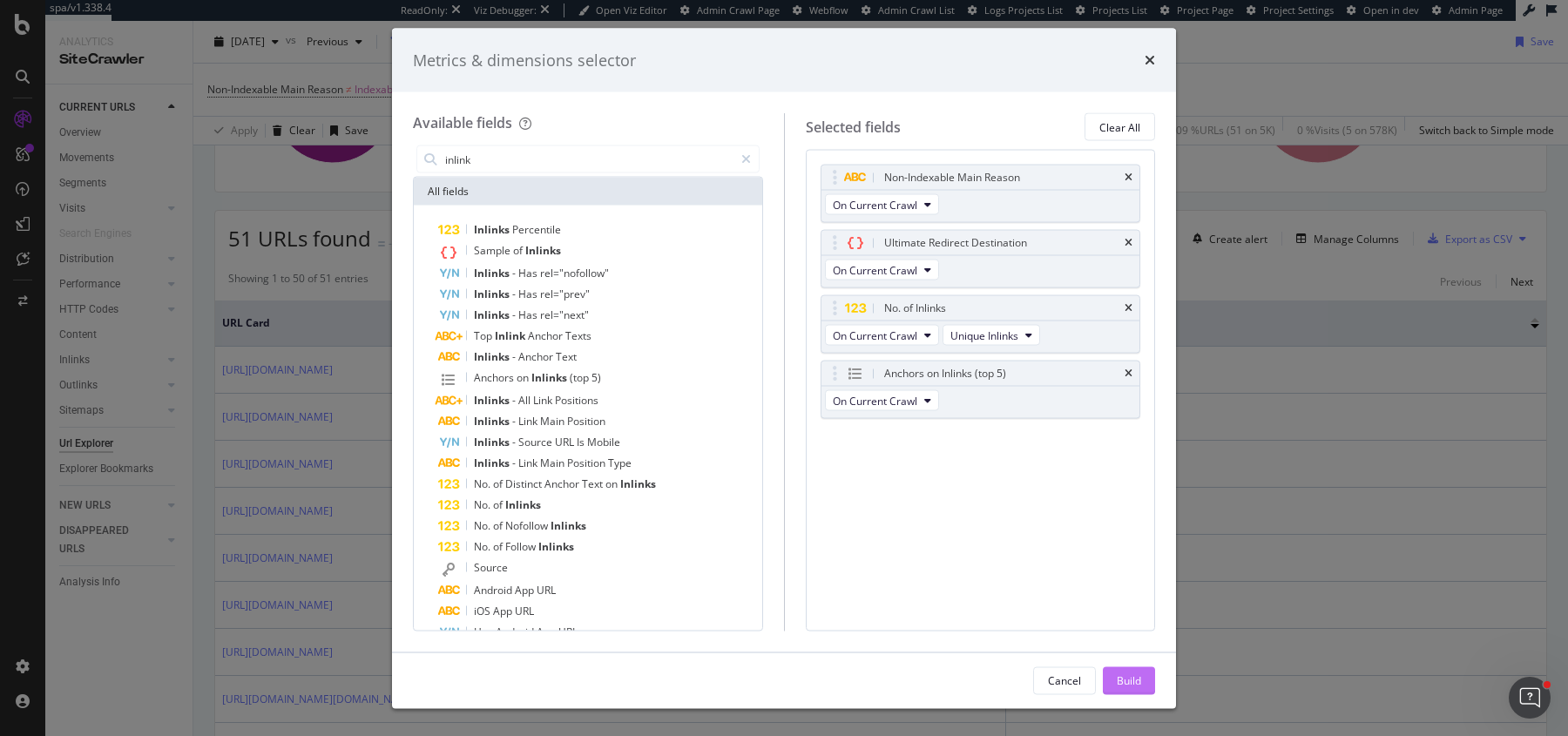
click at [1119, 684] on div "Build" at bounding box center [1129, 680] width 25 height 15
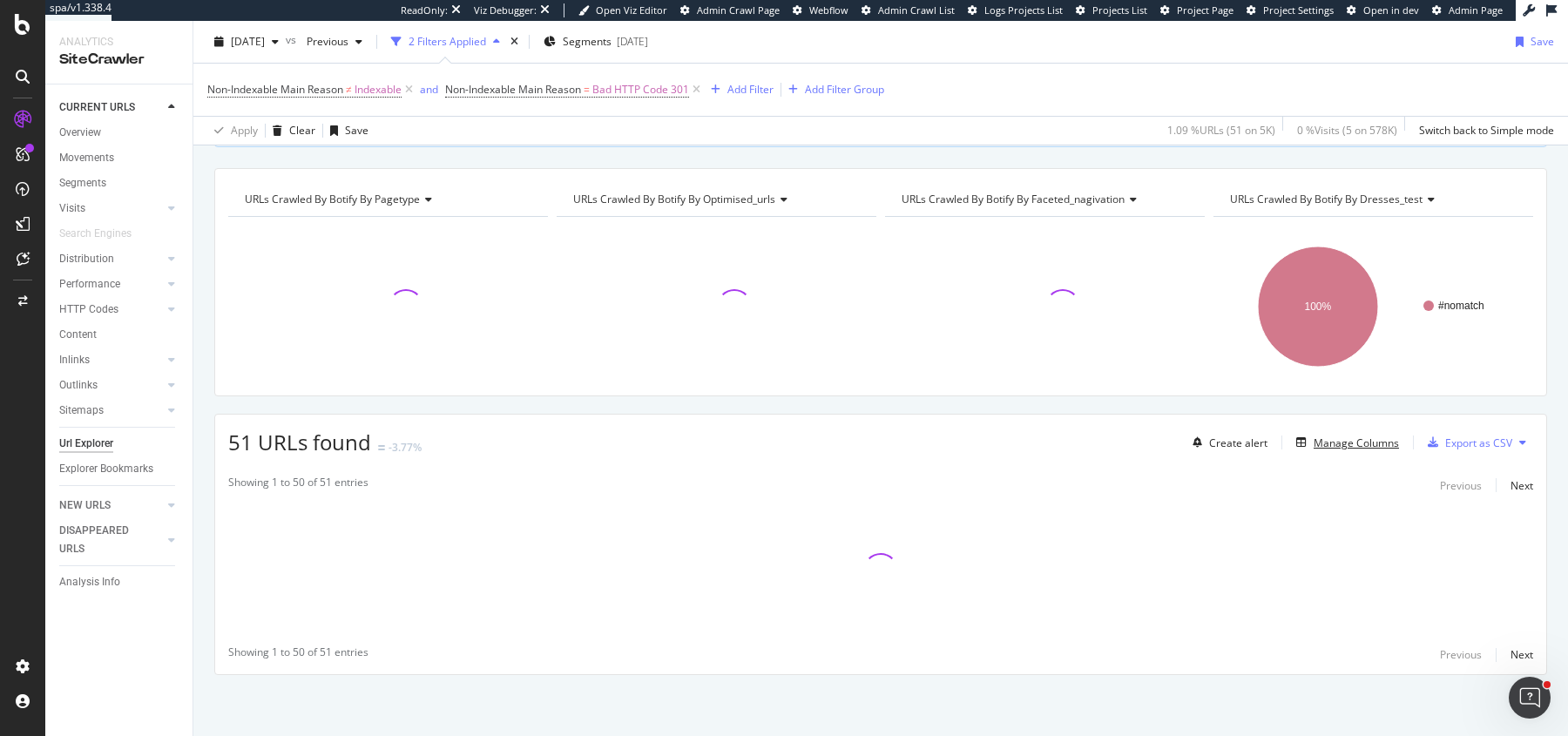
scroll to position [151, 0]
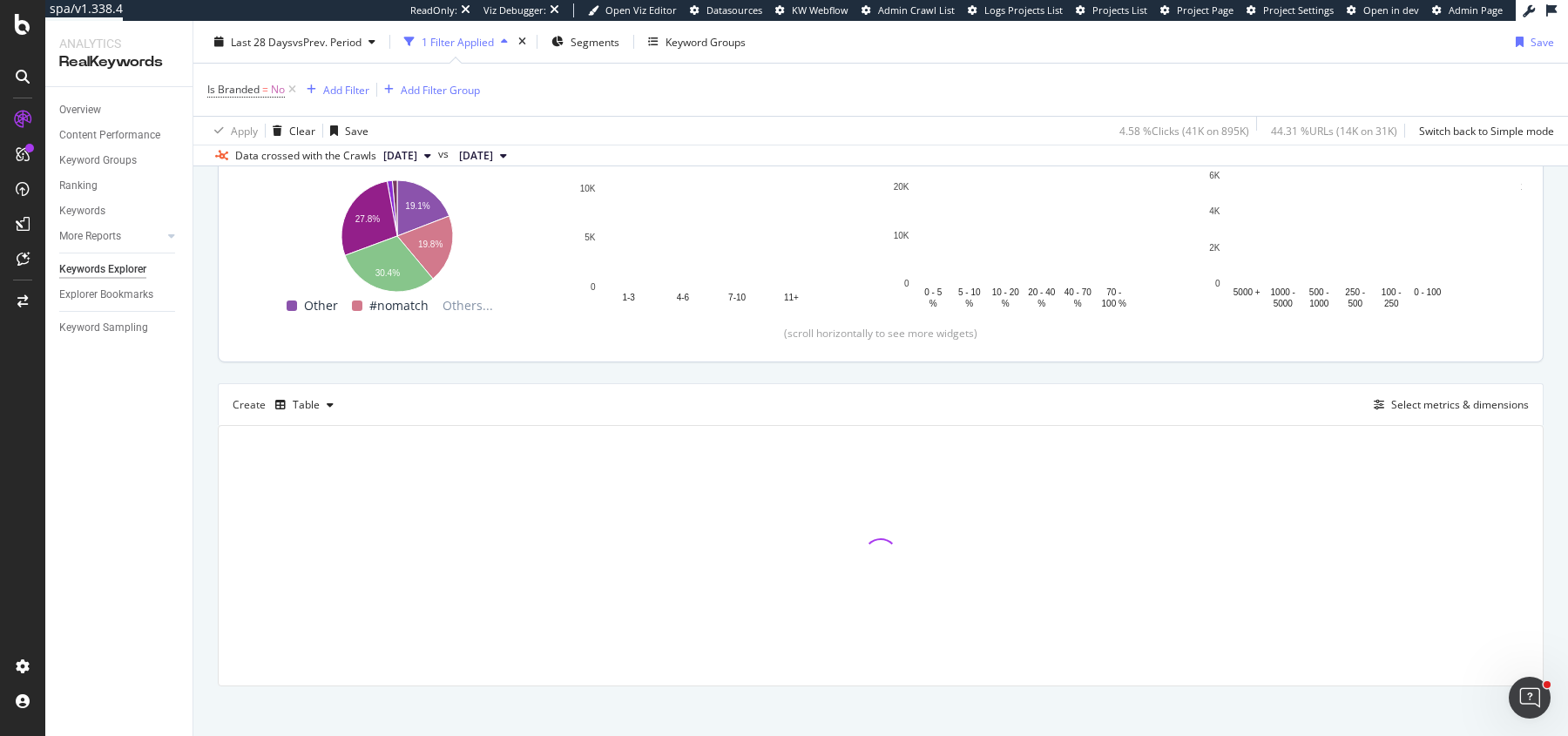
scroll to position [270, 0]
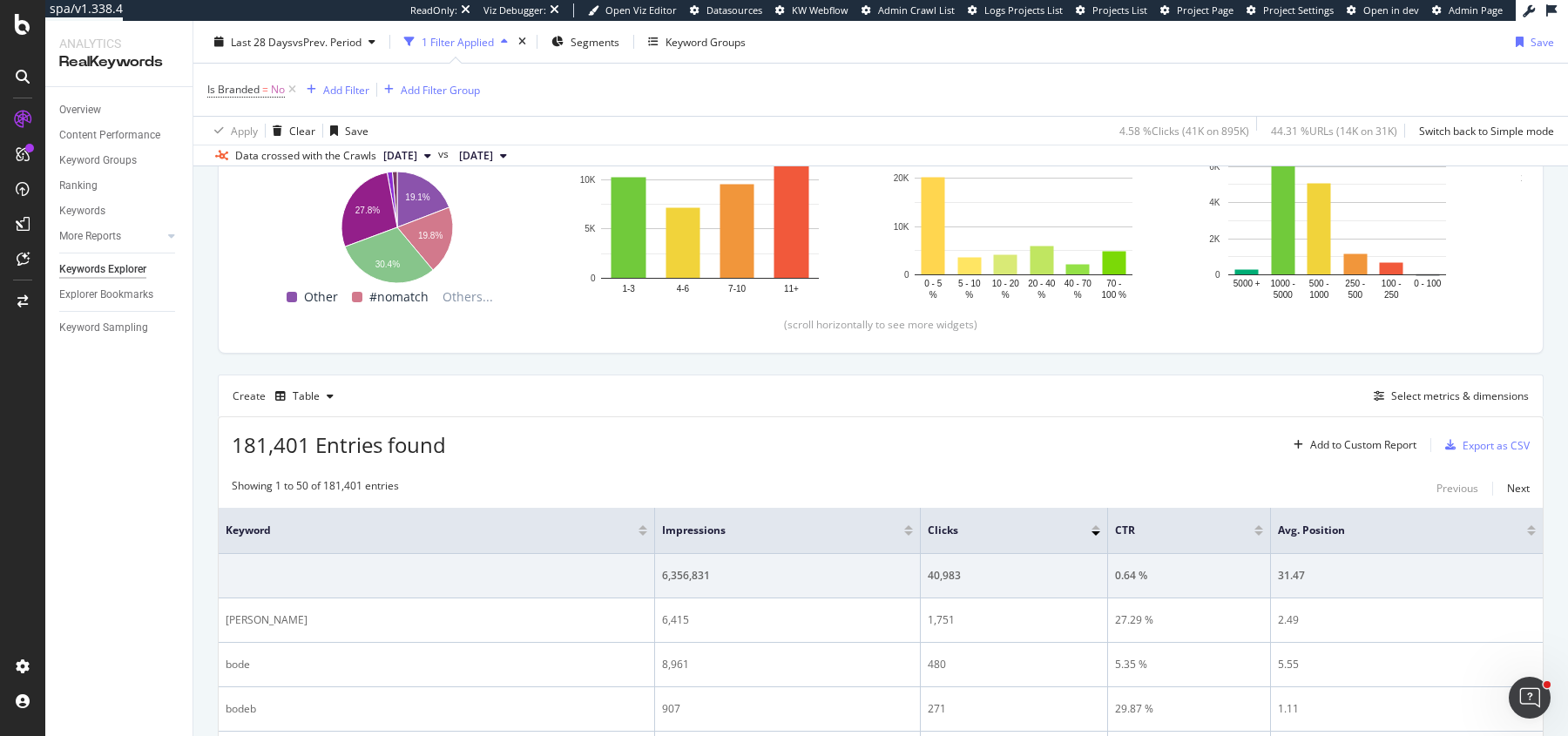
click at [1433, 405] on div "Create Table Select metrics & dimensions" at bounding box center [881, 396] width 1326 height 42
click at [1433, 397] on div "Select metrics & dimensions" at bounding box center [1459, 396] width 138 height 15
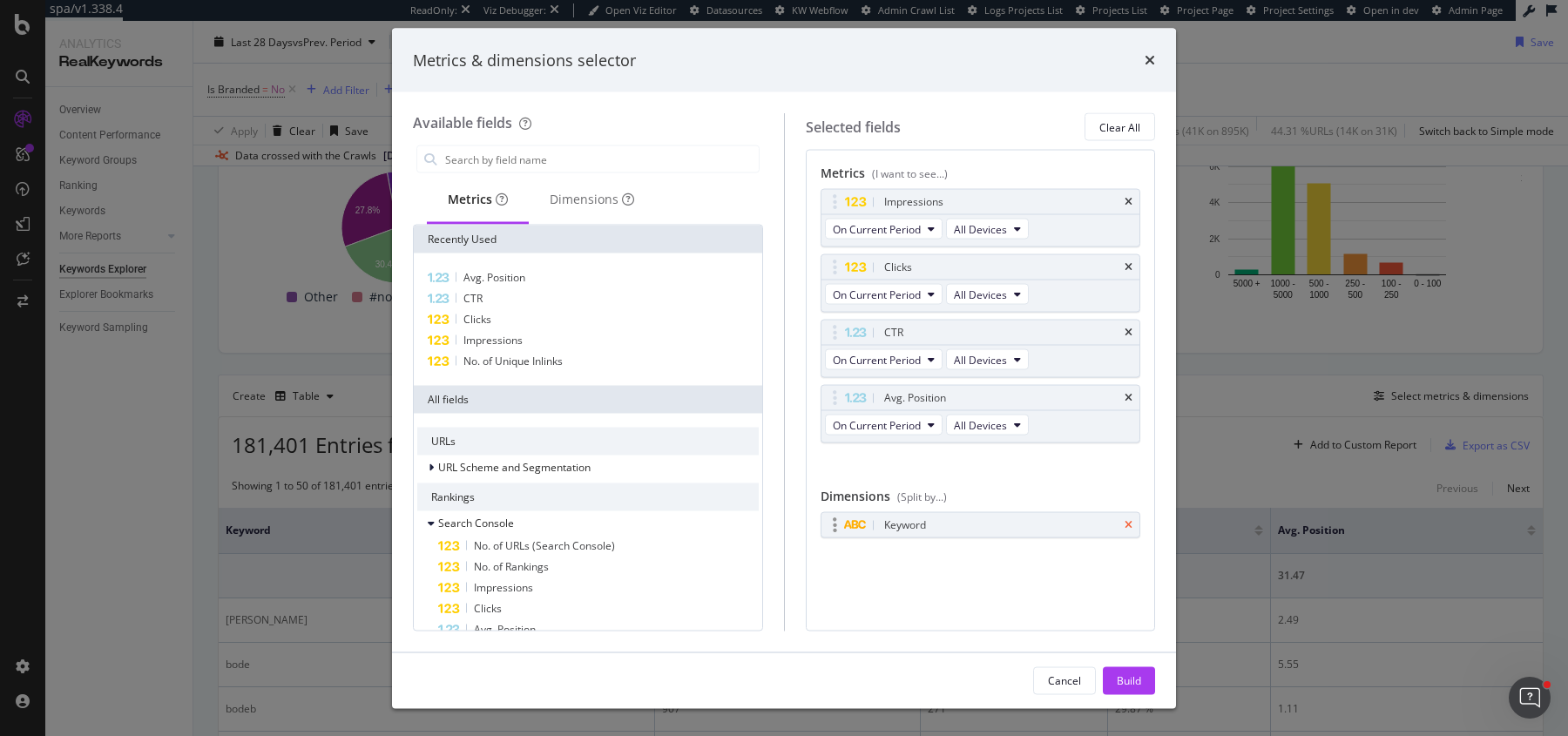
click at [1129, 520] on icon "times" at bounding box center [1128, 524] width 8 height 10
click at [570, 155] on input "modal" at bounding box center [600, 159] width 315 height 27
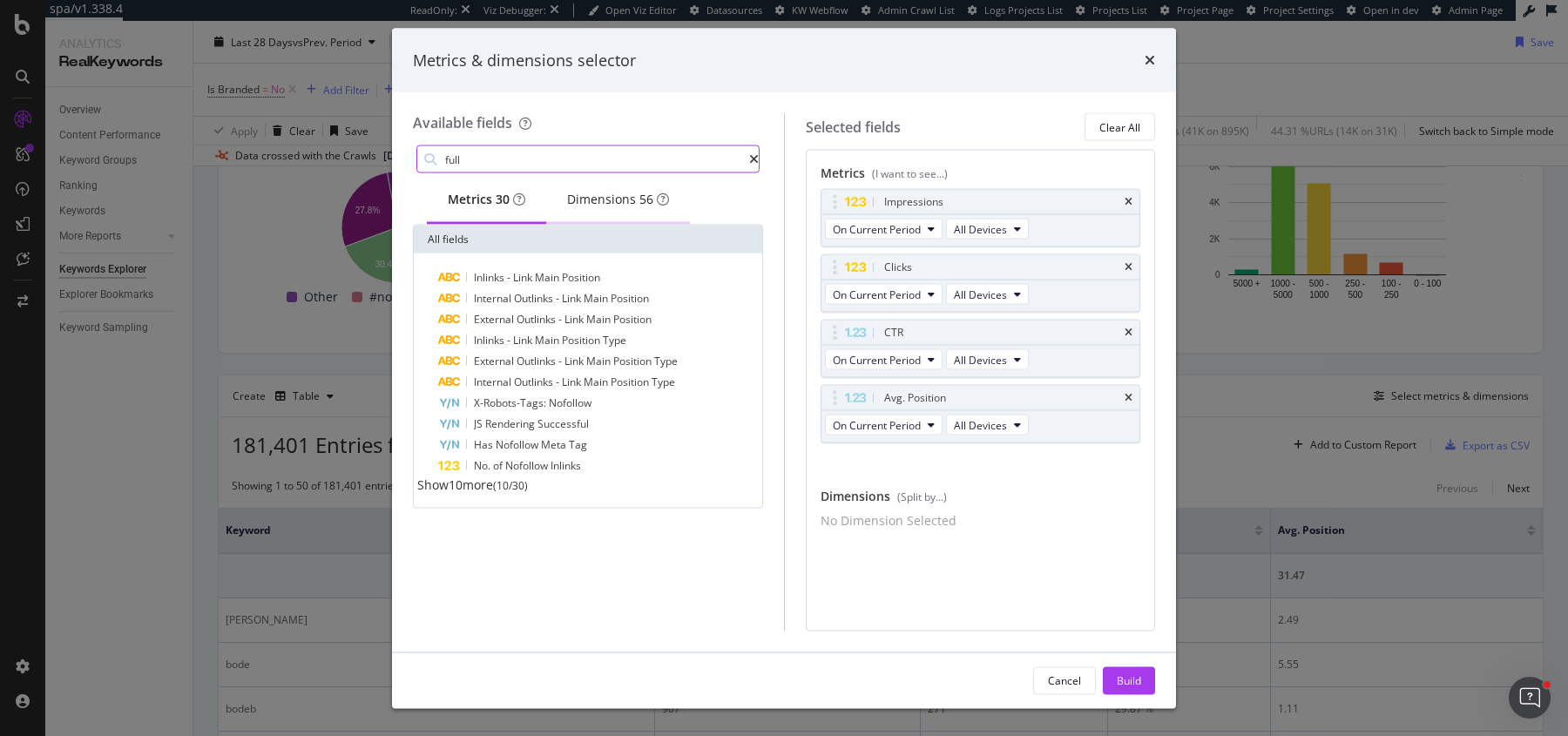
type input "full"
click at [604, 203] on div "Dimensions 56" at bounding box center [618, 199] width 101 height 17
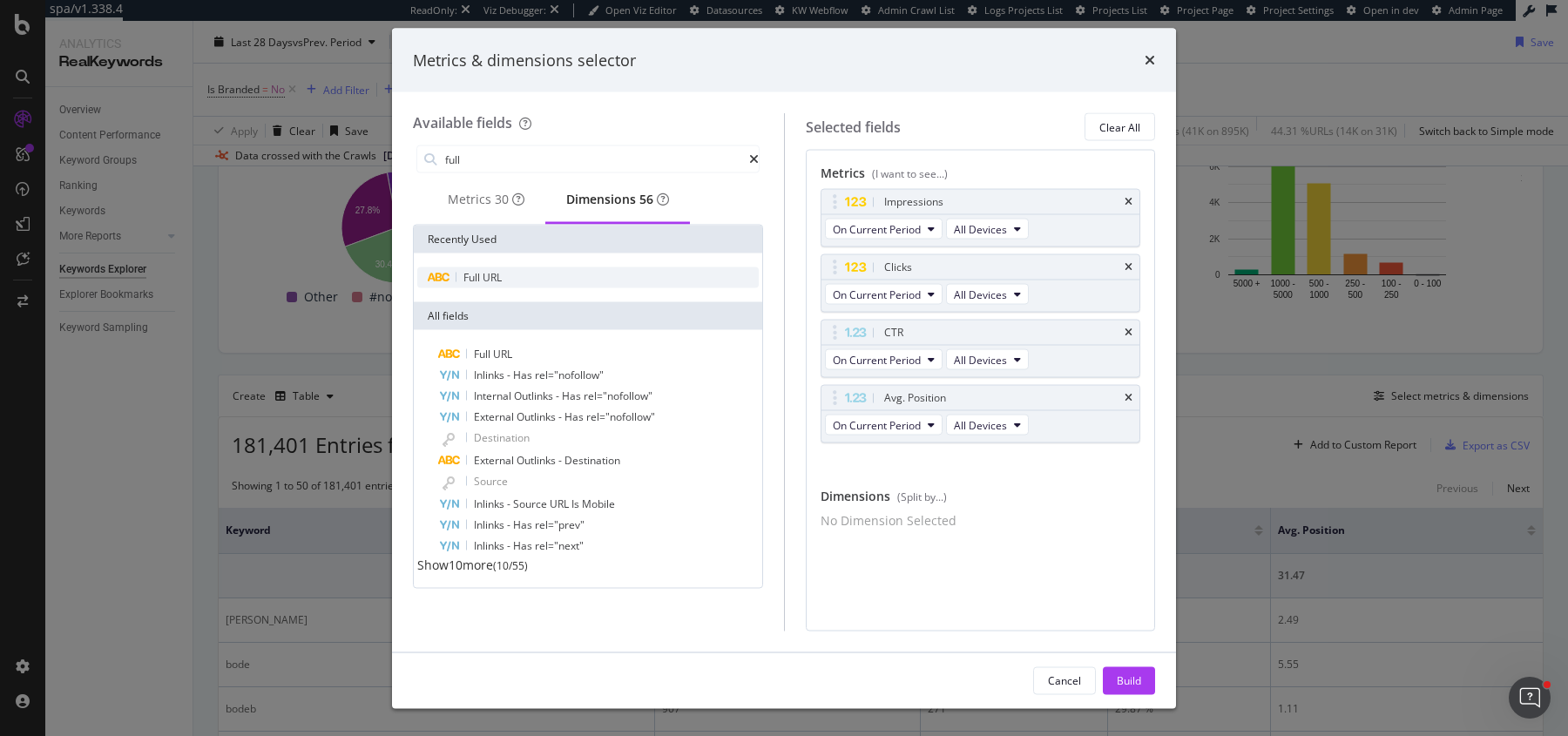
click at [558, 287] on div "Full URL" at bounding box center [588, 278] width 341 height 21
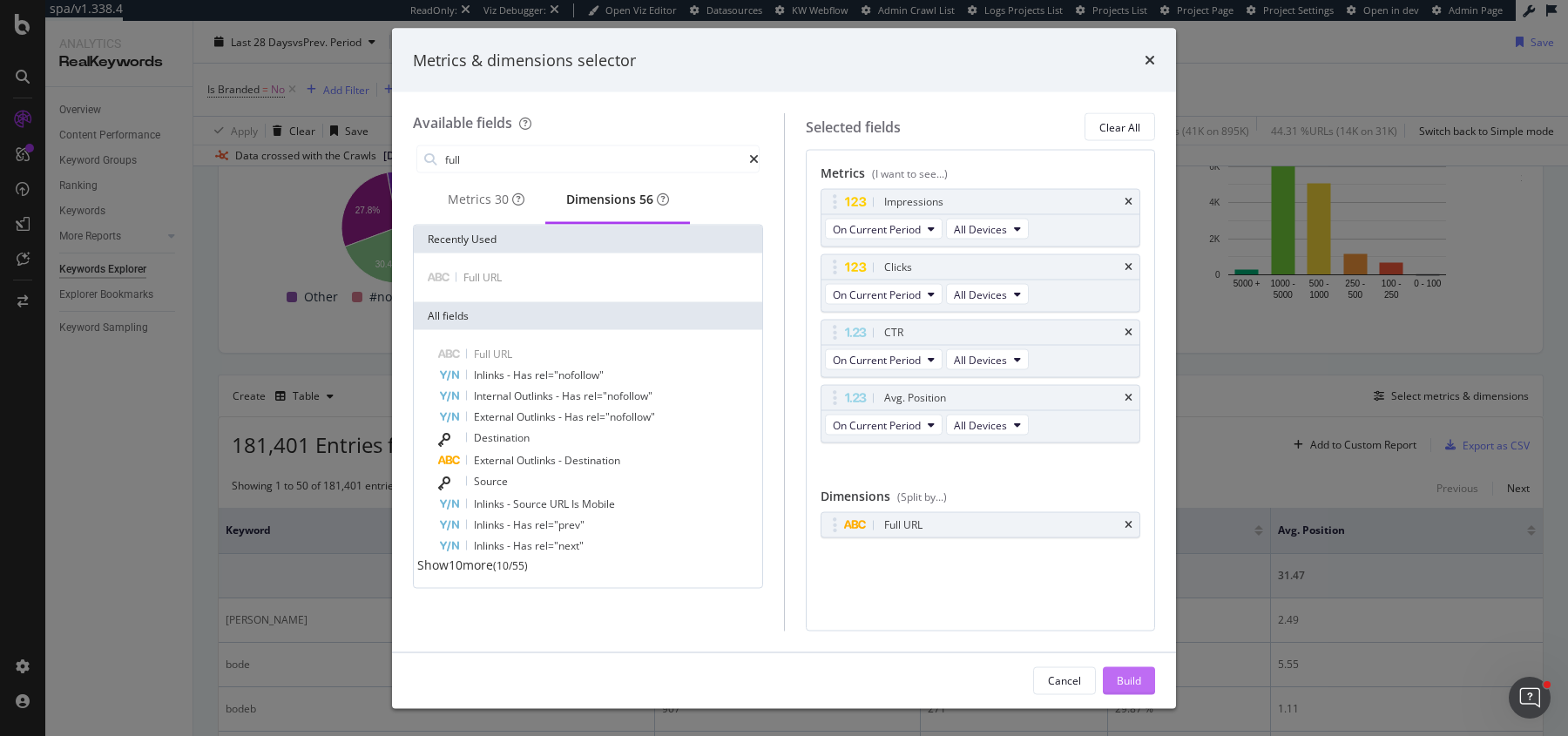
click at [1134, 679] on div "Build" at bounding box center [1129, 680] width 25 height 15
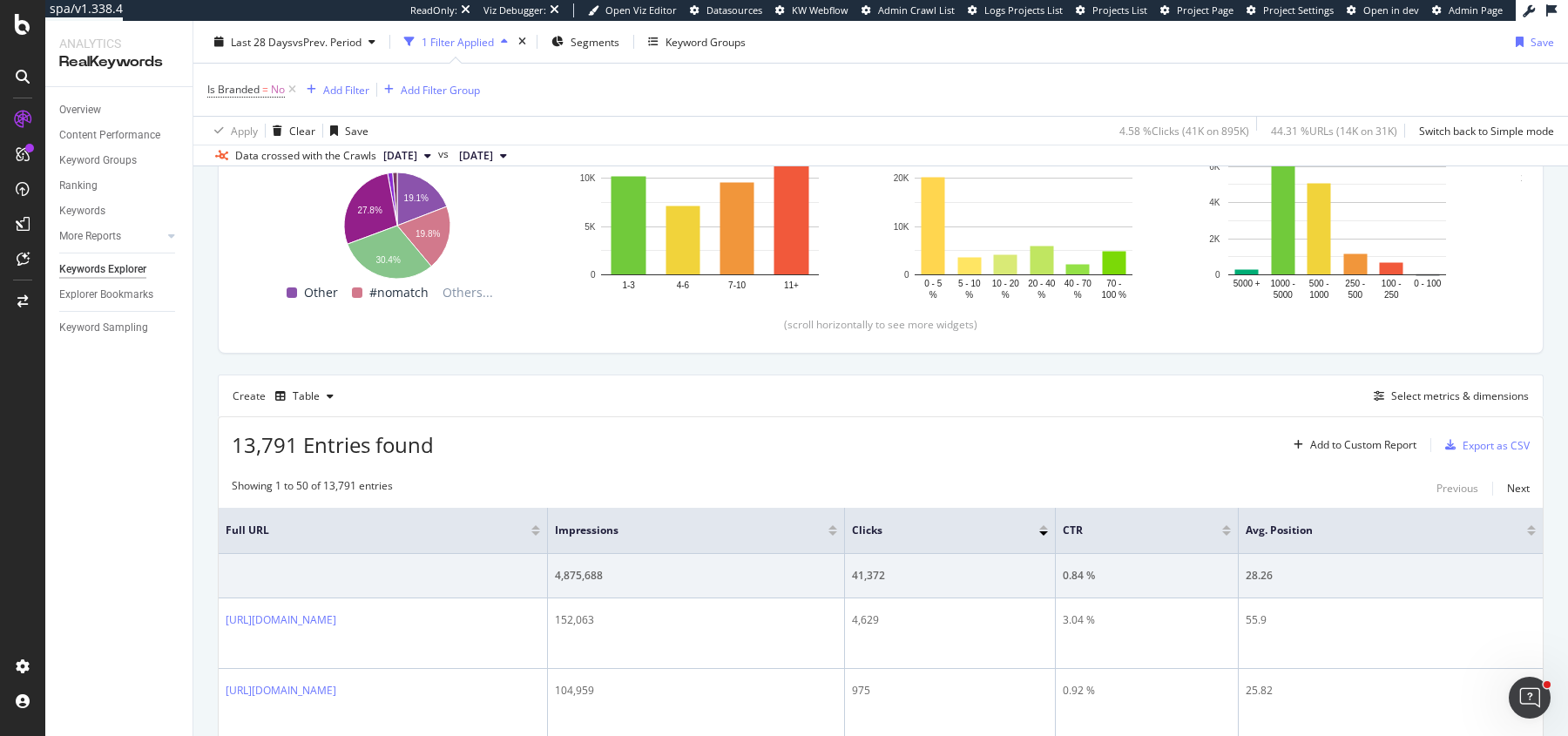
click at [1155, 395] on div "Create Table Select metrics & dimensions" at bounding box center [881, 396] width 1326 height 42
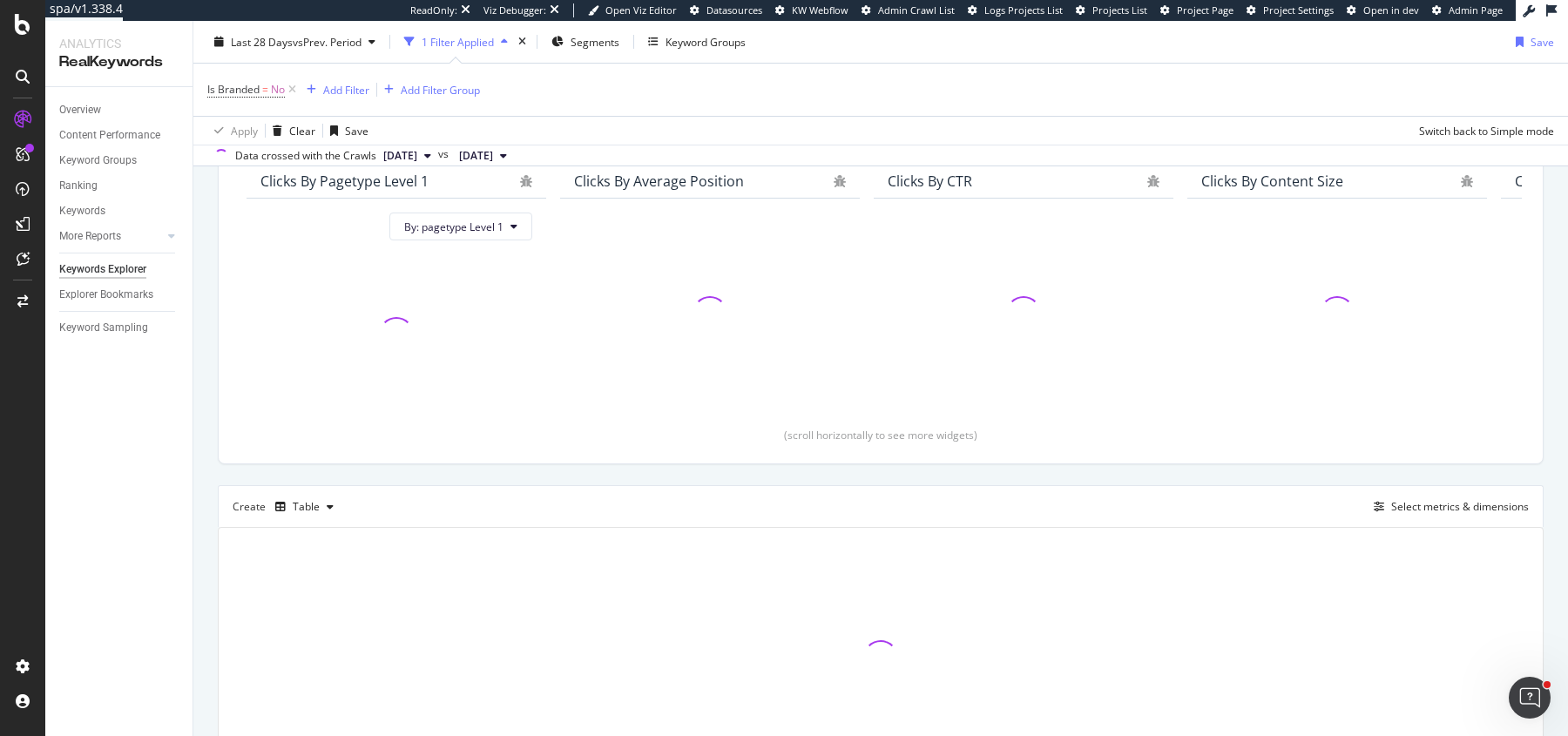
scroll to position [270, 0]
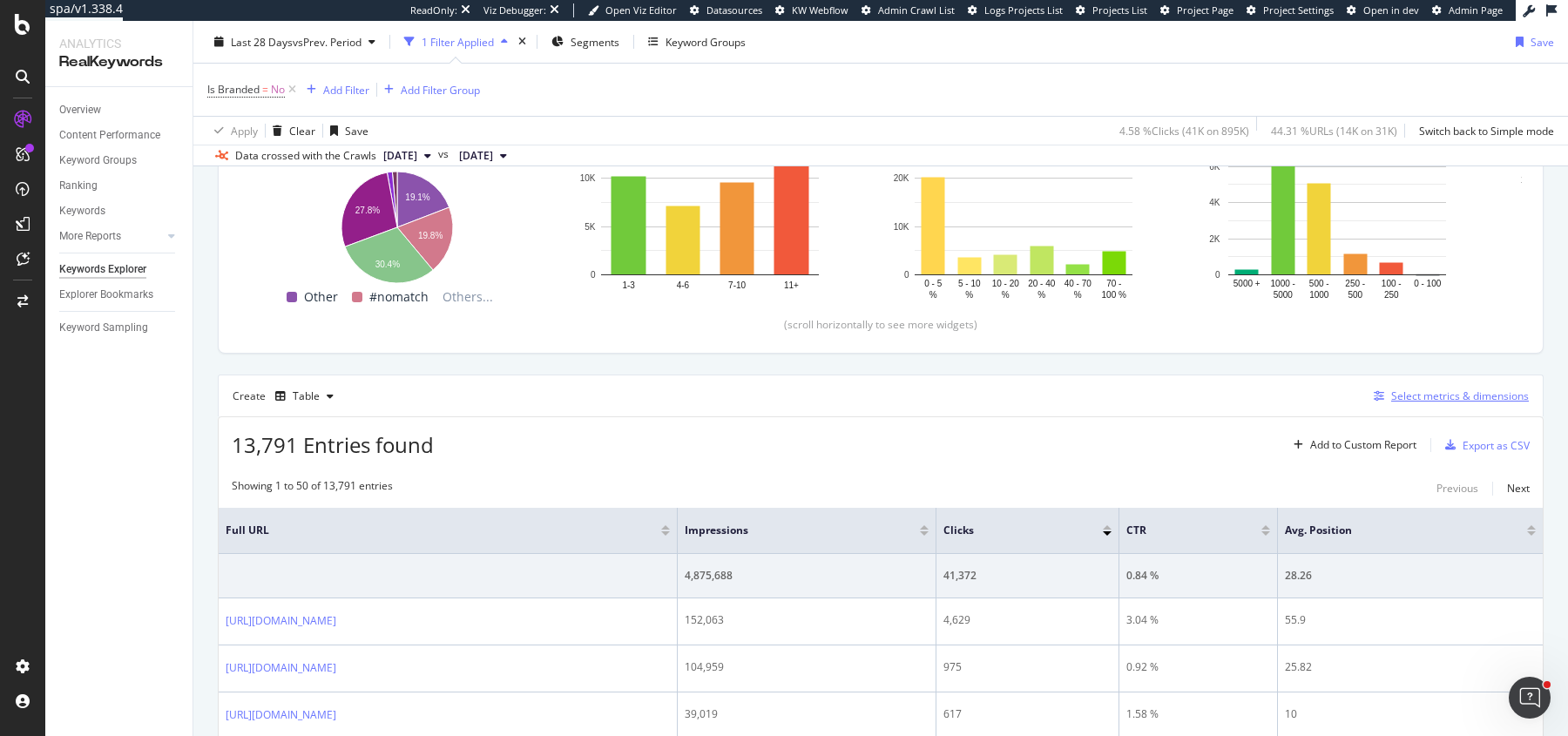
click at [1425, 389] on div "Select metrics & dimensions" at bounding box center [1459, 396] width 138 height 15
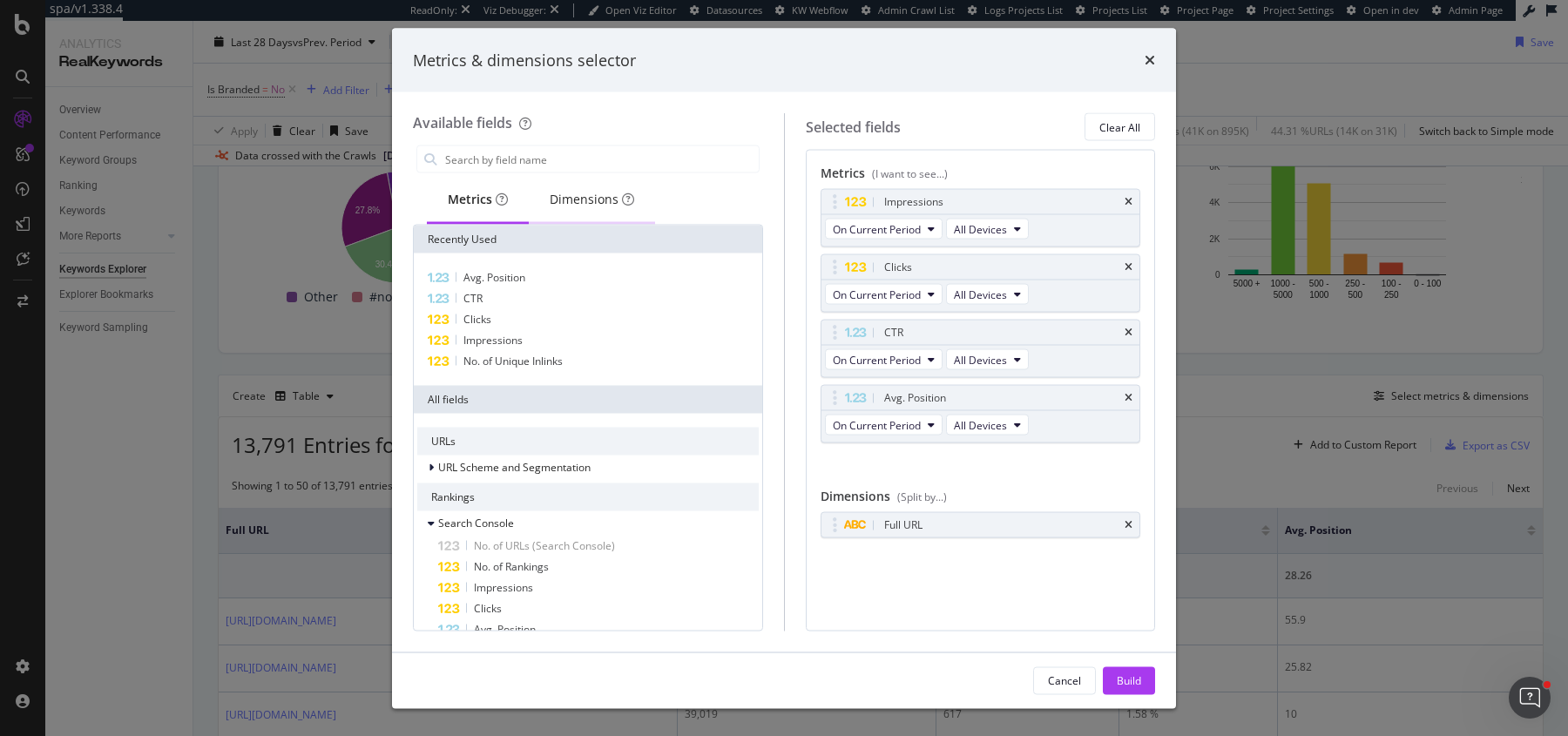
click at [587, 201] on div "Dimensions" at bounding box center [591, 199] width 84 height 17
click at [585, 156] on input "modal" at bounding box center [600, 159] width 315 height 27
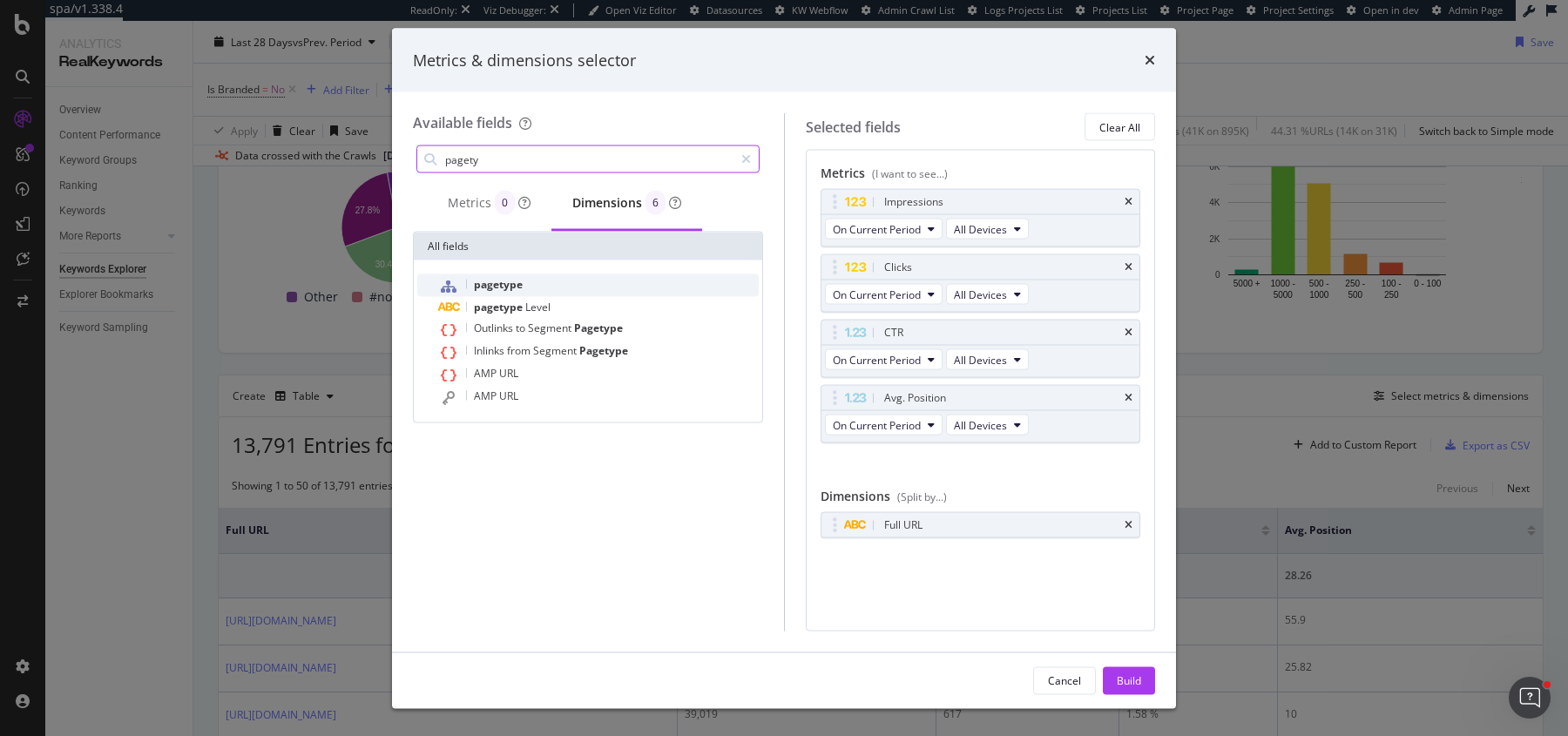
type input "pagety"
click at [539, 288] on div "pagetype" at bounding box center [599, 285] width 321 height 23
click at [1128, 520] on icon "times" at bounding box center [1128, 524] width 8 height 10
click at [1137, 690] on div "Build" at bounding box center [1129, 680] width 25 height 27
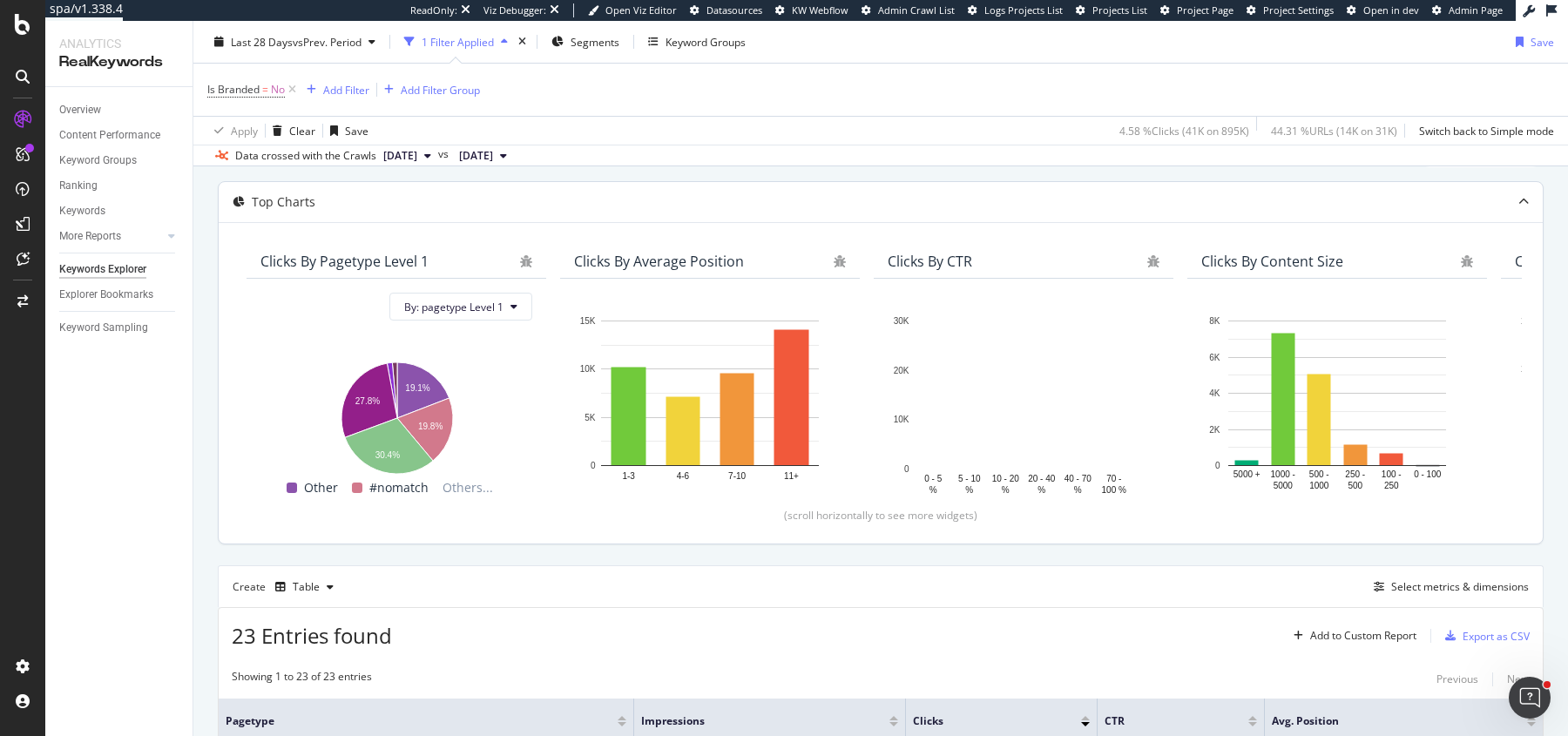
scroll to position [112, 0]
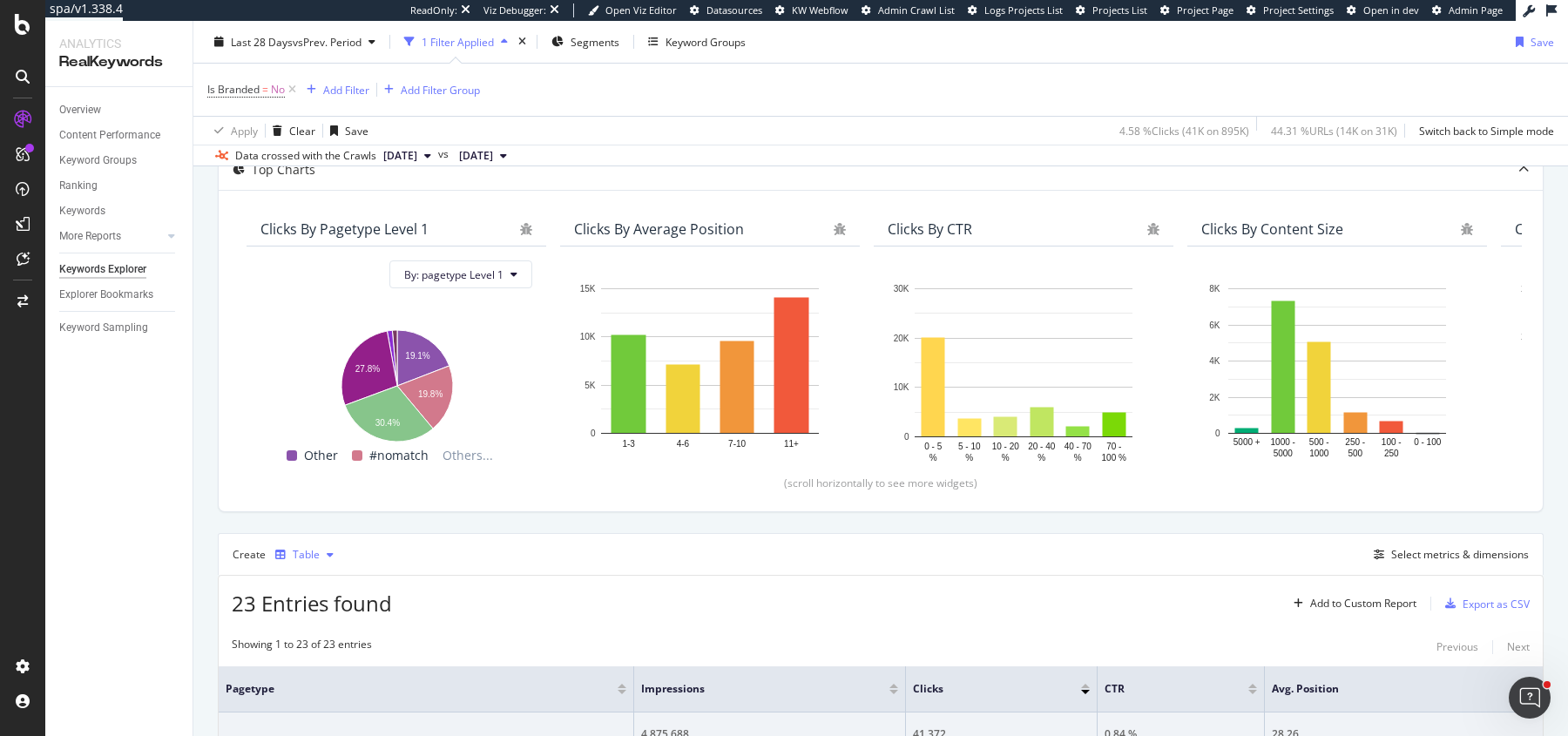
click at [323, 549] on div "button" at bounding box center [330, 554] width 21 height 10
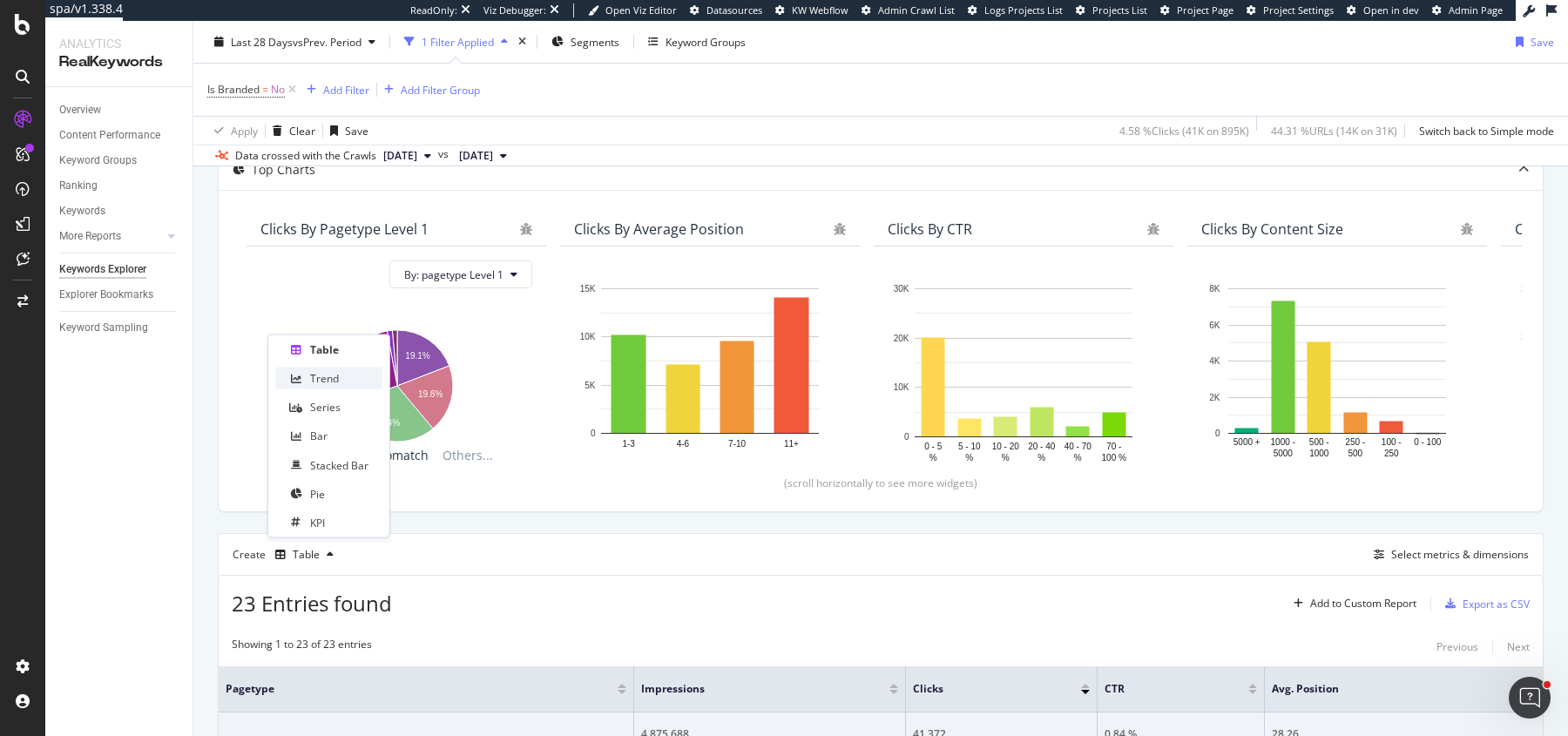
click at [346, 374] on div "Trend" at bounding box center [328, 378] width 107 height 22
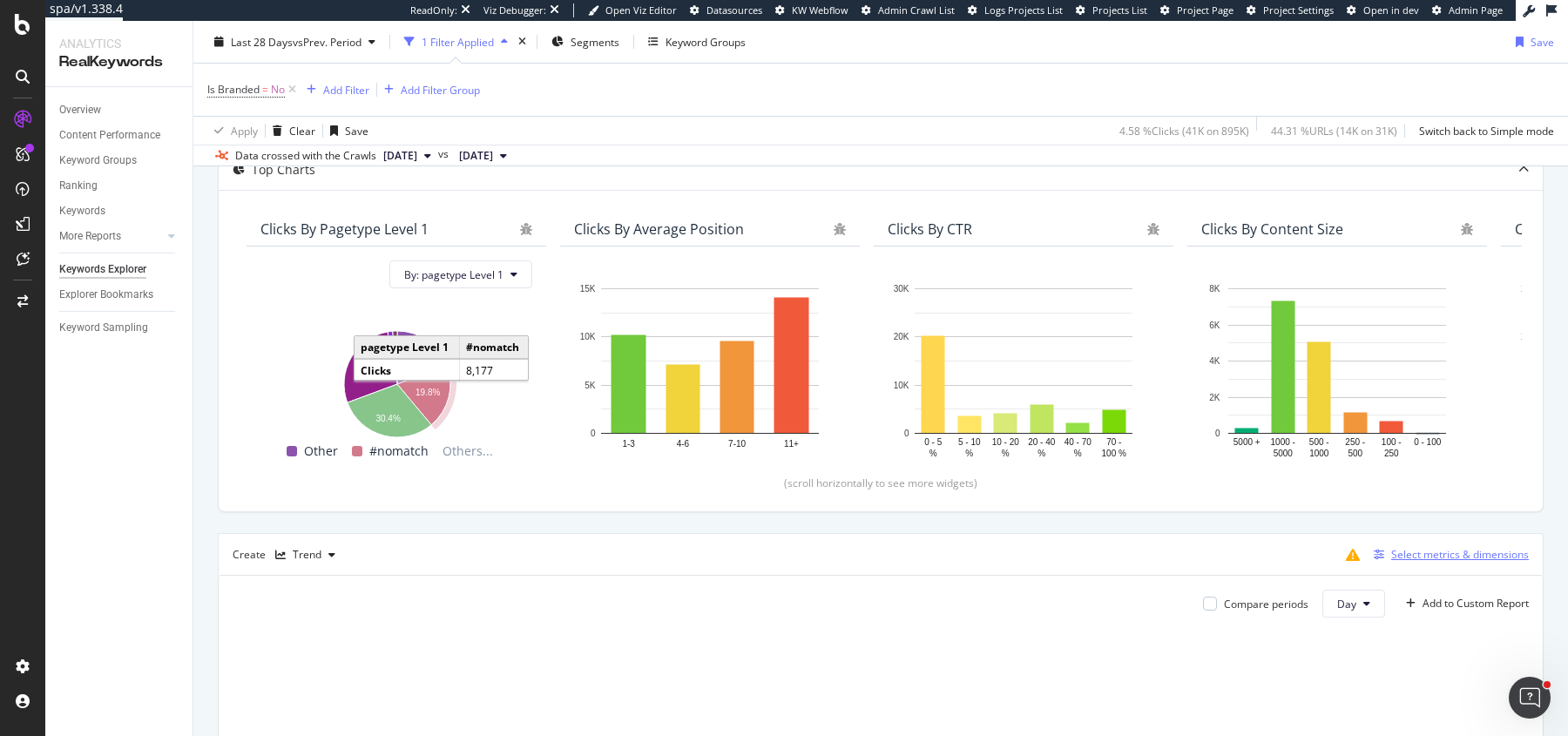
click at [1474, 548] on div "Select metrics & dimensions" at bounding box center [1459, 555] width 138 height 15
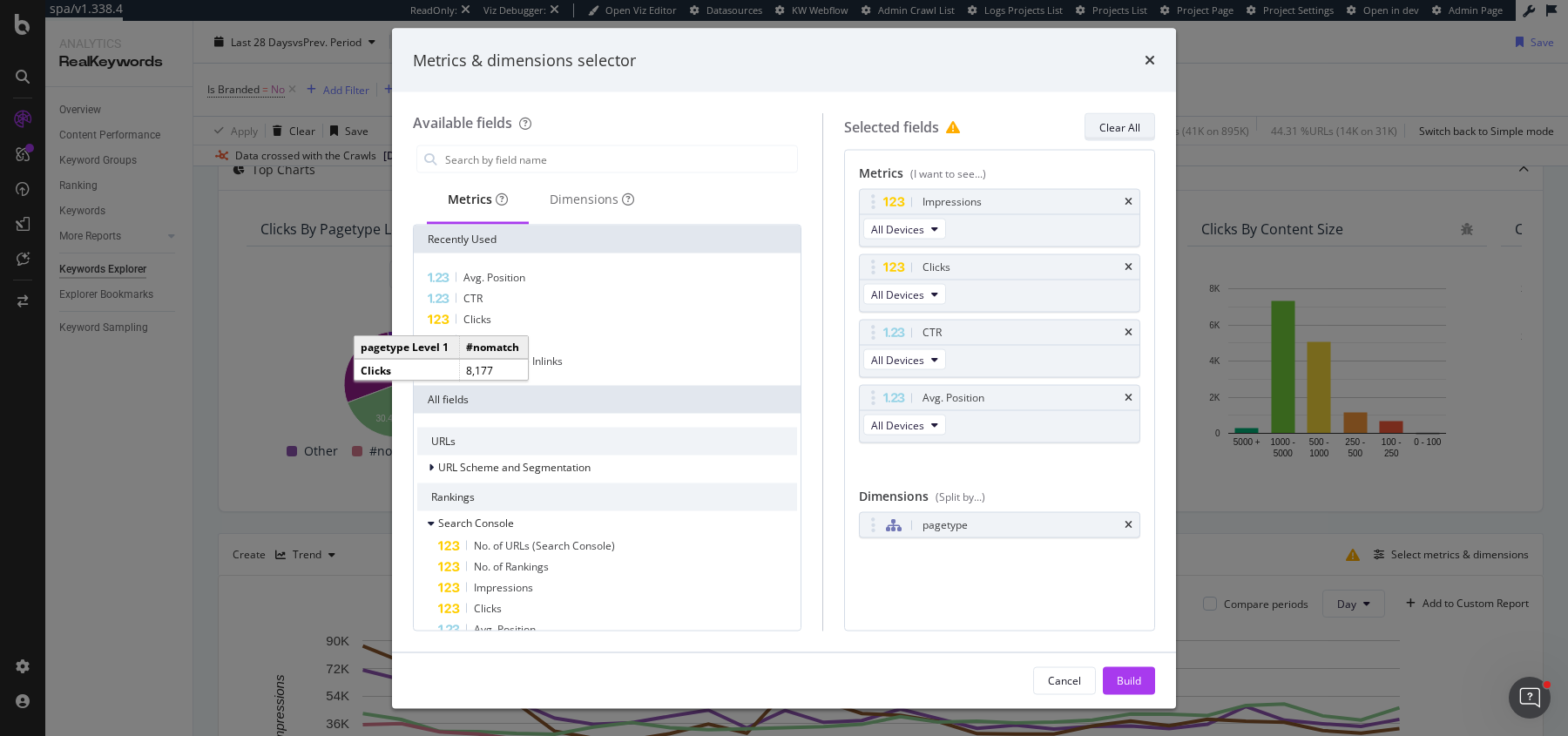
click at [1126, 134] on div "Clear All" at bounding box center [1119, 127] width 41 height 25
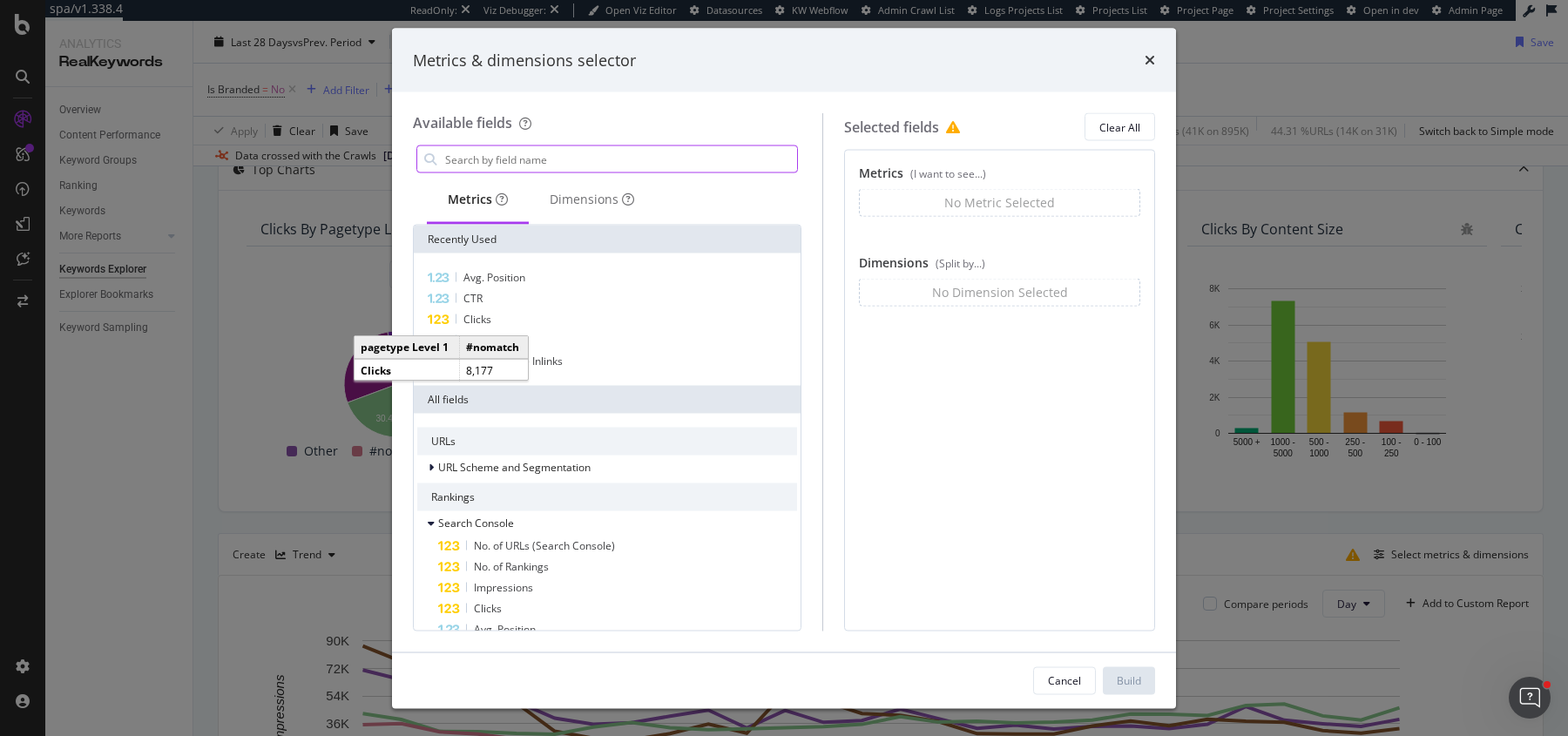
click at [651, 161] on input "modal" at bounding box center [619, 159] width 354 height 27
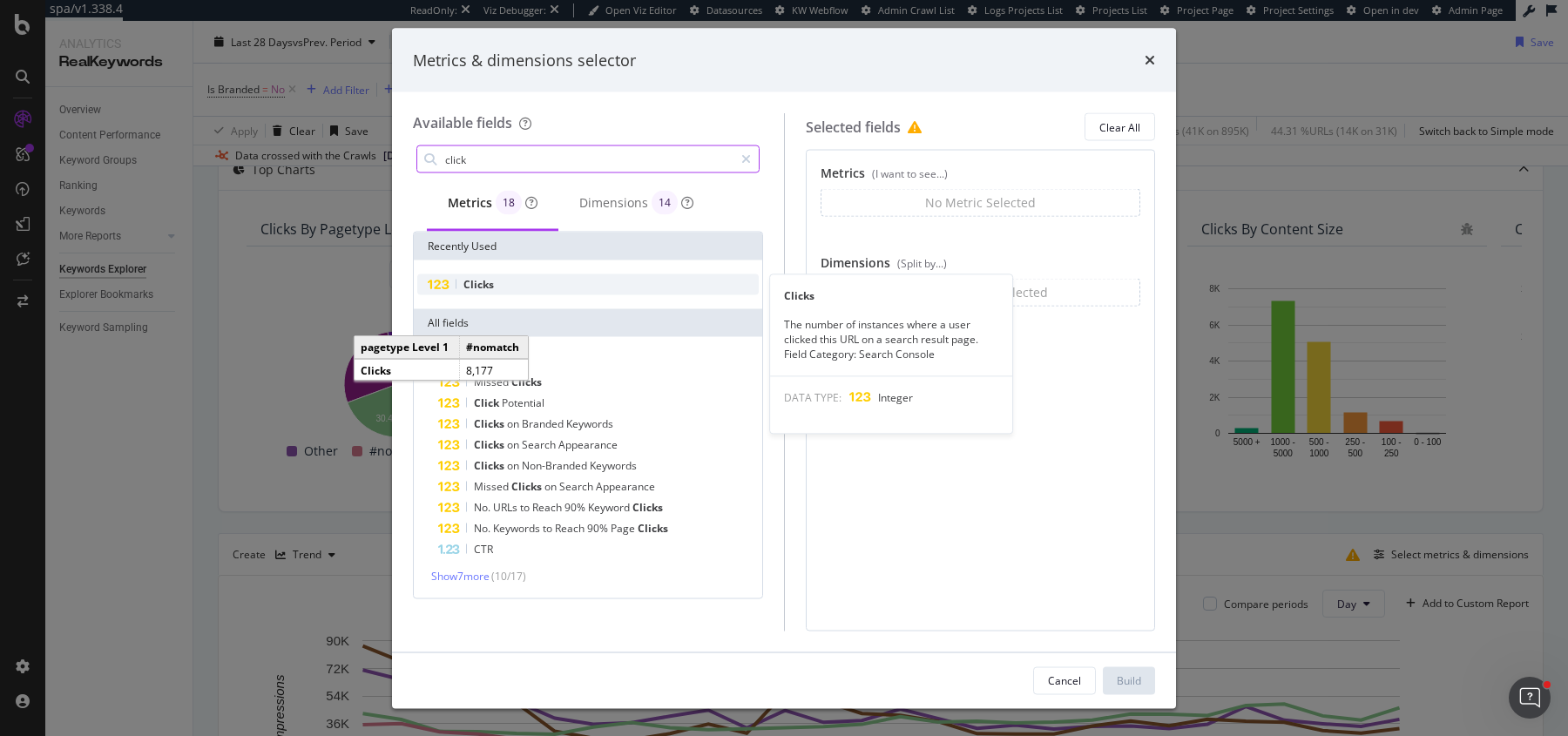
type input "click"
click at [535, 283] on div "Clicks" at bounding box center [588, 285] width 341 height 21
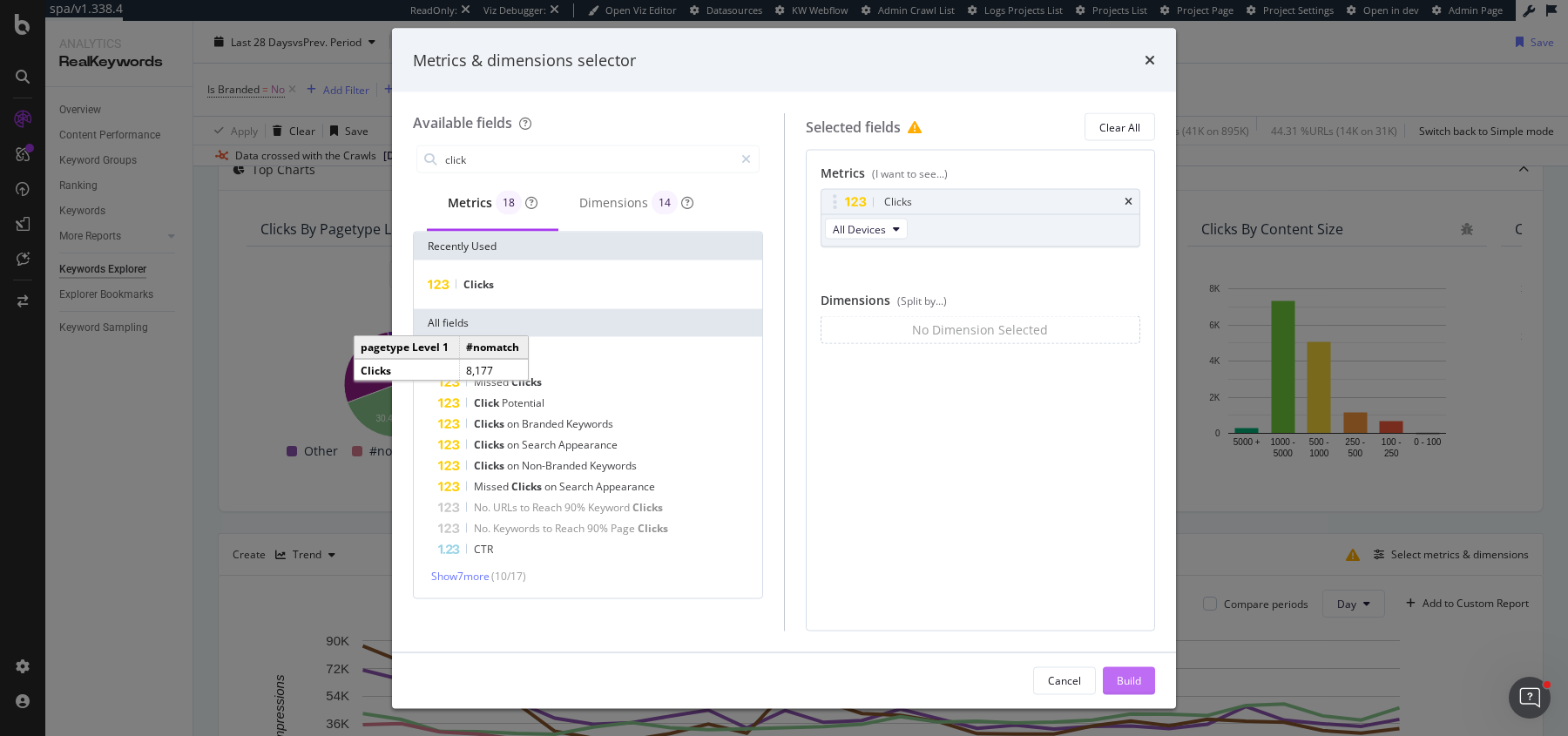
click at [1127, 678] on div "Build" at bounding box center [1129, 680] width 25 height 15
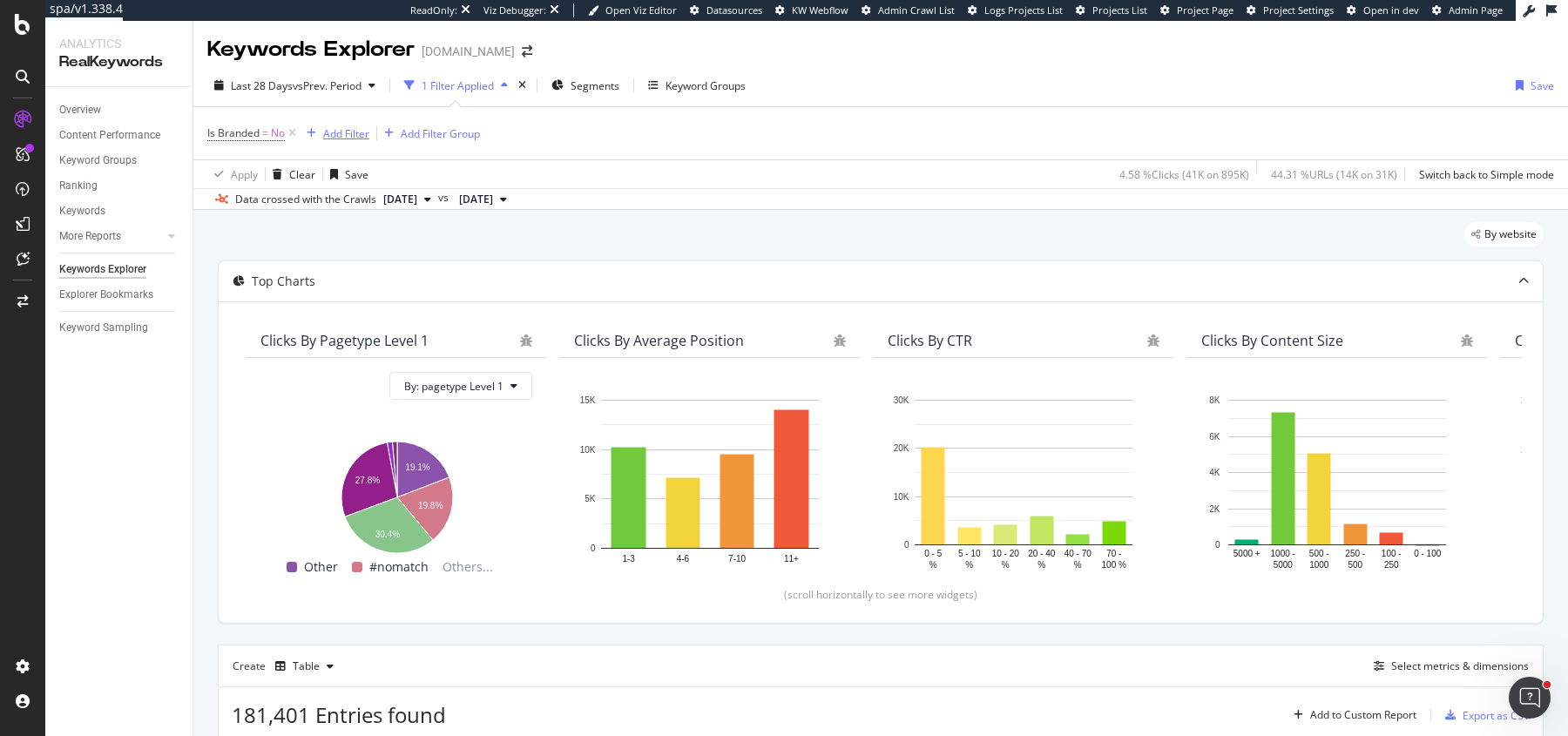
click at [360, 131] on div "Add Filter" at bounding box center [346, 134] width 46 height 15
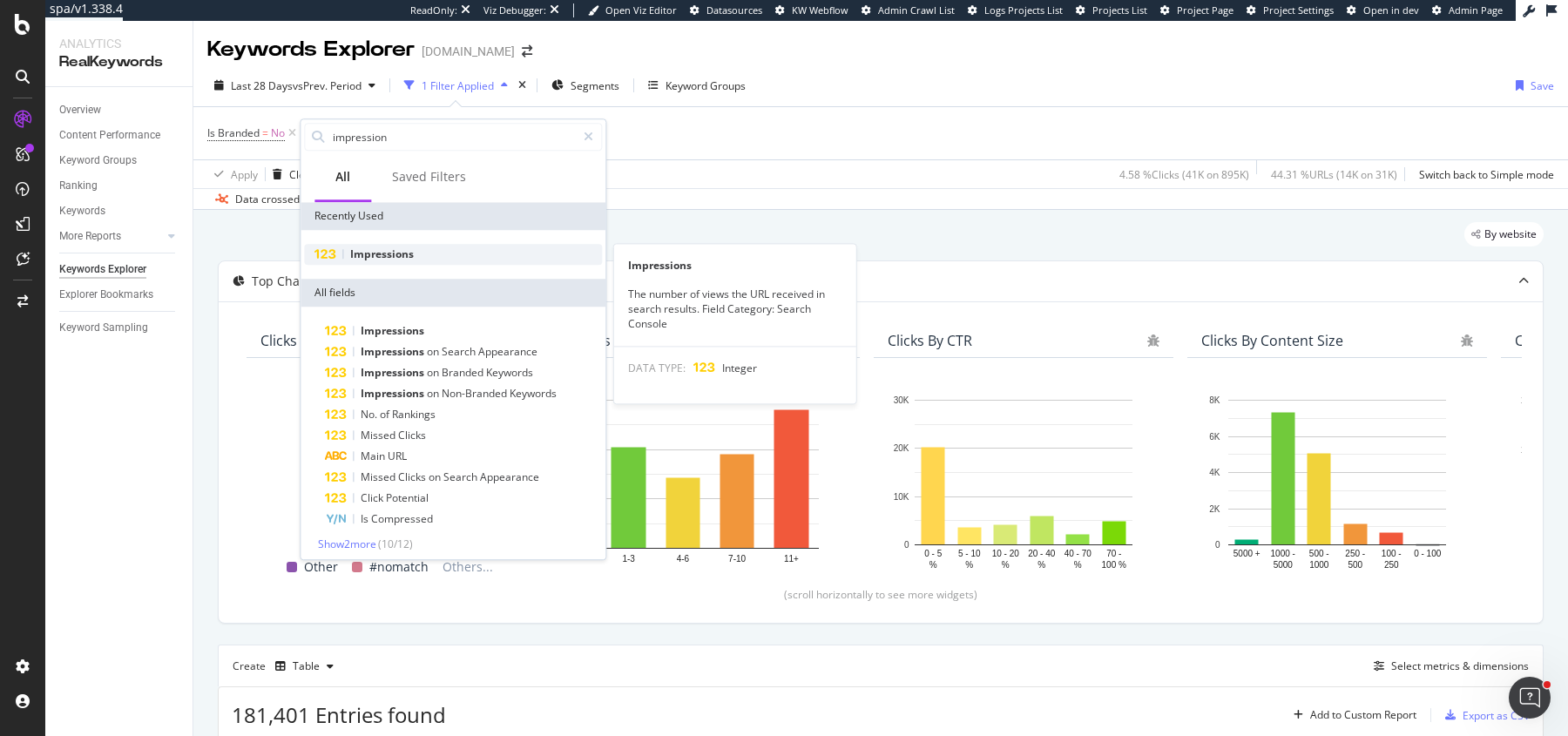
type input "impression"
click at [379, 254] on span "Impressions" at bounding box center [381, 254] width 64 height 15
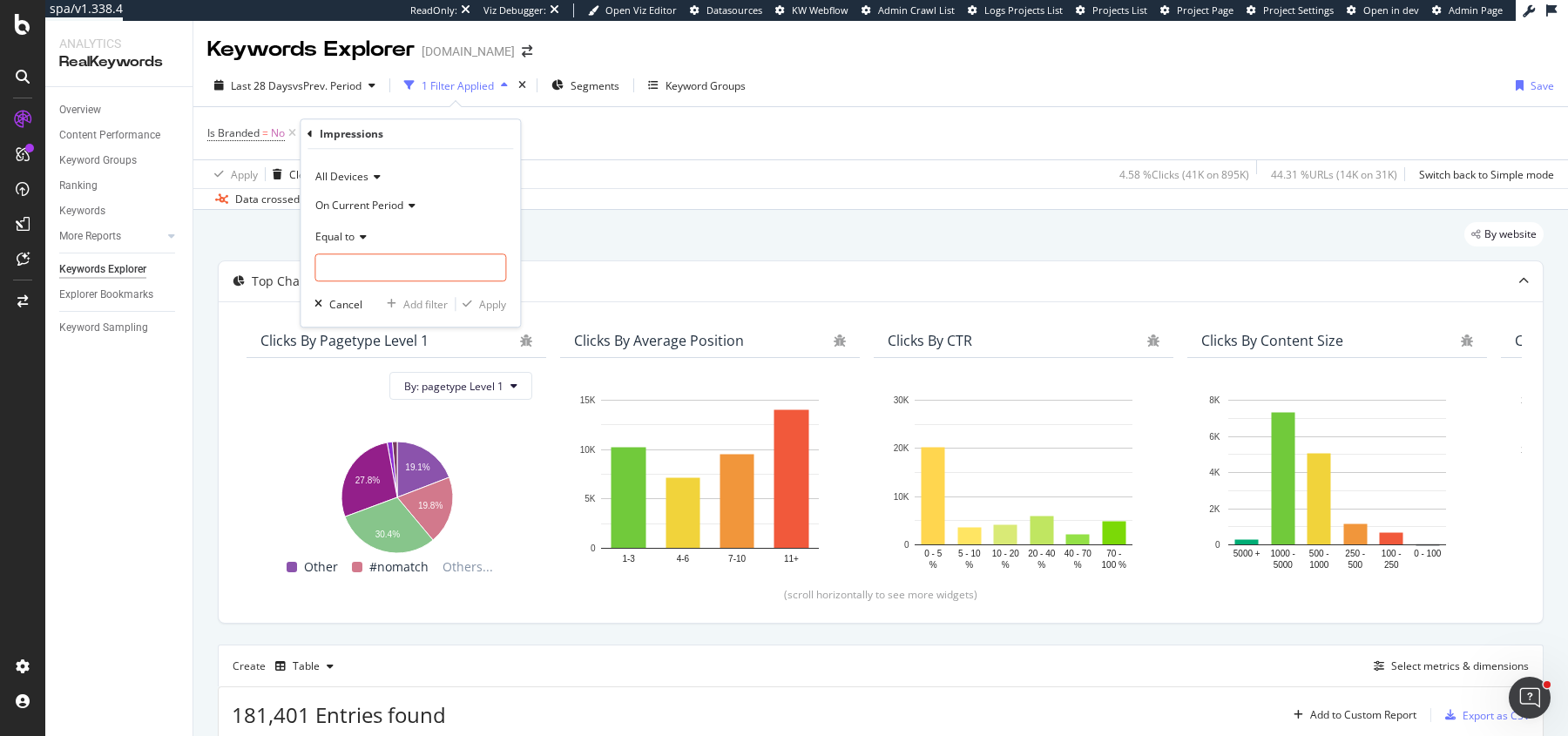
click at [379, 205] on span "On Current Period" at bounding box center [359, 205] width 88 height 15
click at [387, 303] on span "Diff. Between Period - value" at bounding box center [390, 309] width 134 height 15
click at [354, 225] on div "Equal to" at bounding box center [410, 235] width 192 height 28
click at [383, 320] on div "Less than" at bounding box center [412, 317] width 187 height 23
click at [398, 278] on input "number" at bounding box center [410, 267] width 192 height 28
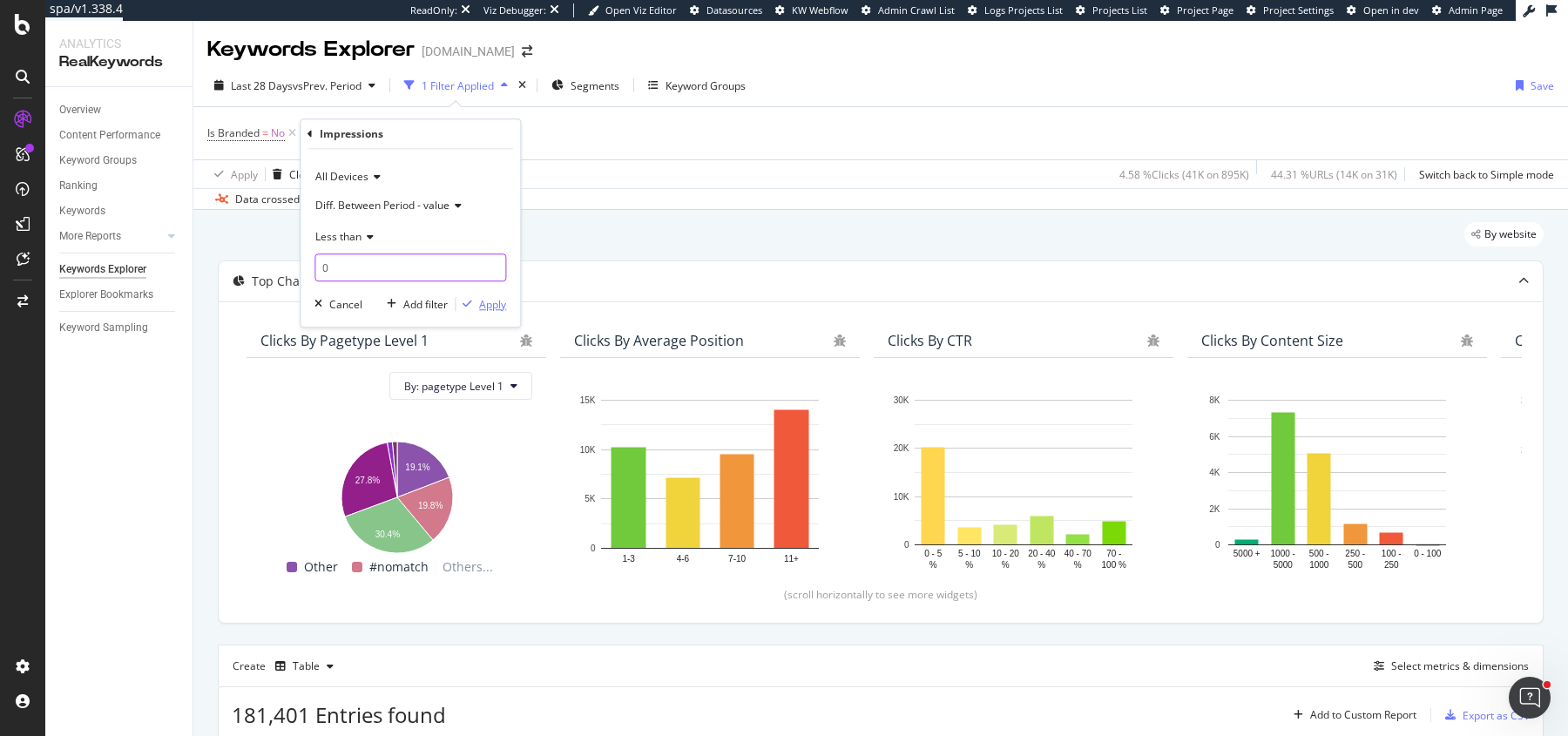
type input "0"
click at [485, 310] on div "Apply" at bounding box center [492, 304] width 27 height 15
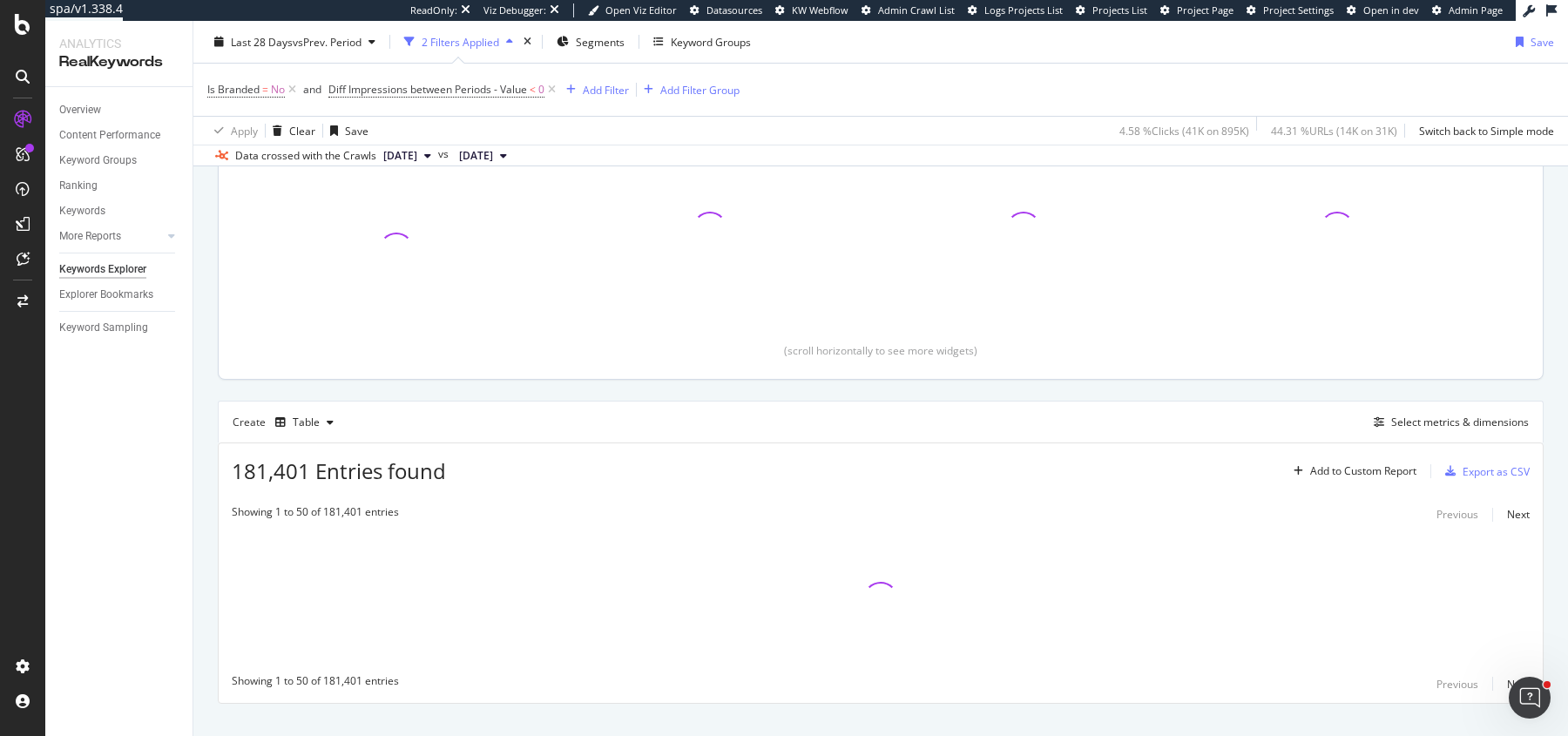
scroll to position [270, 0]
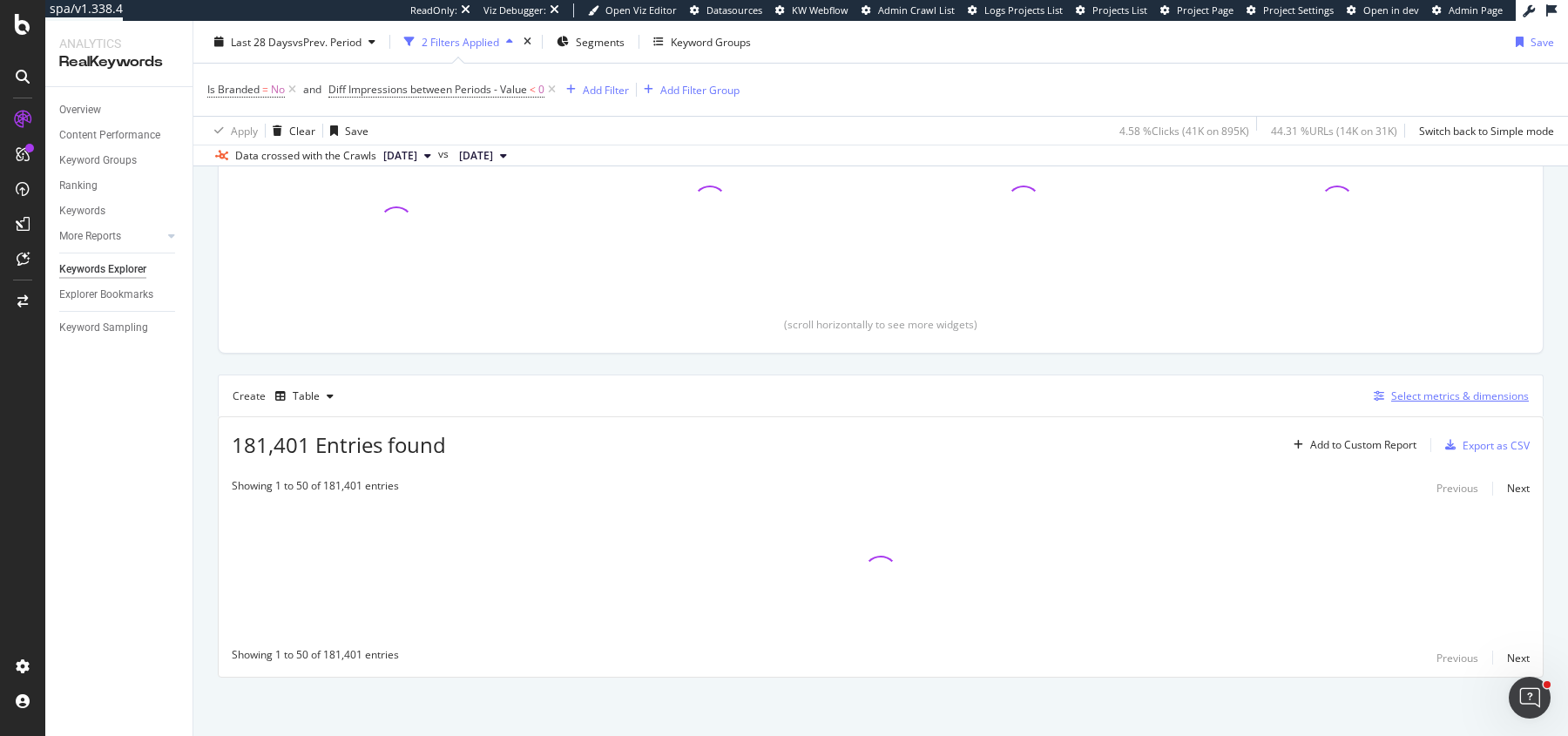
click at [1427, 389] on div "Select metrics & dimensions" at bounding box center [1459, 396] width 138 height 15
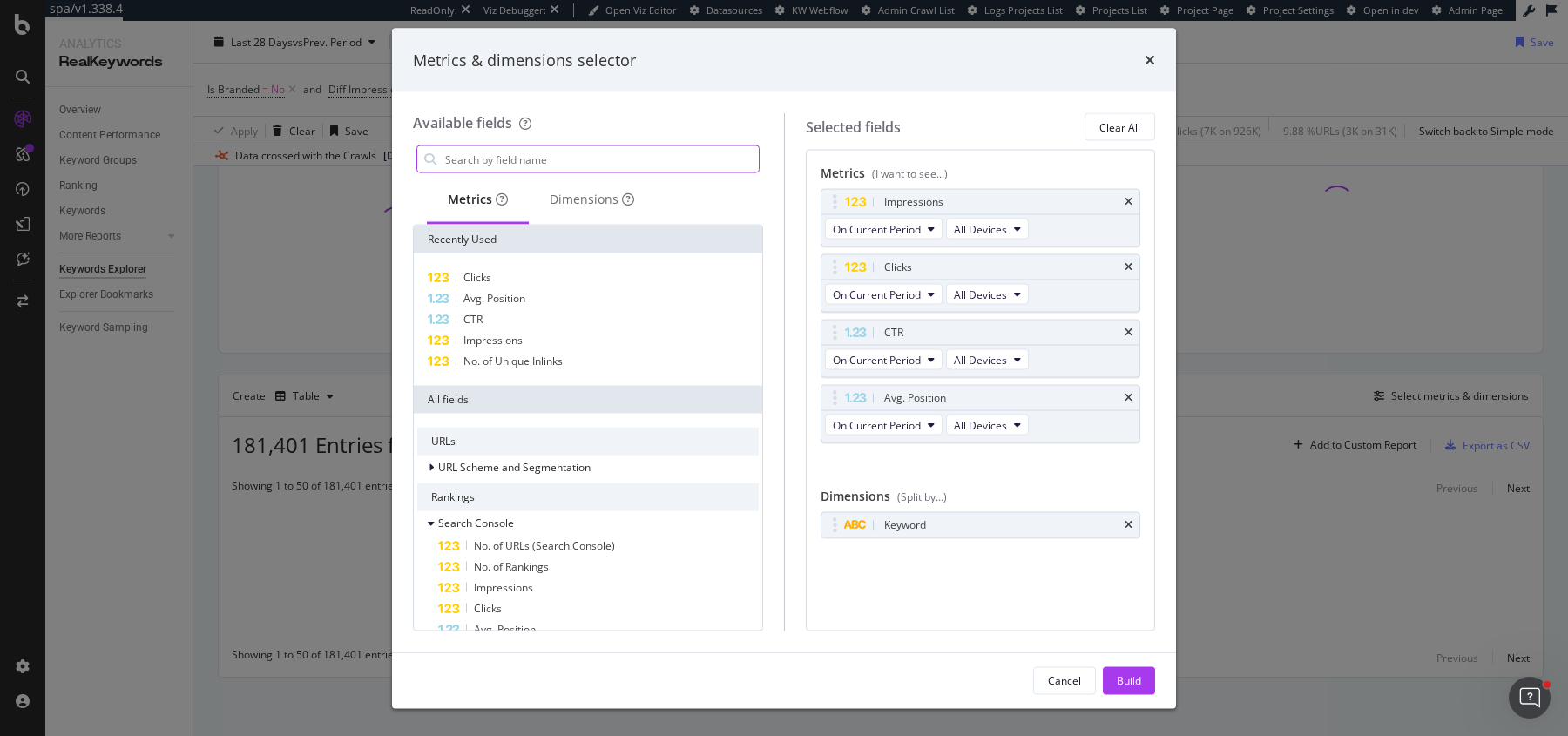
click at [643, 157] on input "modal" at bounding box center [600, 159] width 315 height 27
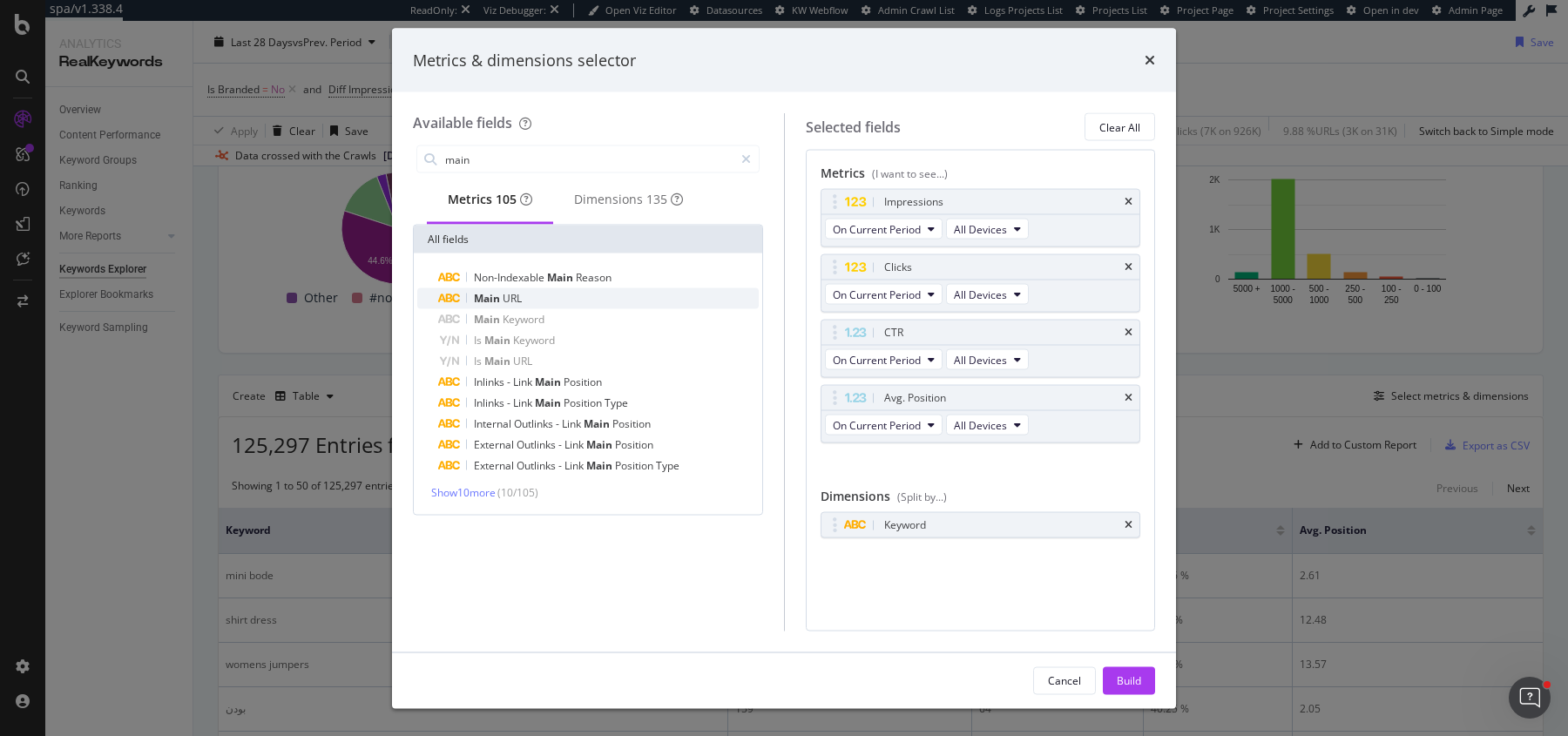
click at [578, 305] on div "Main URL" at bounding box center [599, 299] width 321 height 21
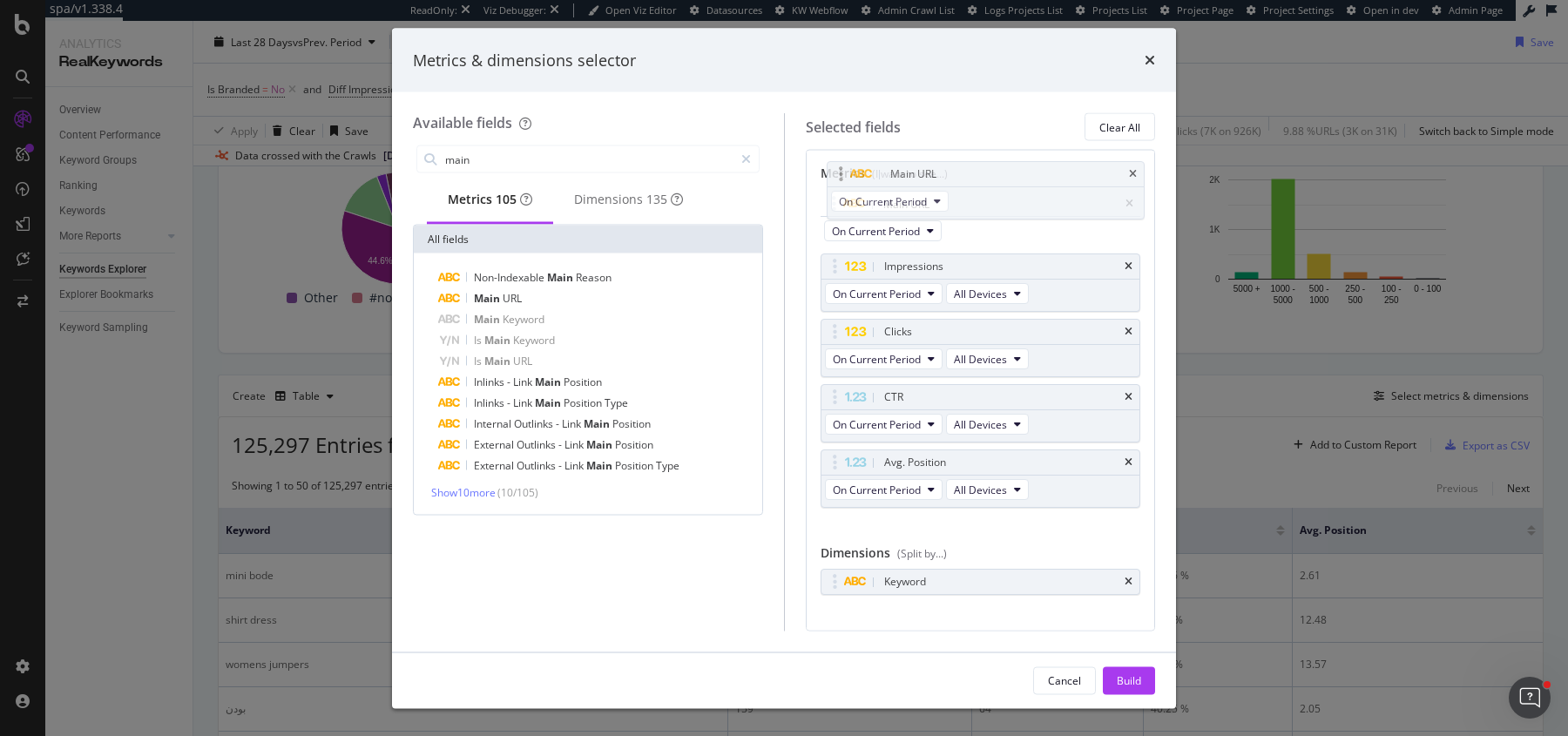
drag, startPoint x: 837, startPoint y: 463, endPoint x: 841, endPoint y: 176, distance: 287.0
click at [841, 176] on body "spa/v1.338.4 ReadOnly: Viz Debugger: Open Viz Editor Datasources KW Webflow Adm…" at bounding box center [784, 368] width 1568 height 736
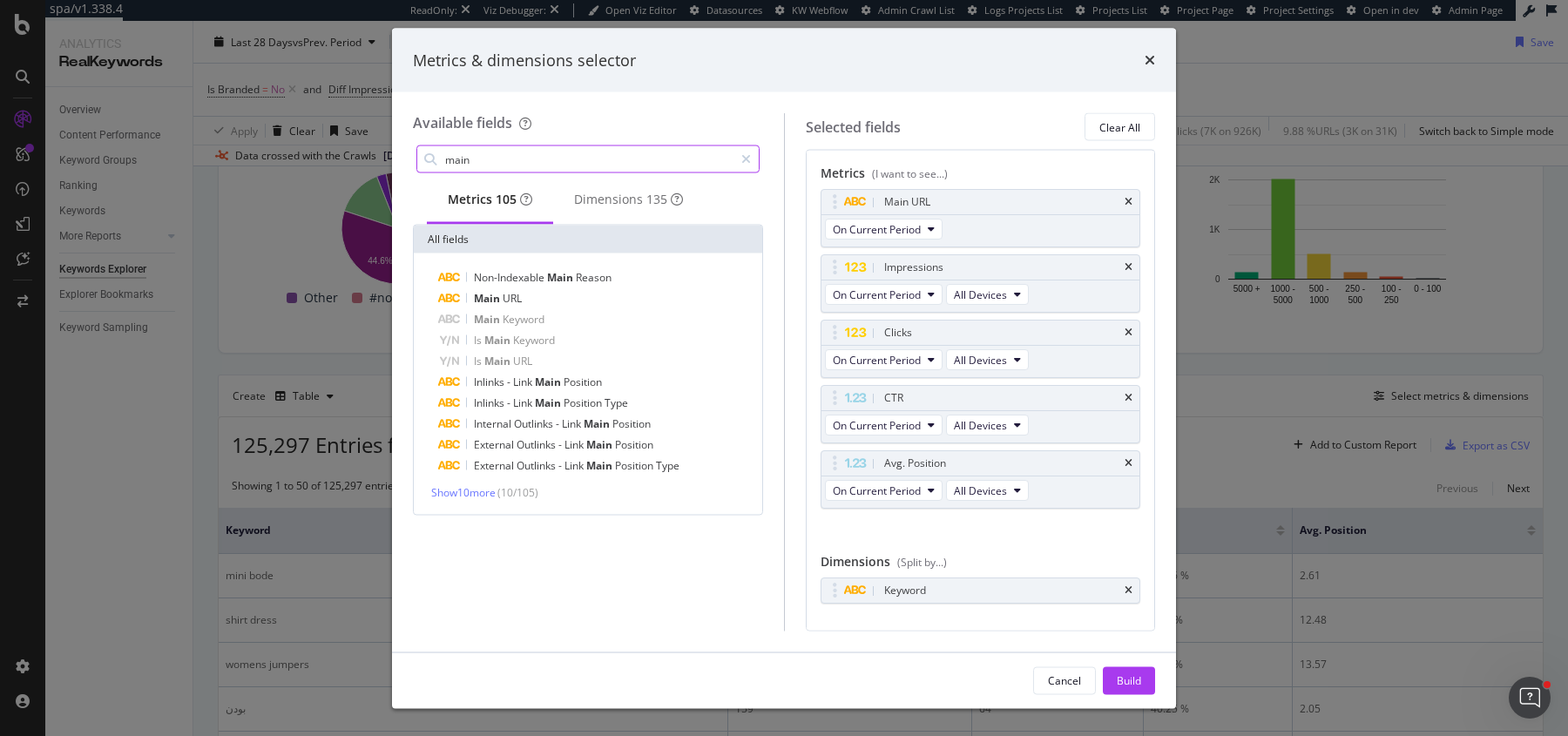
click at [600, 151] on input "main" at bounding box center [588, 159] width 290 height 27
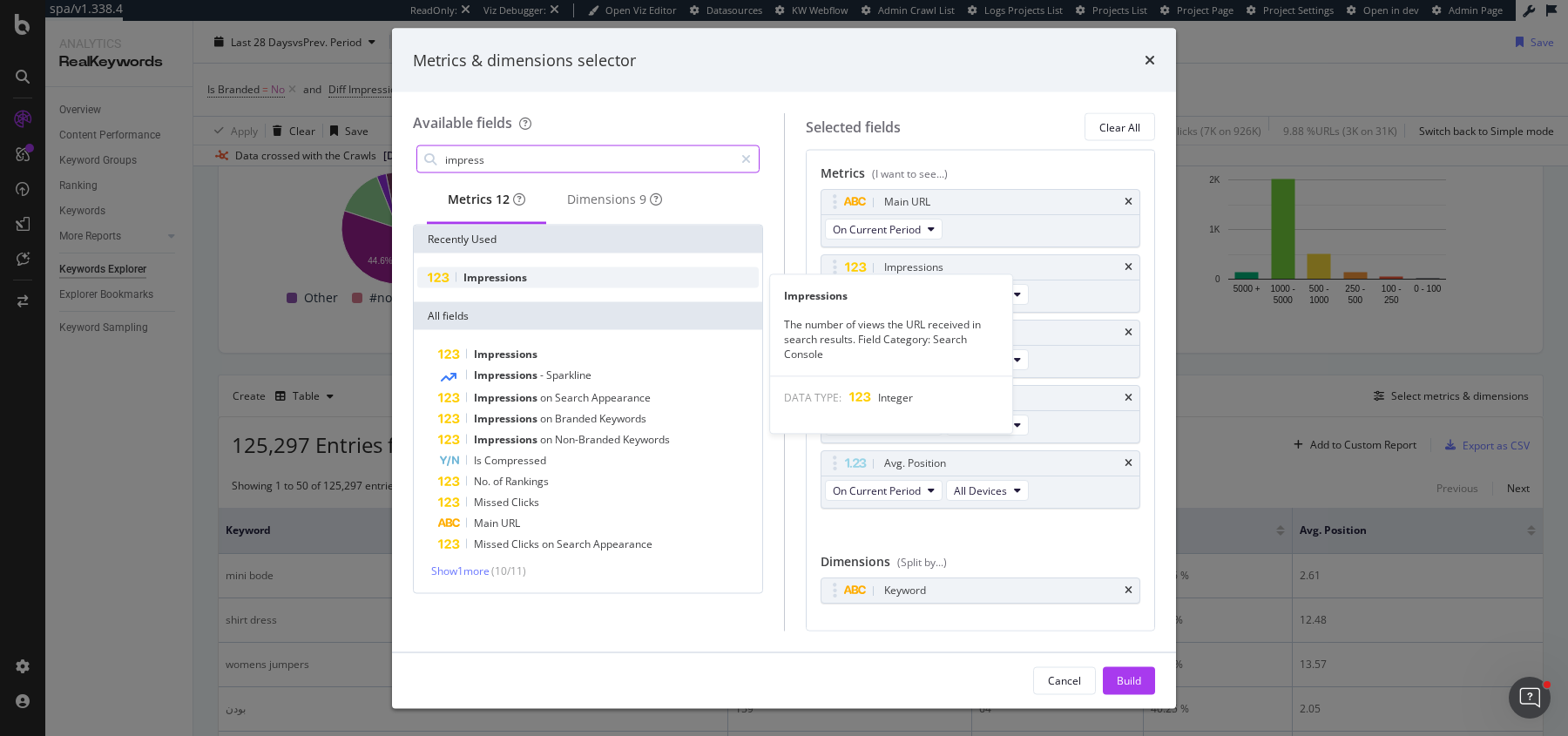
type input "impress"
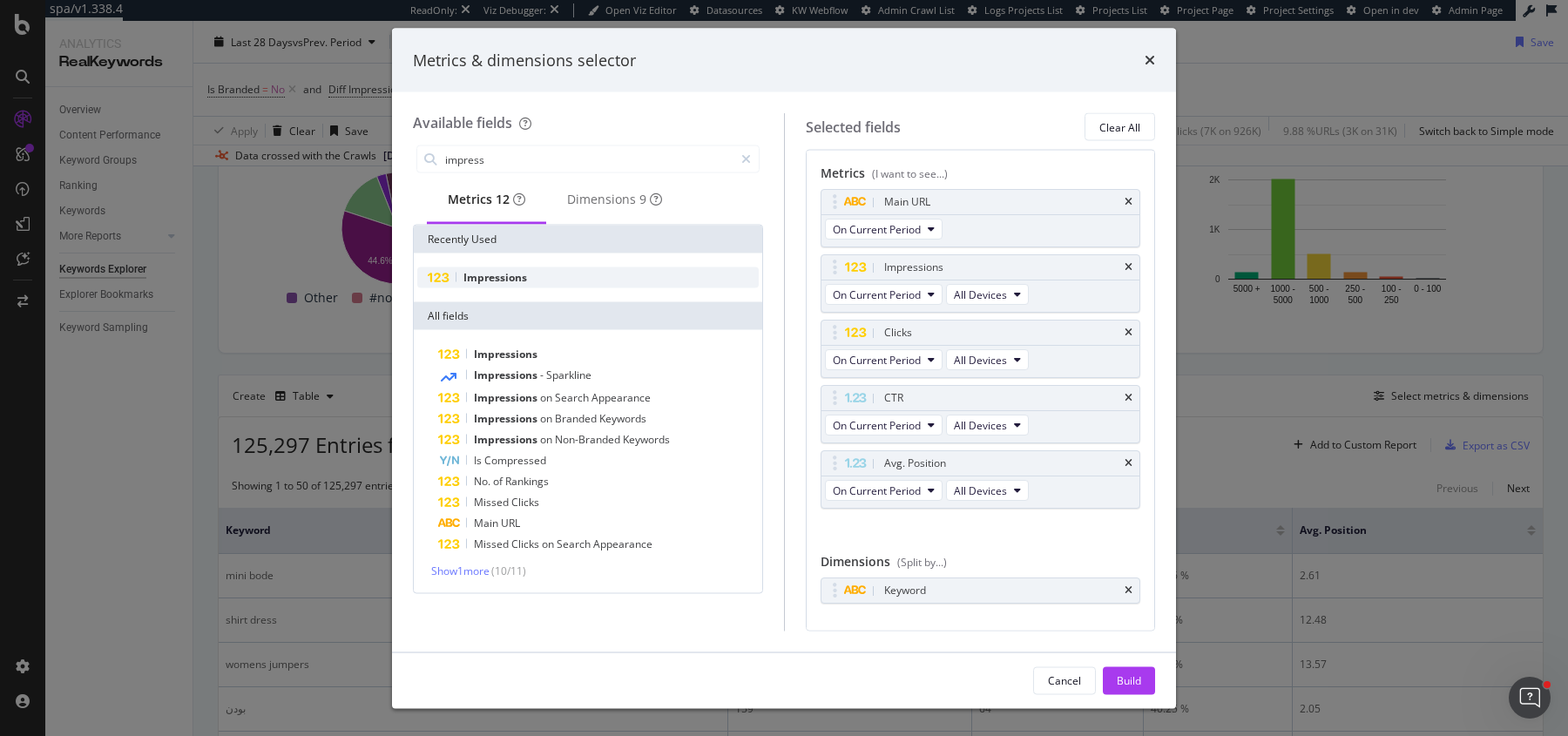
click at [487, 288] on div "Impressions" at bounding box center [588, 278] width 341 height 21
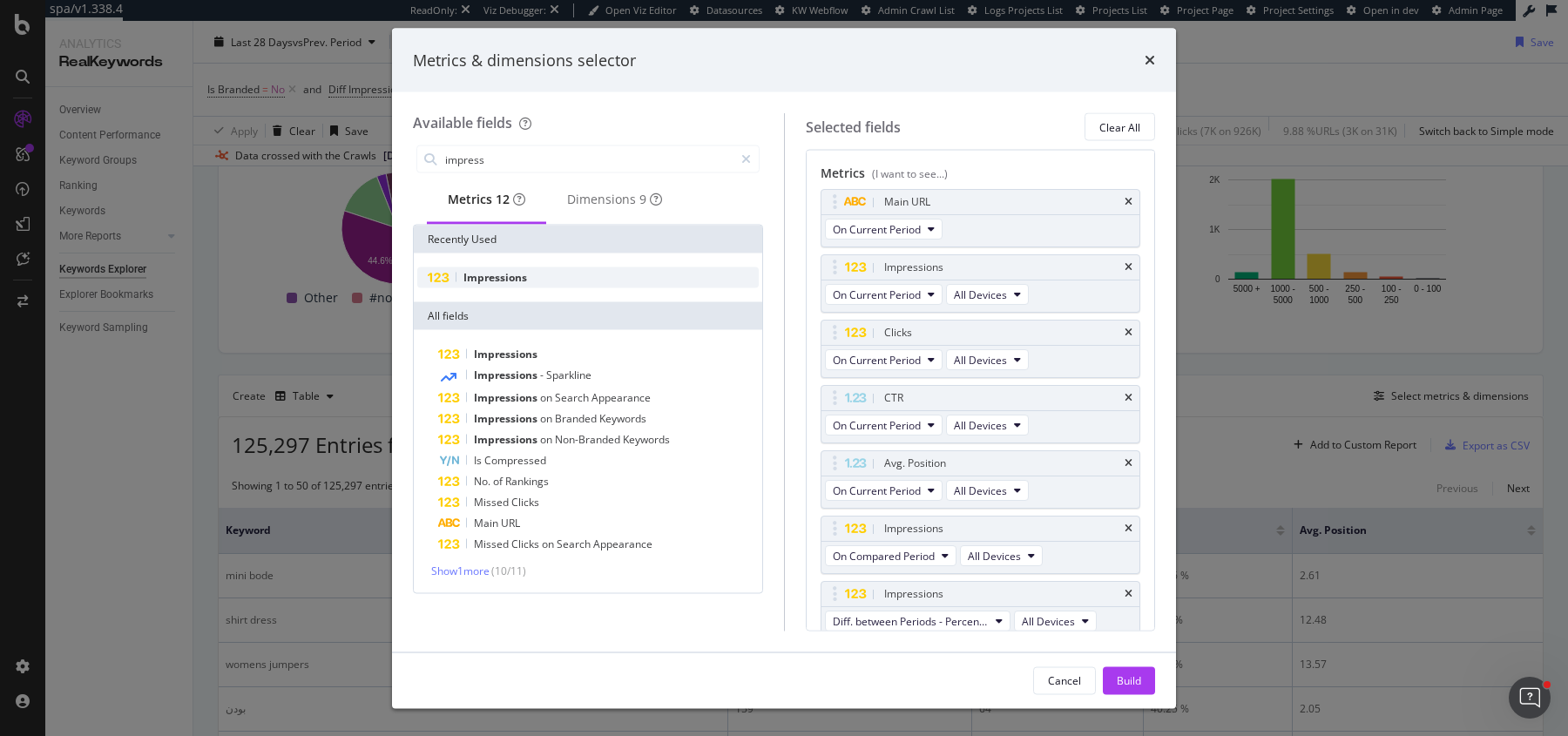
scroll to position [4, 0]
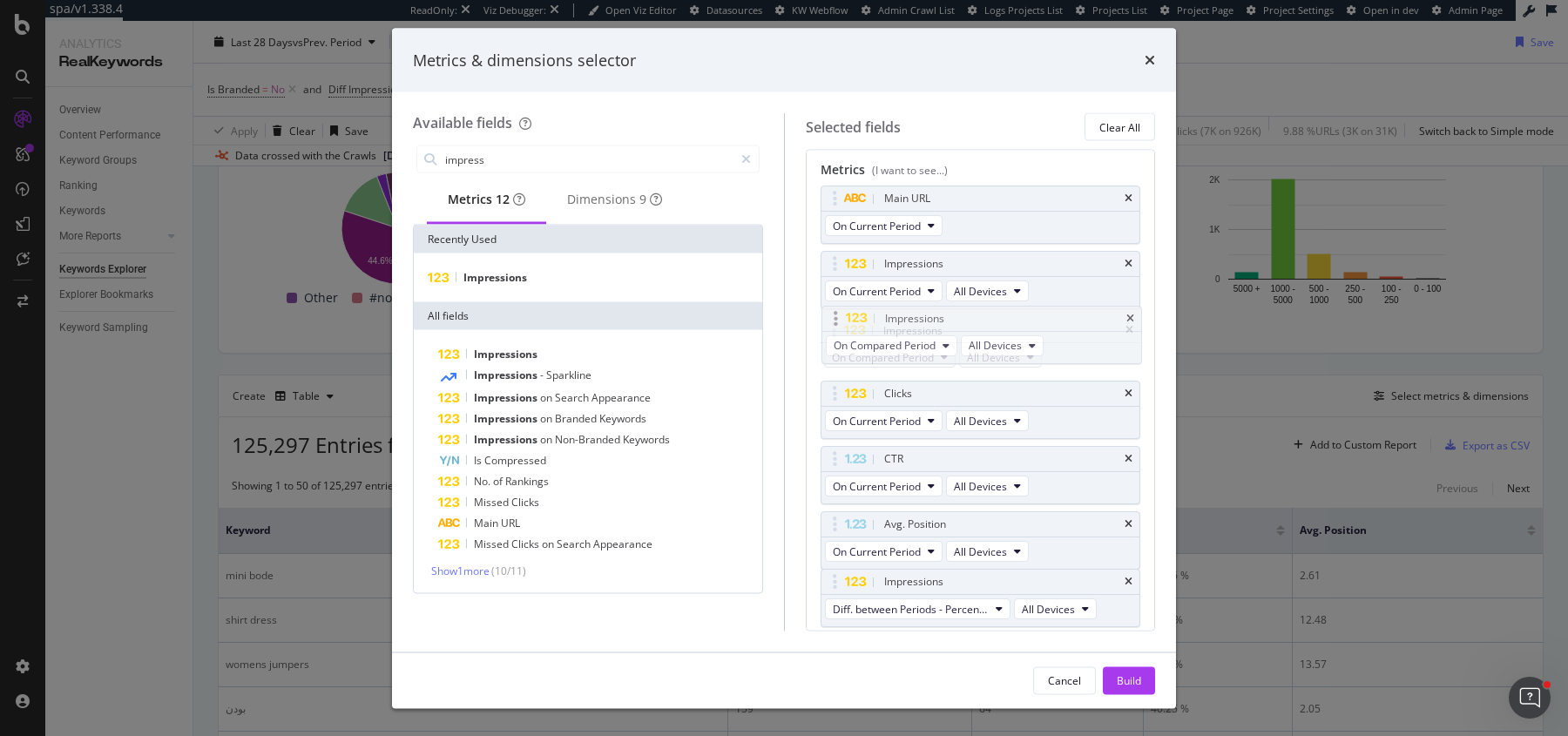
drag, startPoint x: 835, startPoint y: 524, endPoint x: 835, endPoint y: 331, distance: 193.0
click at [835, 331] on body "spa/v1.338.4 ReadOnly: Viz Debugger: Open Viz Editor Datasources KW Webflow Adm…" at bounding box center [784, 368] width 1568 height 736
drag, startPoint x: 831, startPoint y: 581, endPoint x: 835, endPoint y: 389, distance: 192.0
click at [835, 389] on body "spa/v1.338.4 ReadOnly: Viz Debugger: Open Viz Editor Datasources KW Webflow Adm…" at bounding box center [784, 368] width 1568 height 736
click at [1144, 682] on button "Build" at bounding box center [1129, 679] width 52 height 28
